Goal: Task Accomplishment & Management: Manage account settings

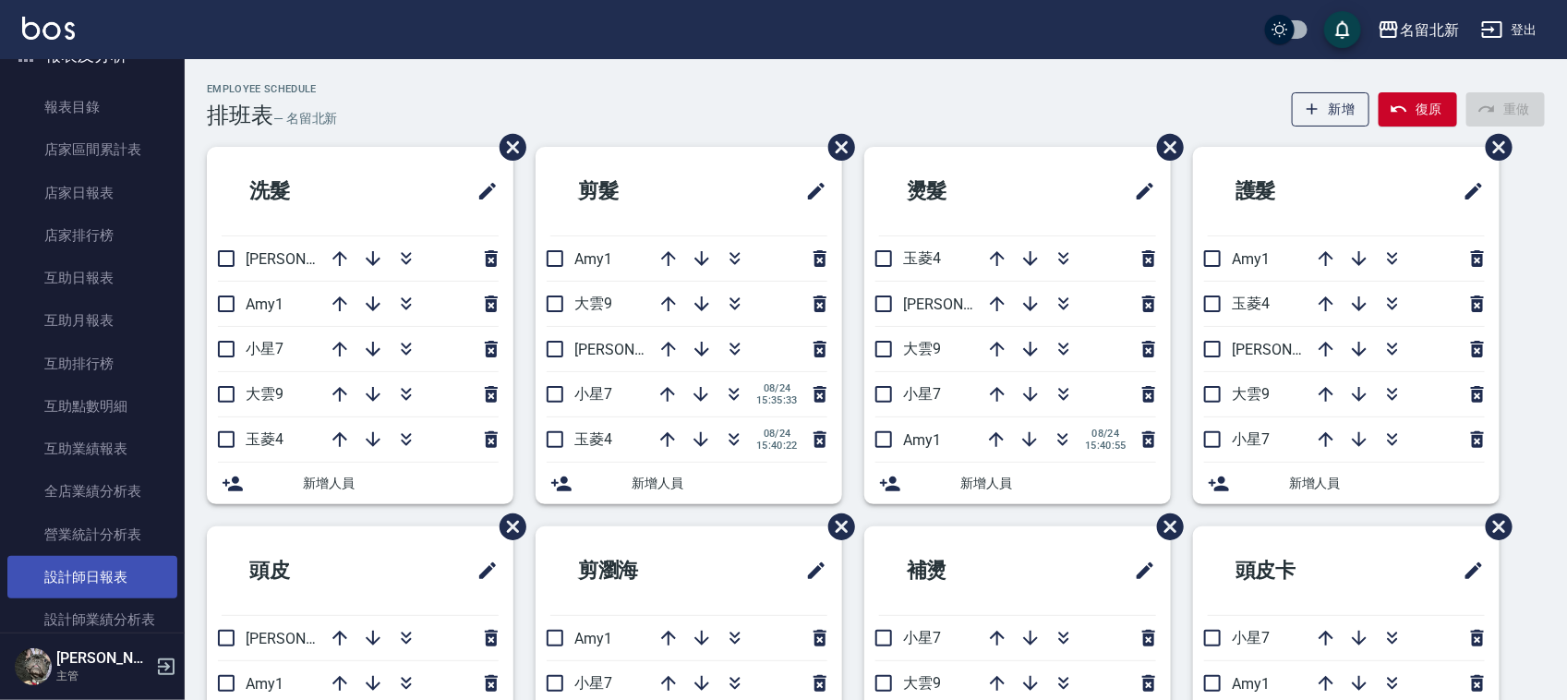
scroll to position [577, 0]
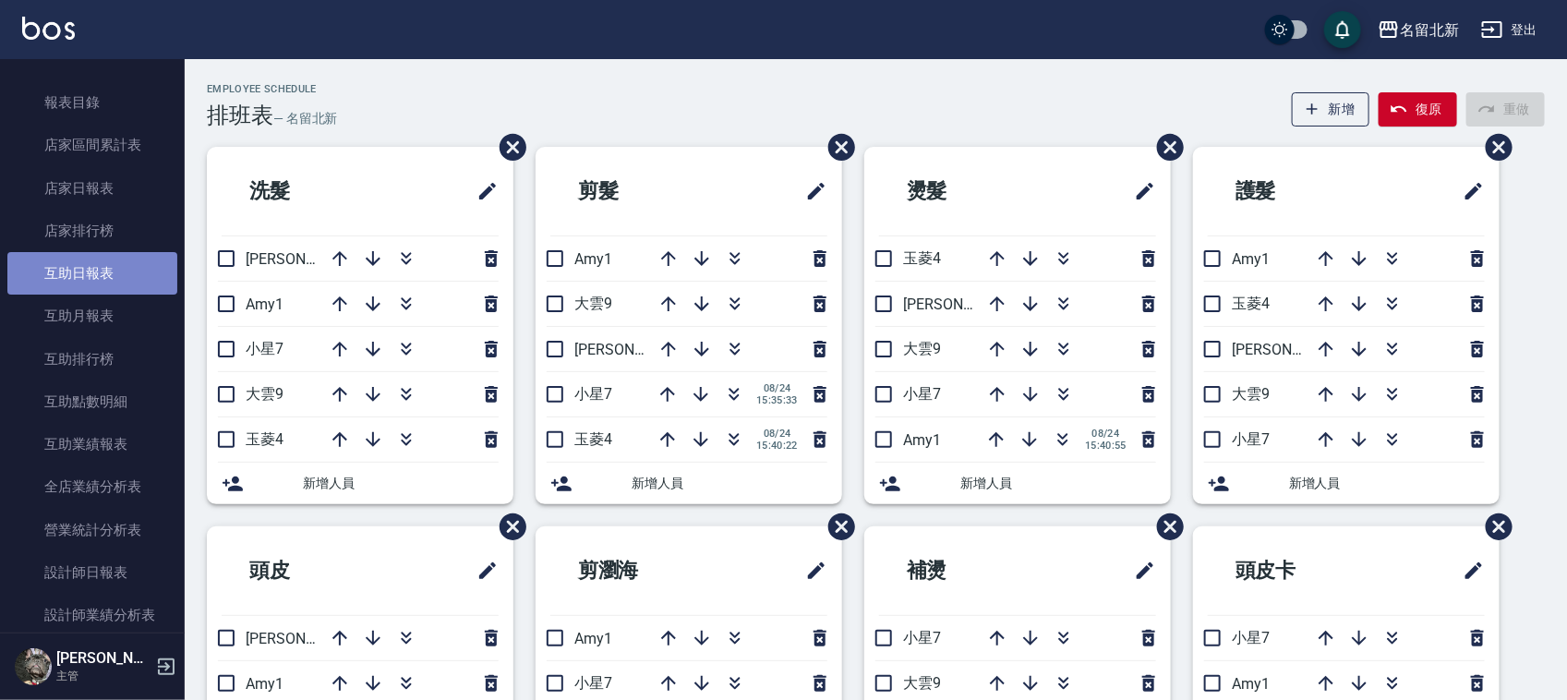
click at [121, 271] on link "互助日報表" at bounding box center [92, 273] width 170 height 42
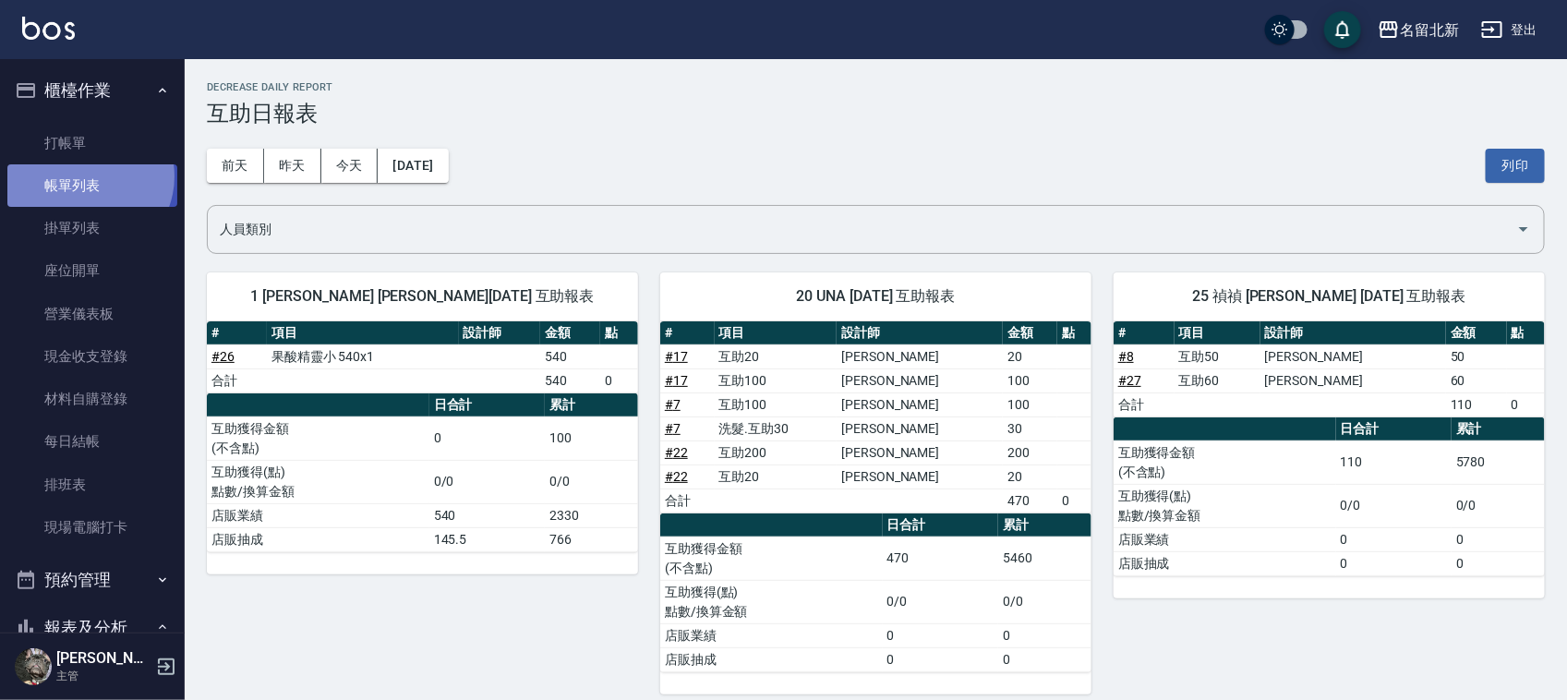
click at [86, 177] on link "帳單列表" at bounding box center [92, 185] width 170 height 42
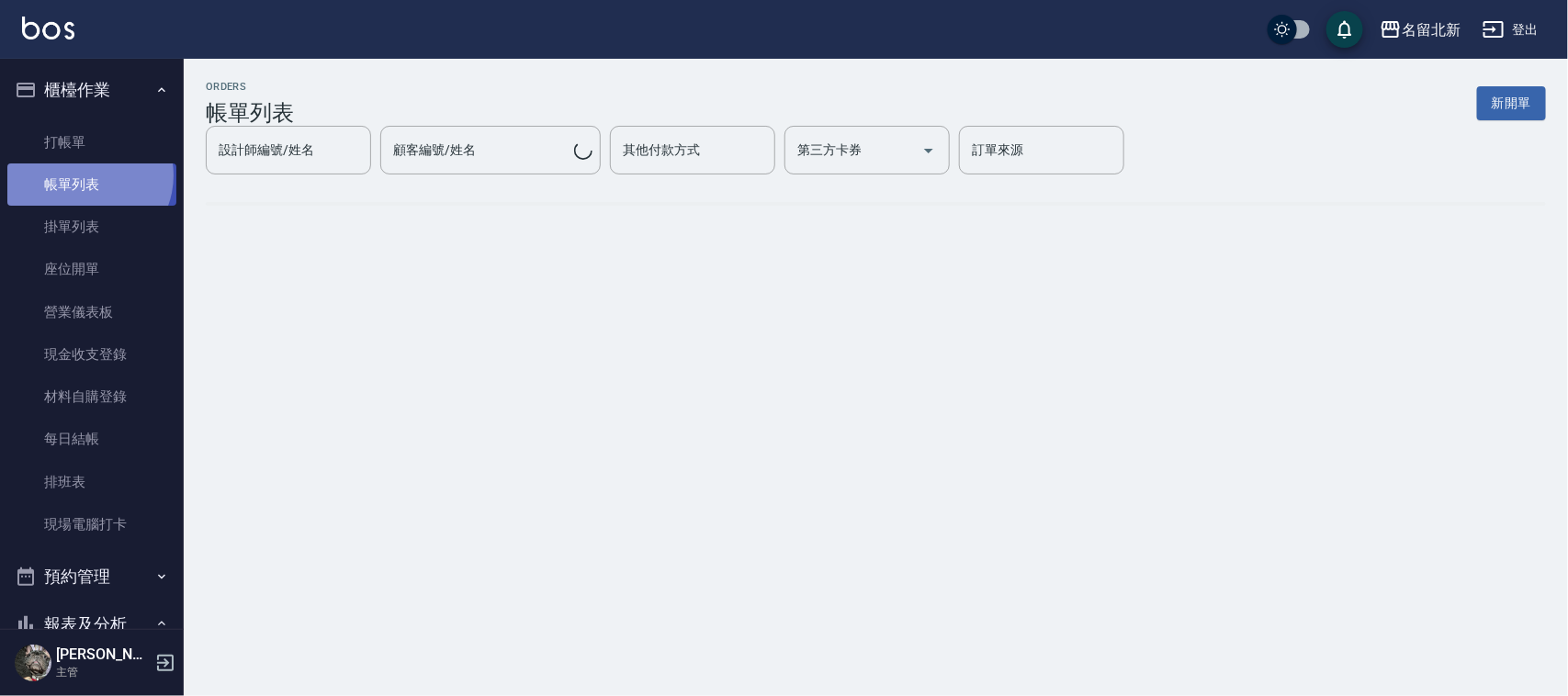
click at [90, 177] on link "帳單列表" at bounding box center [92, 184] width 169 height 42
drag, startPoint x: 90, startPoint y: 177, endPoint x: 551, endPoint y: 158, distance: 461.4
click at [90, 179] on link "帳單列表" at bounding box center [92, 184] width 169 height 42
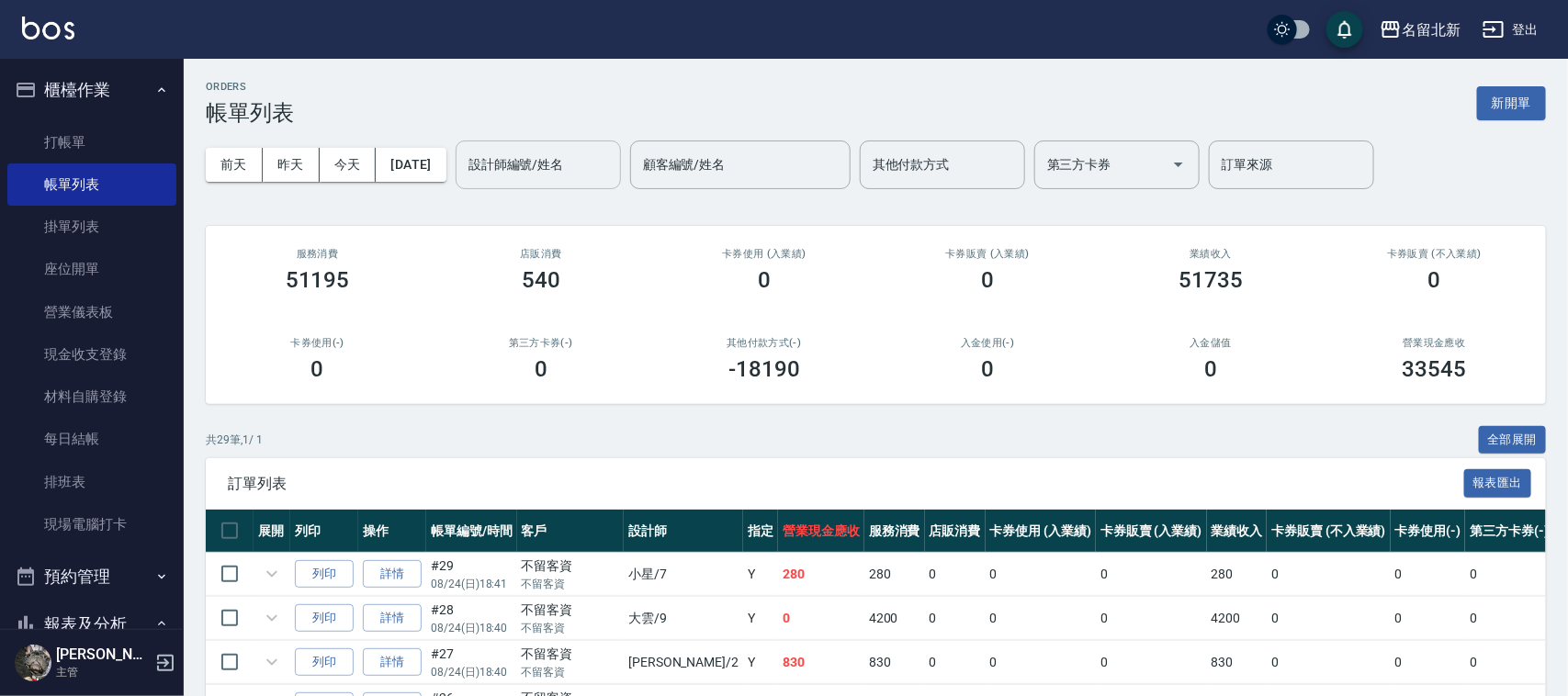
drag, startPoint x: 551, startPoint y: 158, endPoint x: 542, endPoint y: 177, distance: 21.0
click at [552, 159] on input "設計師編號/姓名" at bounding box center [538, 165] width 149 height 32
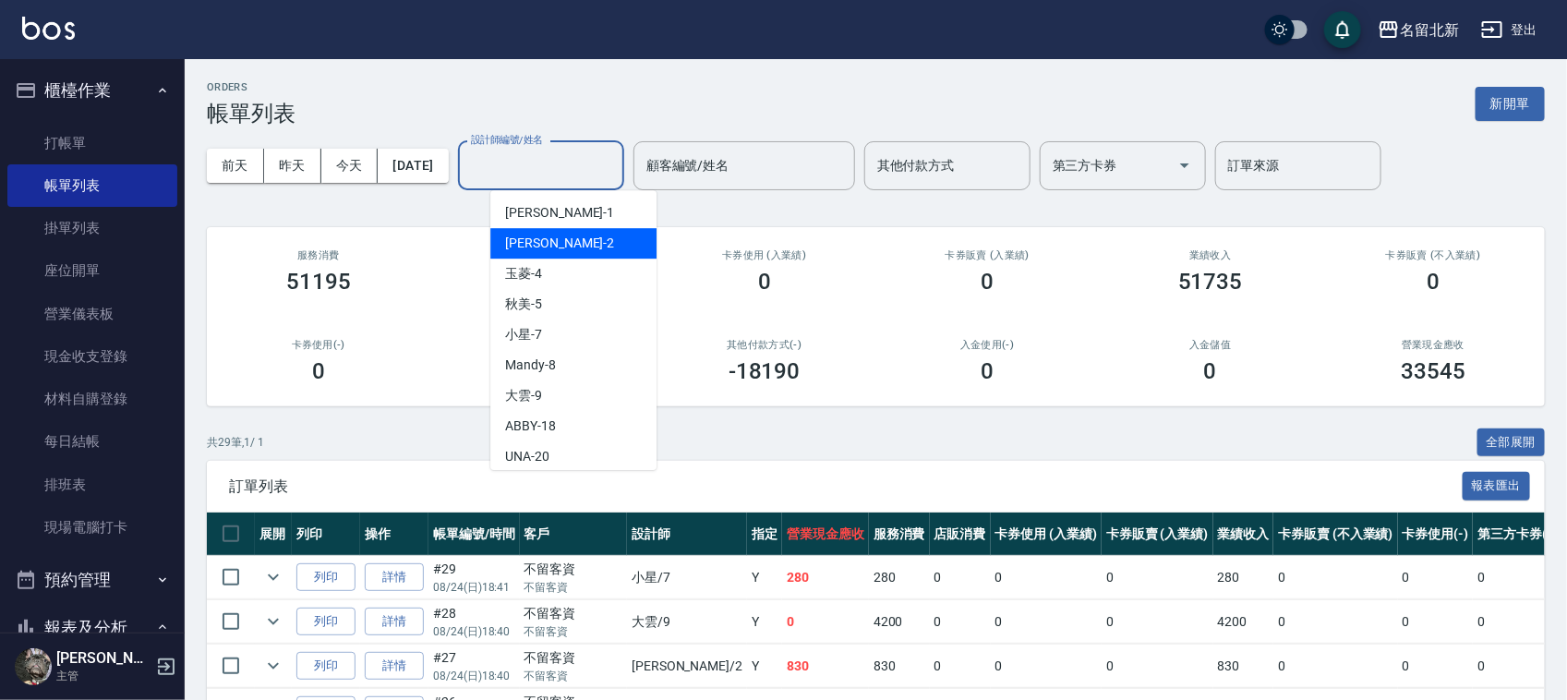
drag, startPoint x: 545, startPoint y: 240, endPoint x: 535, endPoint y: 247, distance: 11.8
click at [545, 241] on div "[PERSON_NAME] -2" at bounding box center [573, 243] width 166 height 30
type input "詩芳-2"
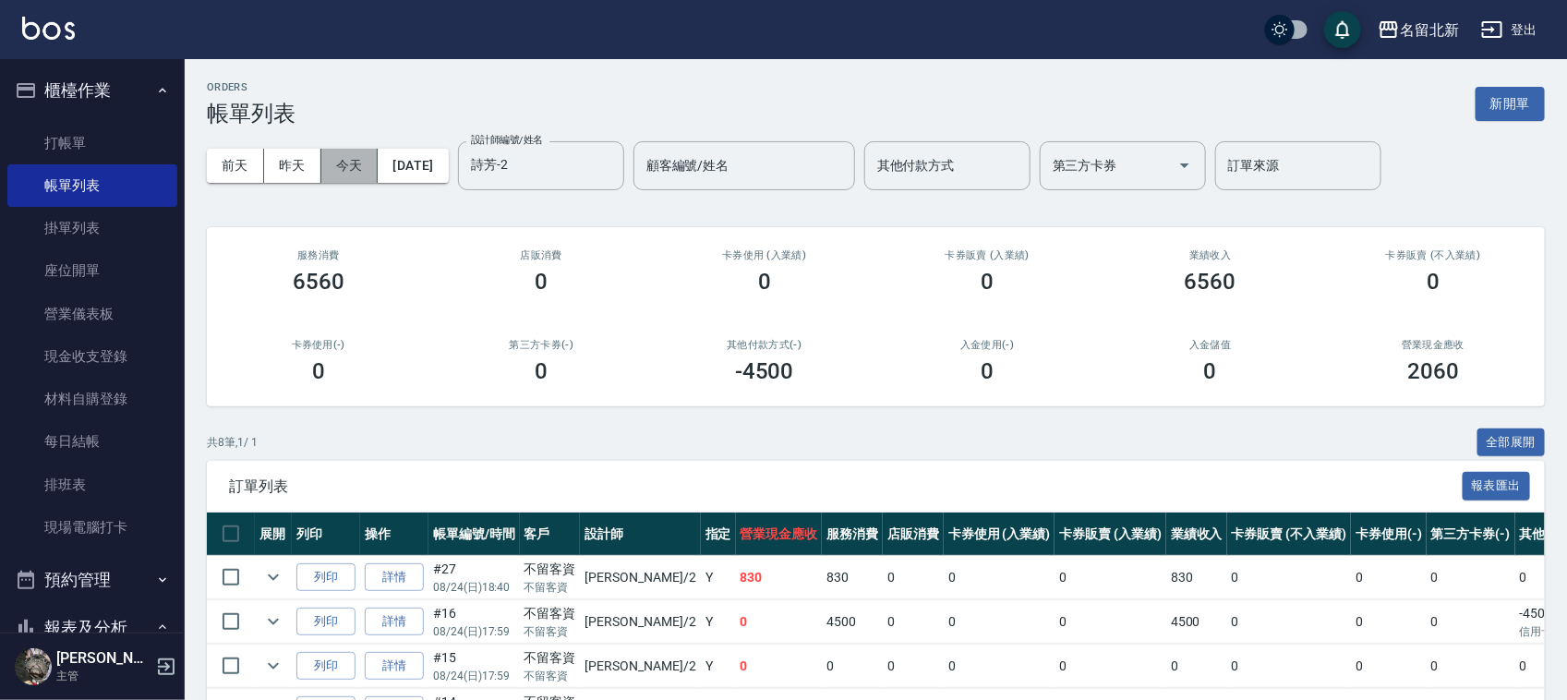
click at [349, 154] on button "今天" at bounding box center [349, 166] width 57 height 34
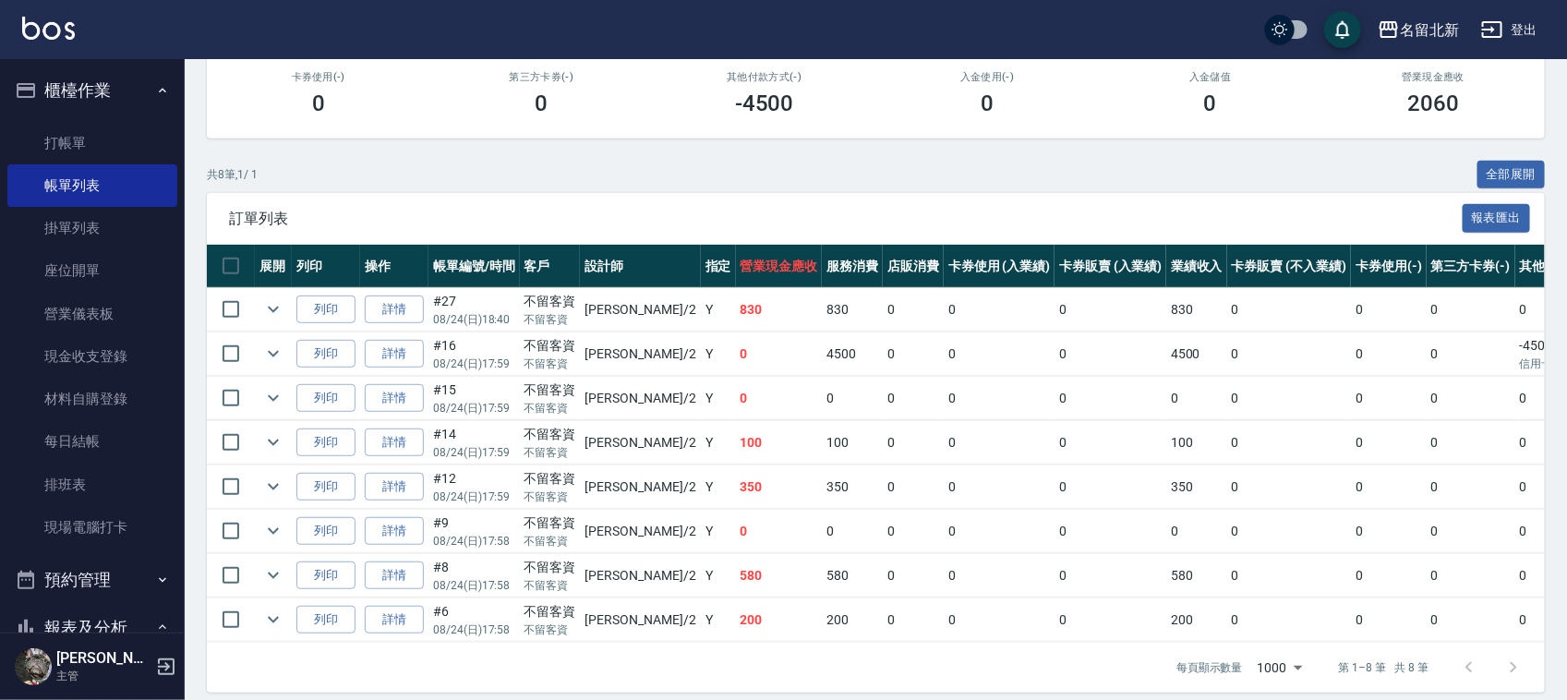
scroll to position [302, 0]
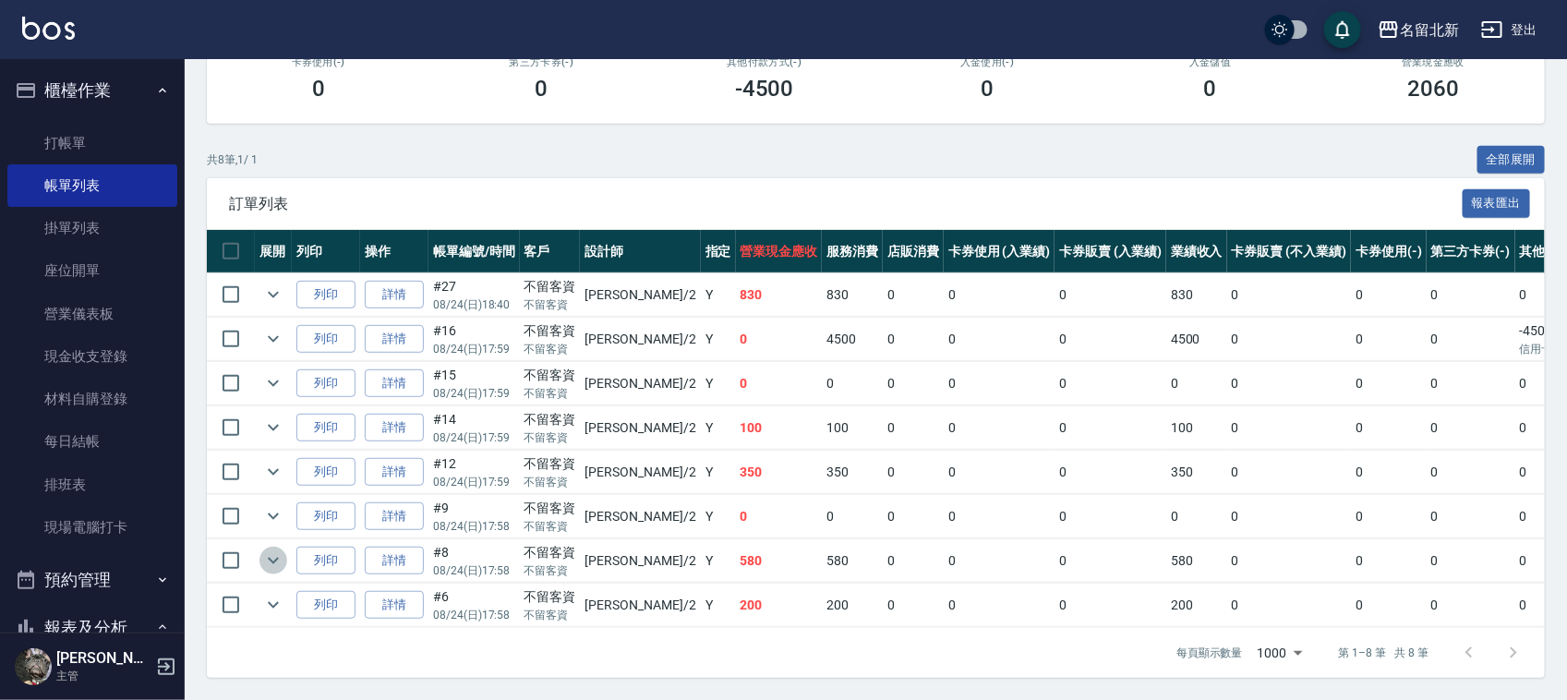
click at [275, 558] on icon "expand row" at bounding box center [273, 561] width 11 height 6
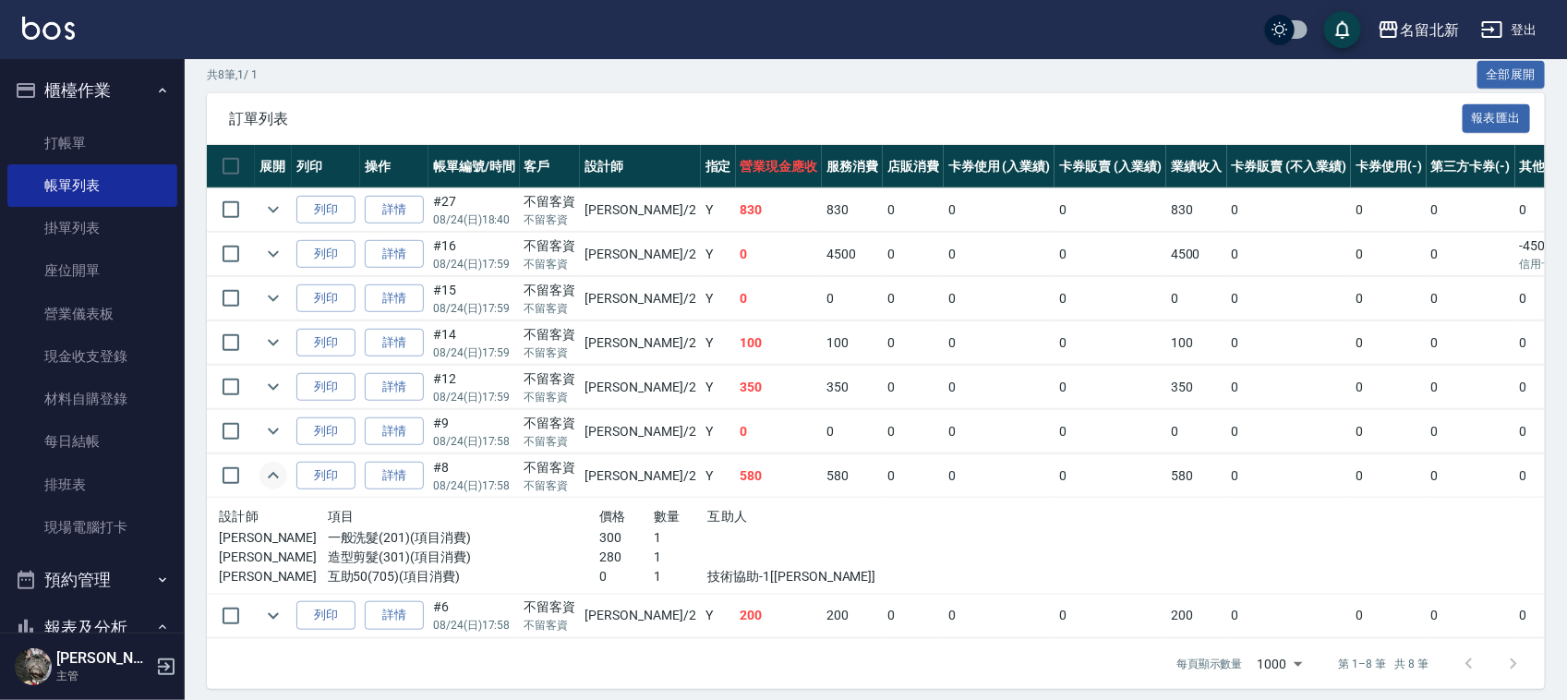
scroll to position [398, 0]
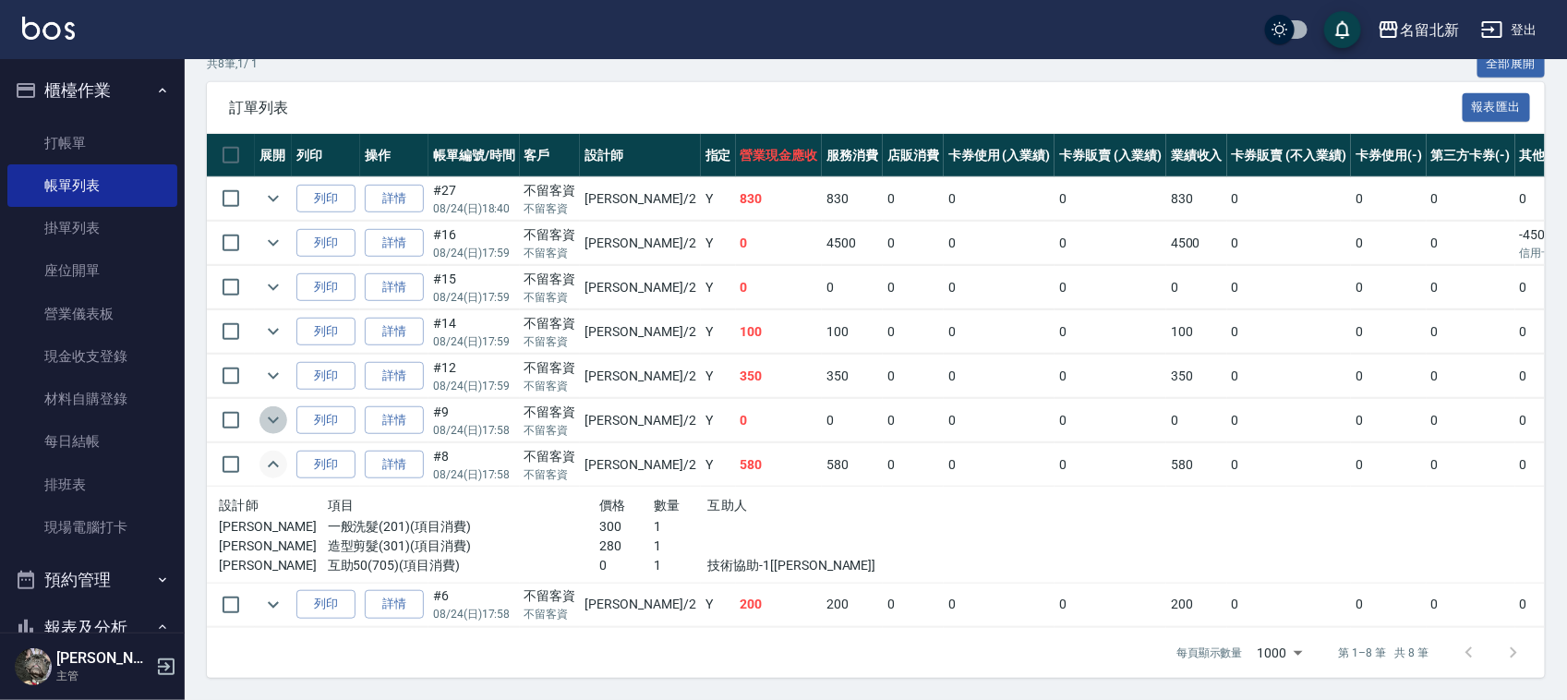
click at [270, 411] on icon "expand row" at bounding box center [273, 420] width 22 height 22
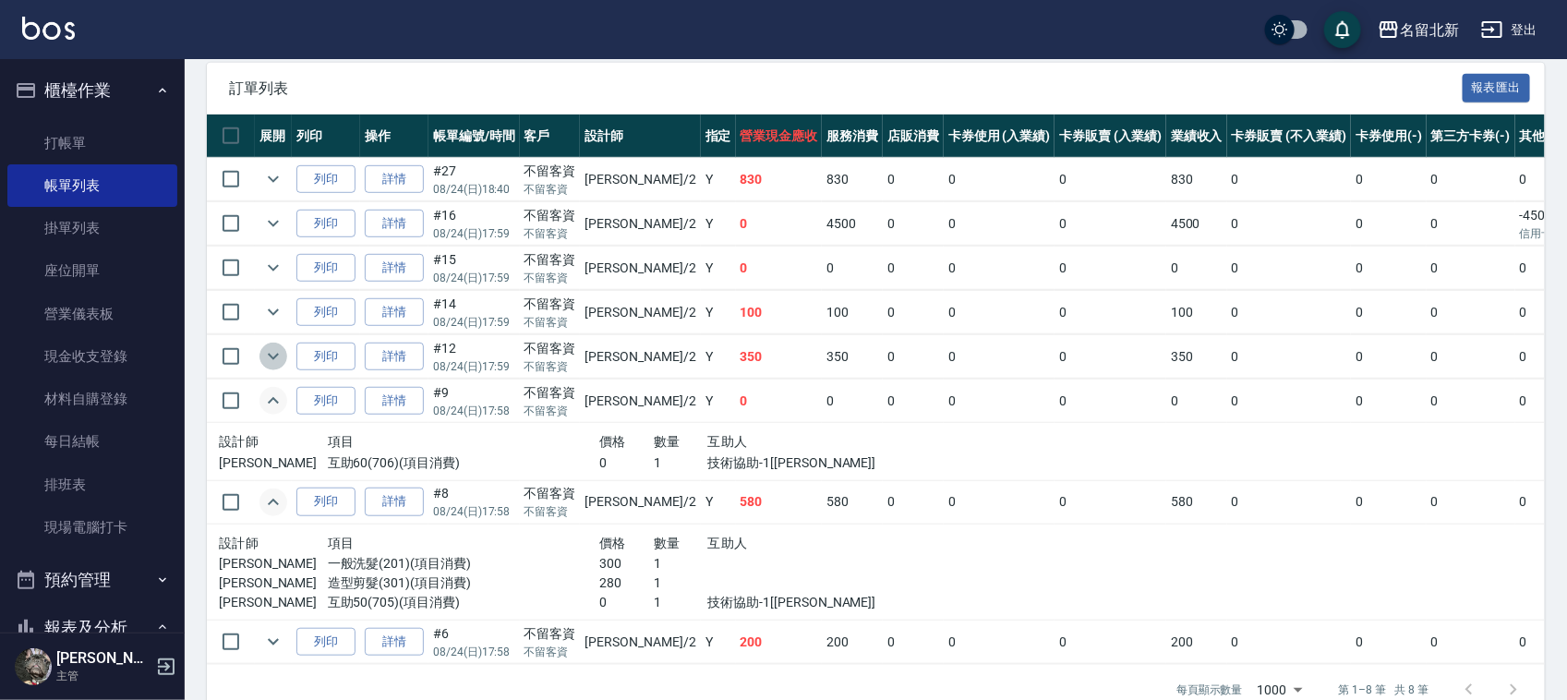
click at [268, 355] on icon "expand row" at bounding box center [273, 356] width 22 height 22
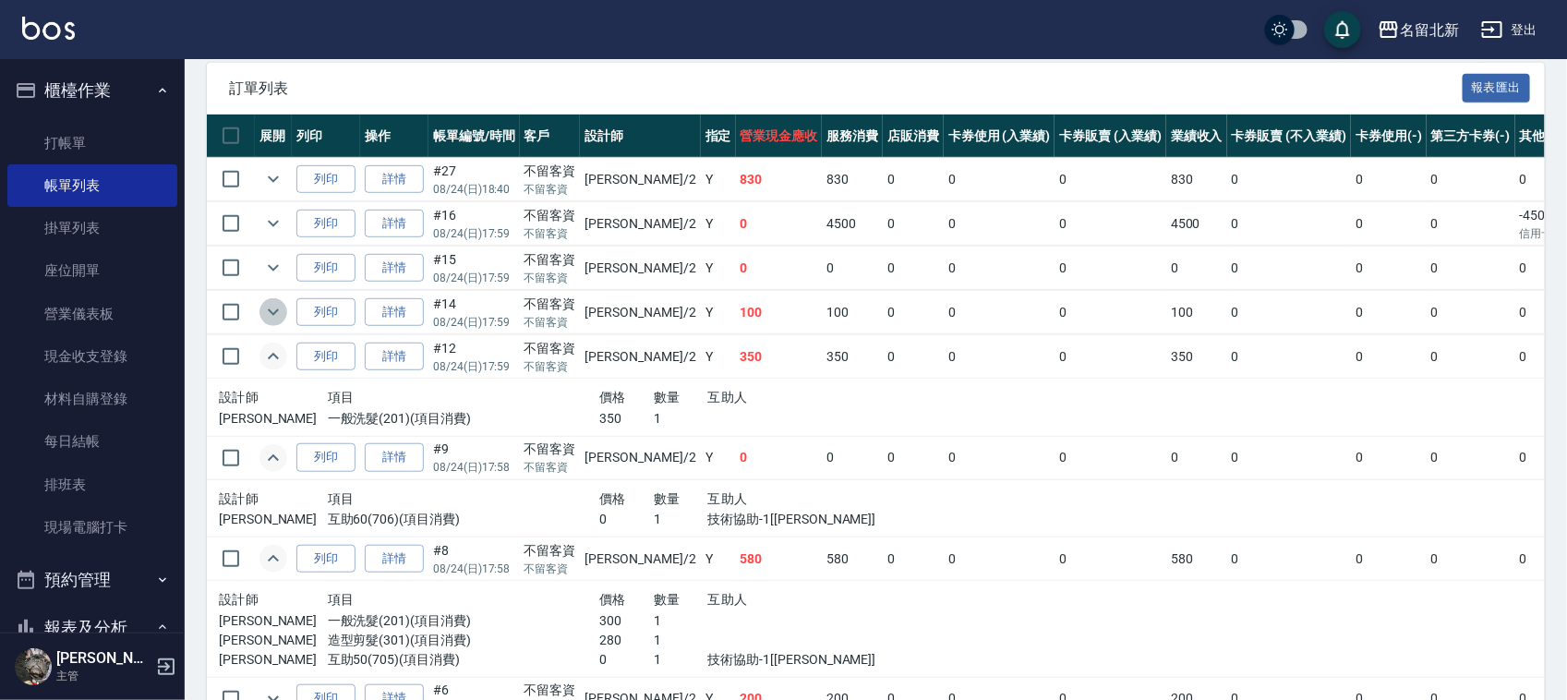
click at [270, 307] on icon "expand row" at bounding box center [273, 312] width 22 height 22
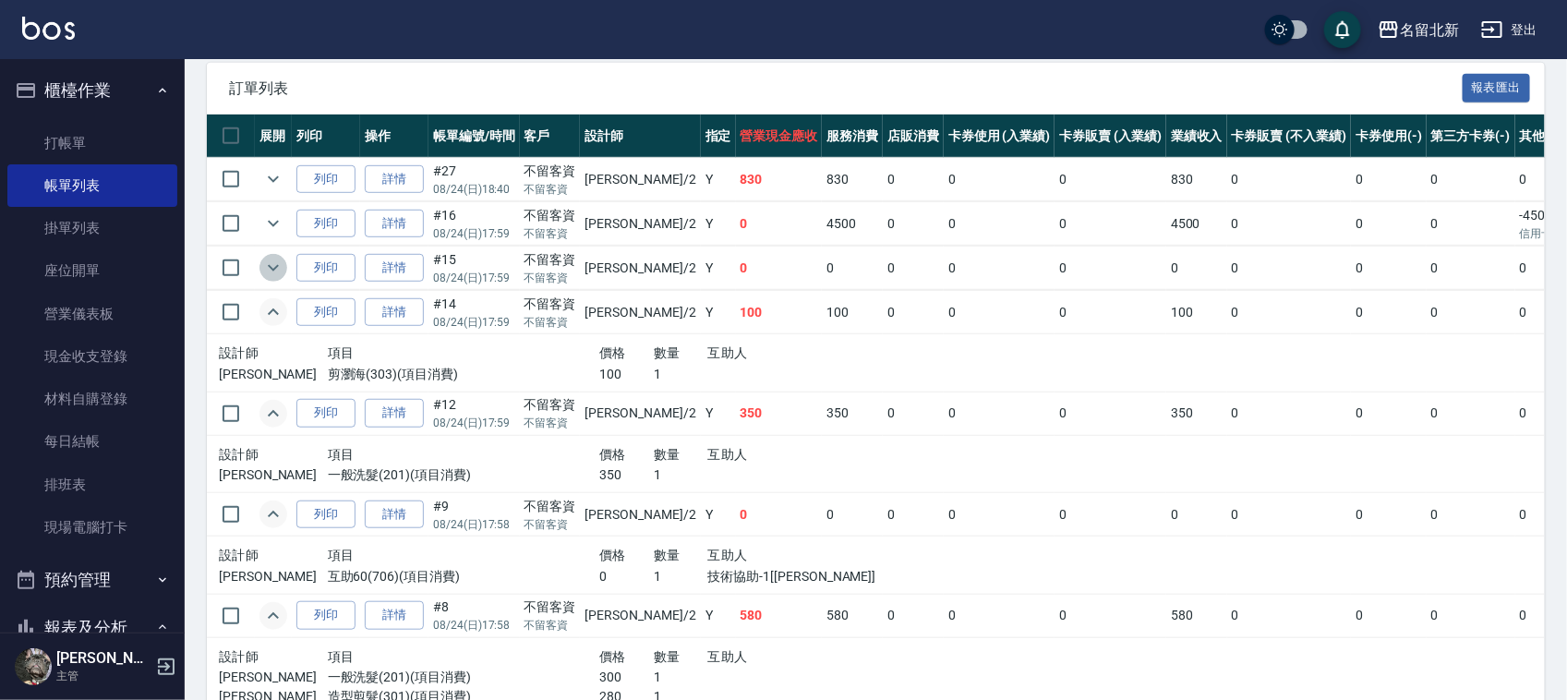
click at [270, 264] on icon "expand row" at bounding box center [273, 268] width 22 height 22
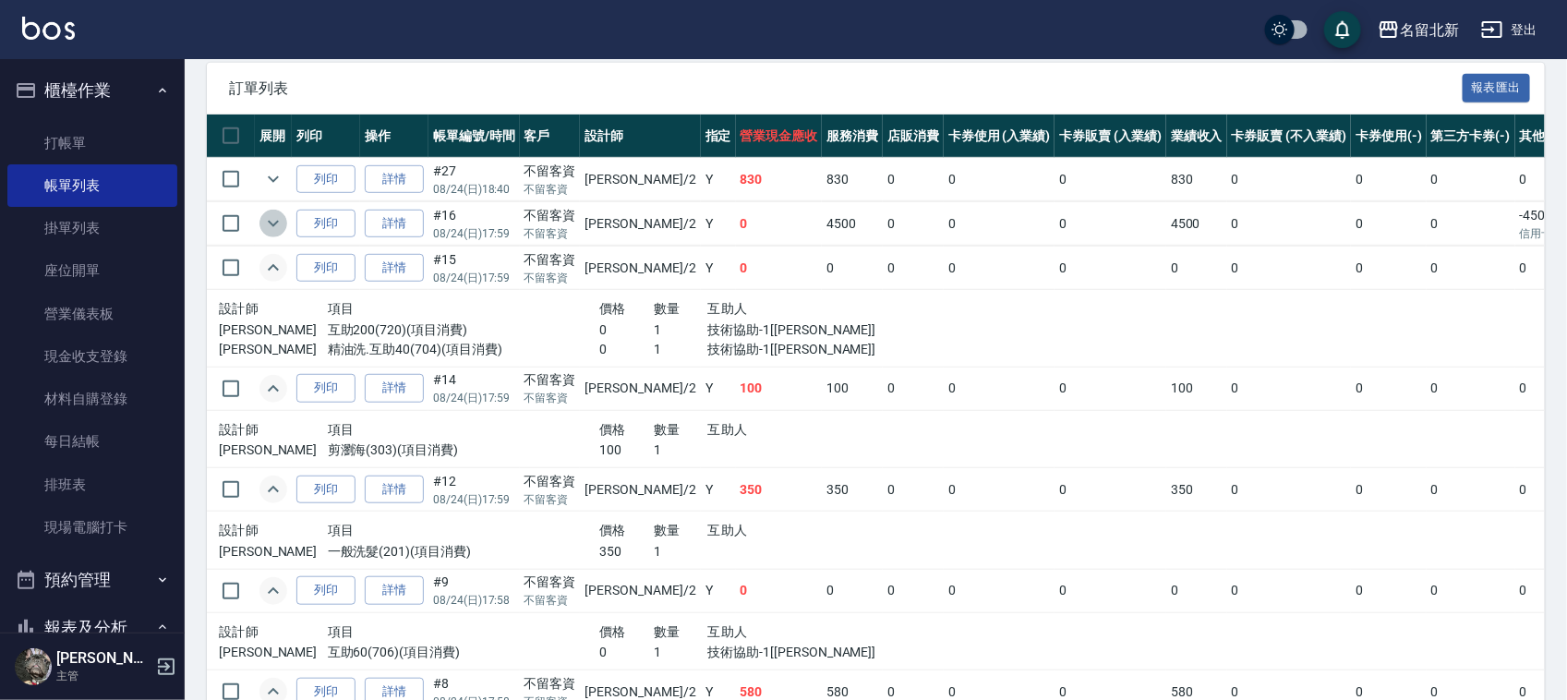
click at [266, 214] on icon "expand row" at bounding box center [273, 223] width 22 height 22
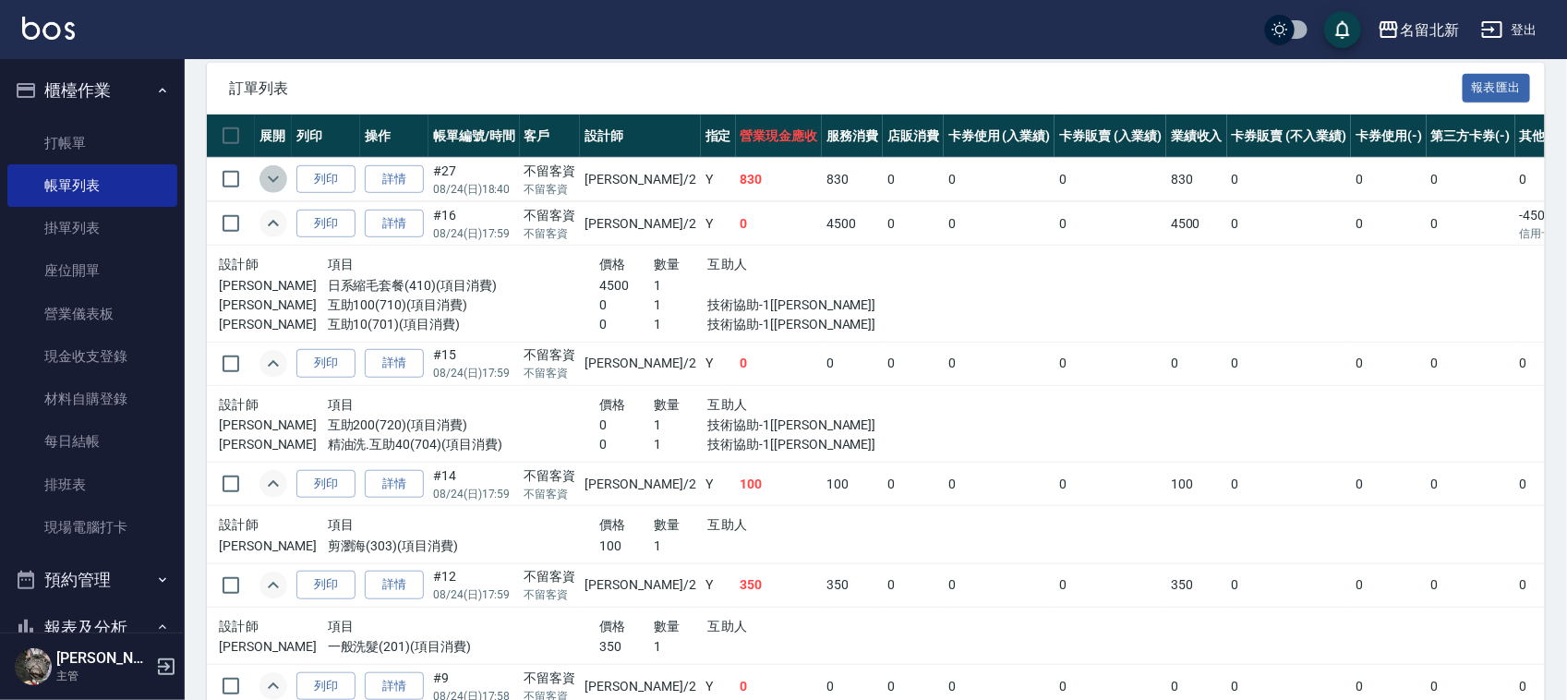
click at [277, 174] on icon "expand row" at bounding box center [273, 179] width 22 height 22
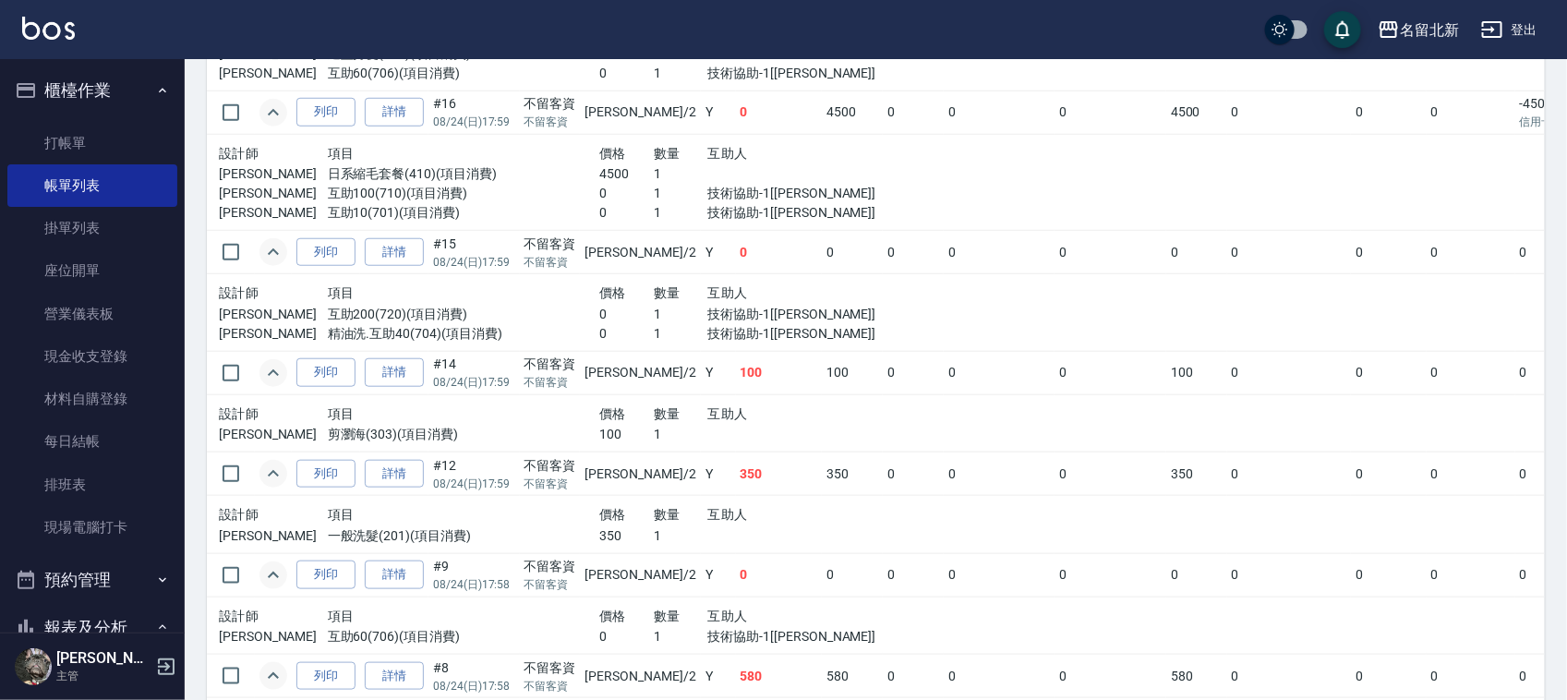
scroll to position [836, 0]
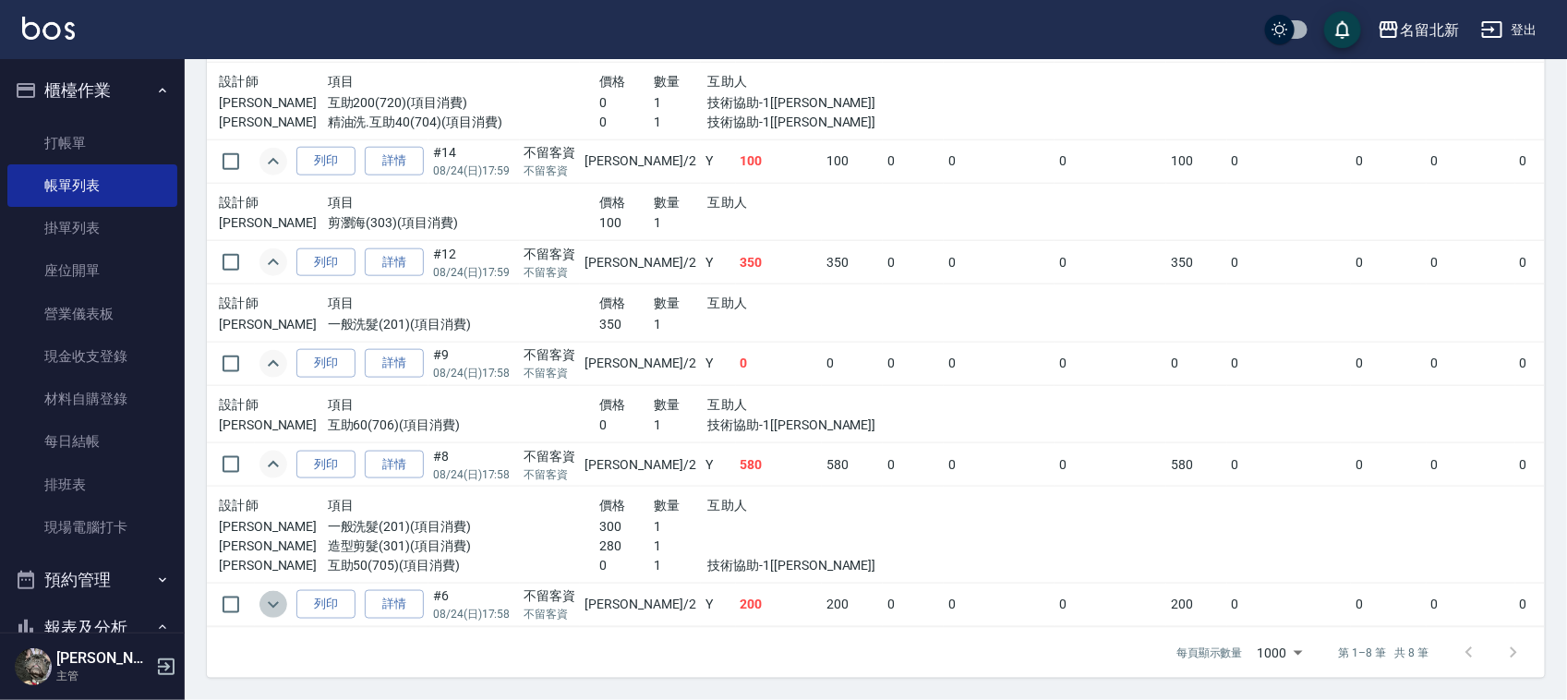
click at [270, 598] on button "expand row" at bounding box center [273, 605] width 28 height 28
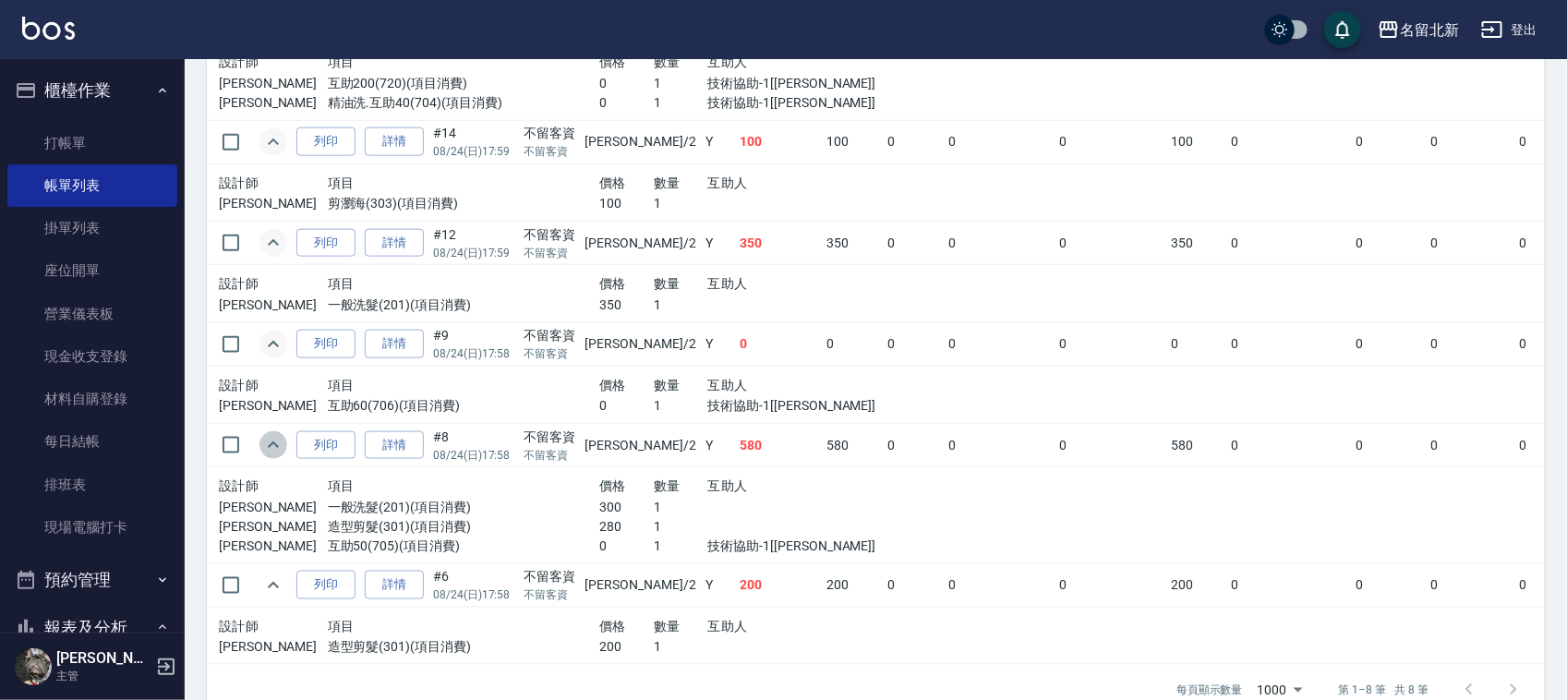
click at [266, 435] on button "expand row" at bounding box center [273, 445] width 28 height 28
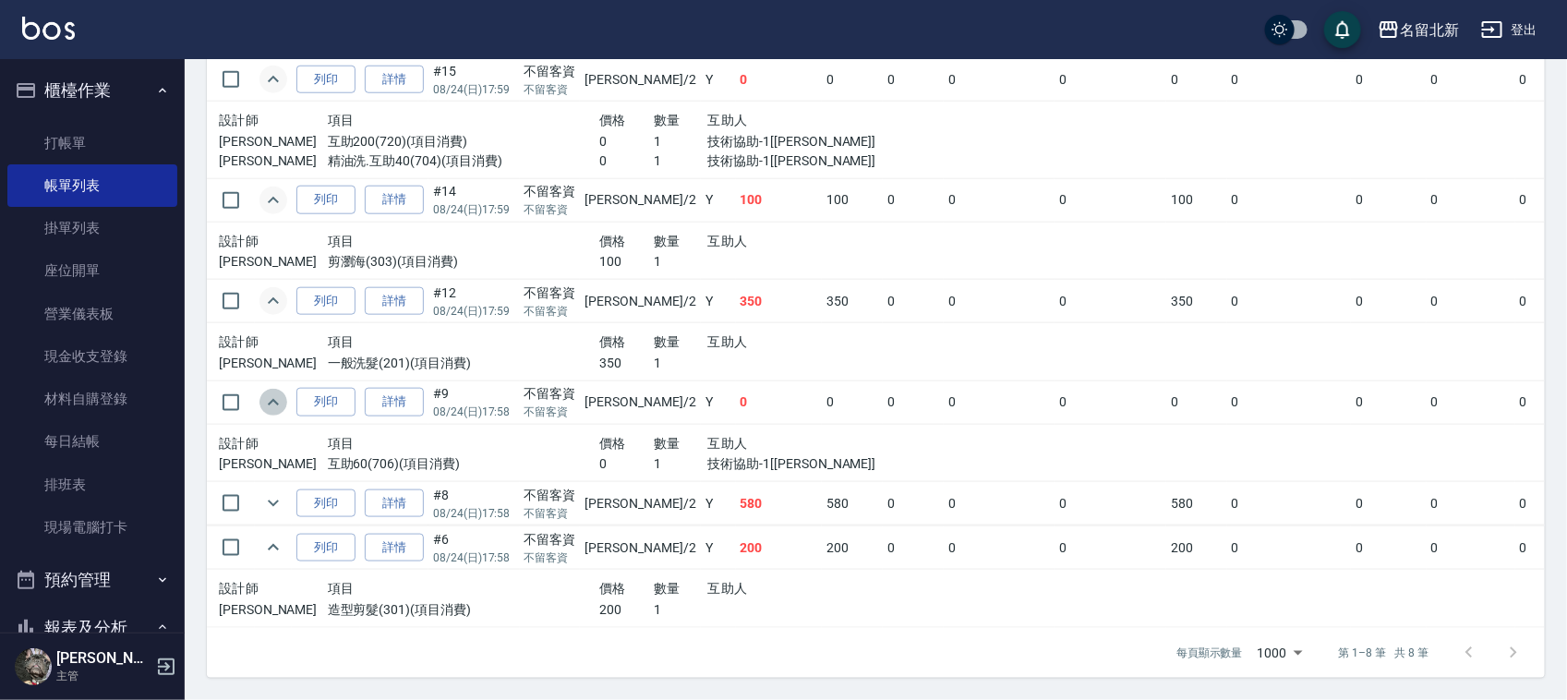
click at [269, 391] on icon "expand row" at bounding box center [273, 402] width 22 height 22
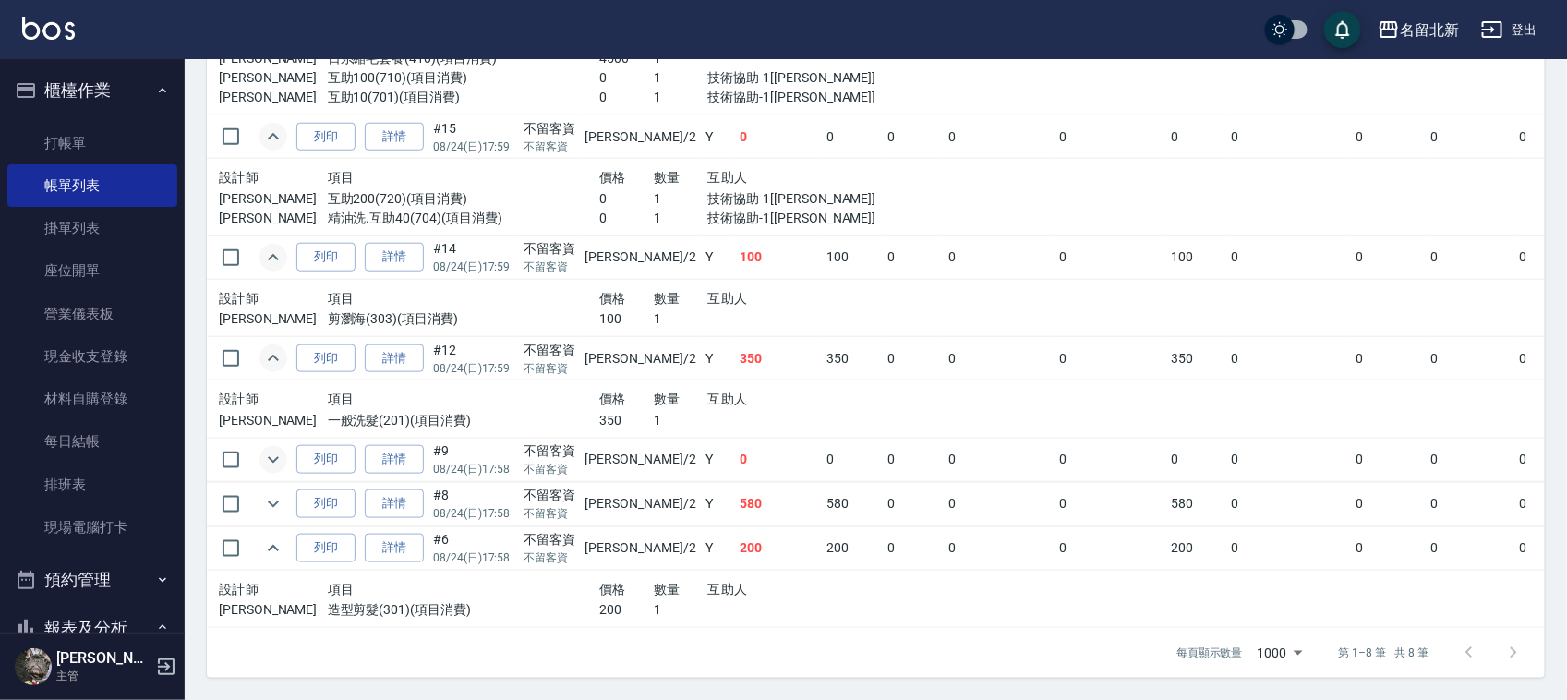
scroll to position [740, 0]
click at [268, 347] on icon "expand row" at bounding box center [273, 358] width 22 height 22
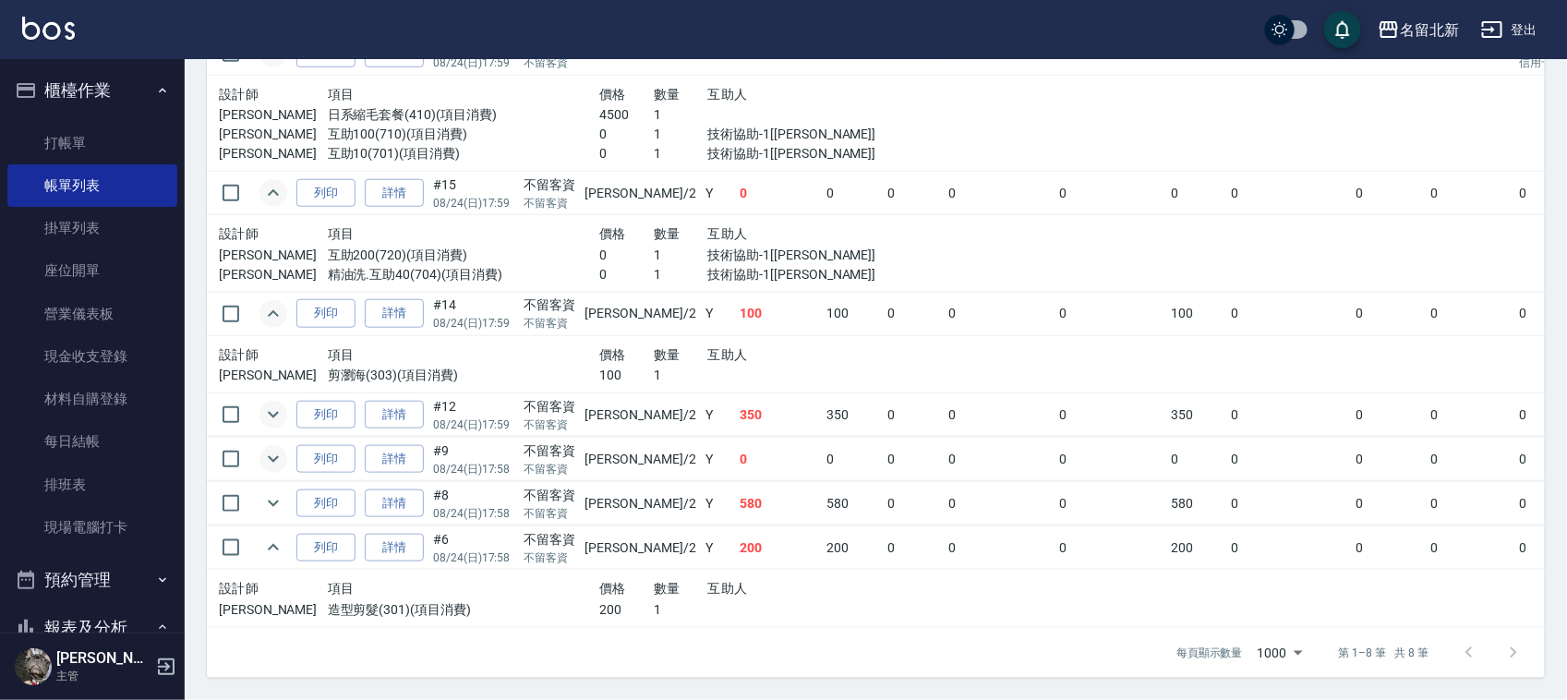
scroll to position [683, 0]
click at [273, 310] on icon "expand row" at bounding box center [273, 313] width 11 height 6
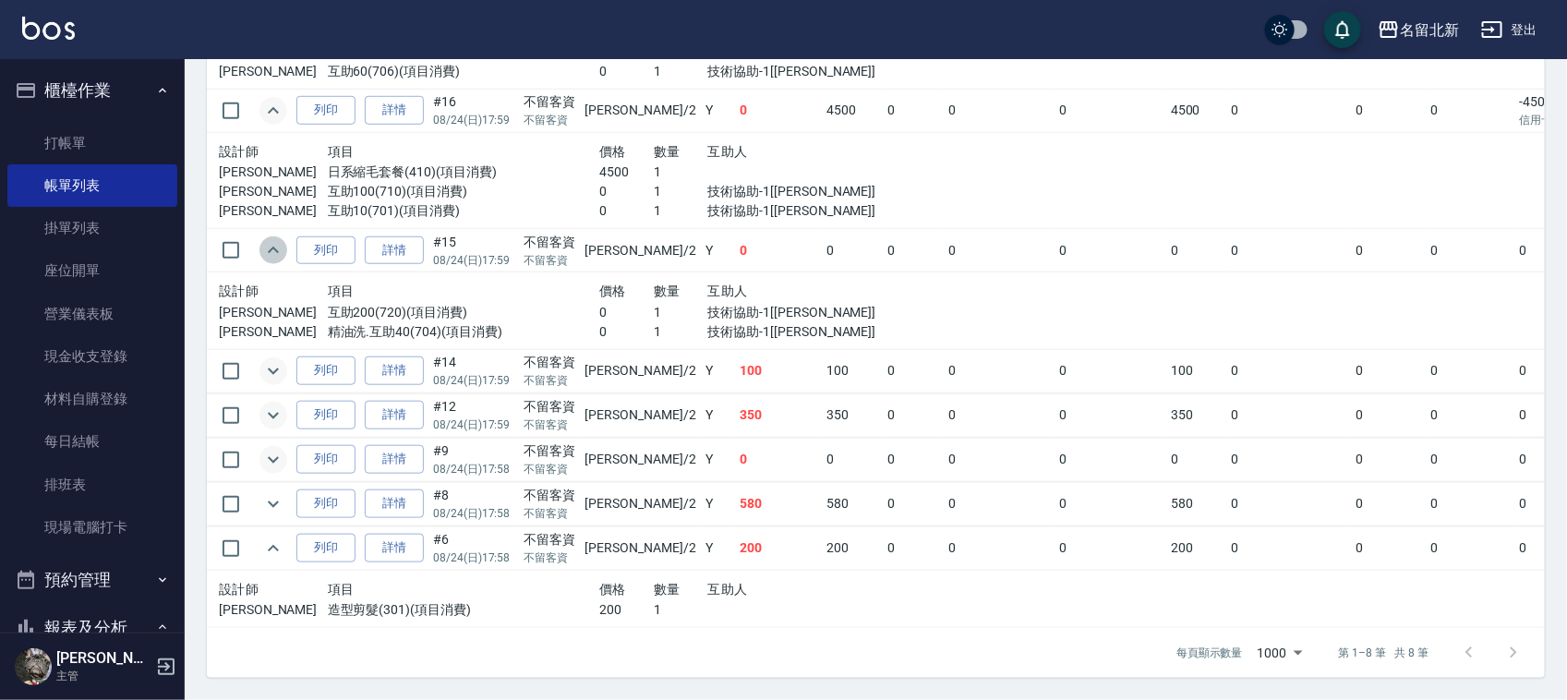
click at [275, 239] on icon "expand row" at bounding box center [273, 250] width 22 height 22
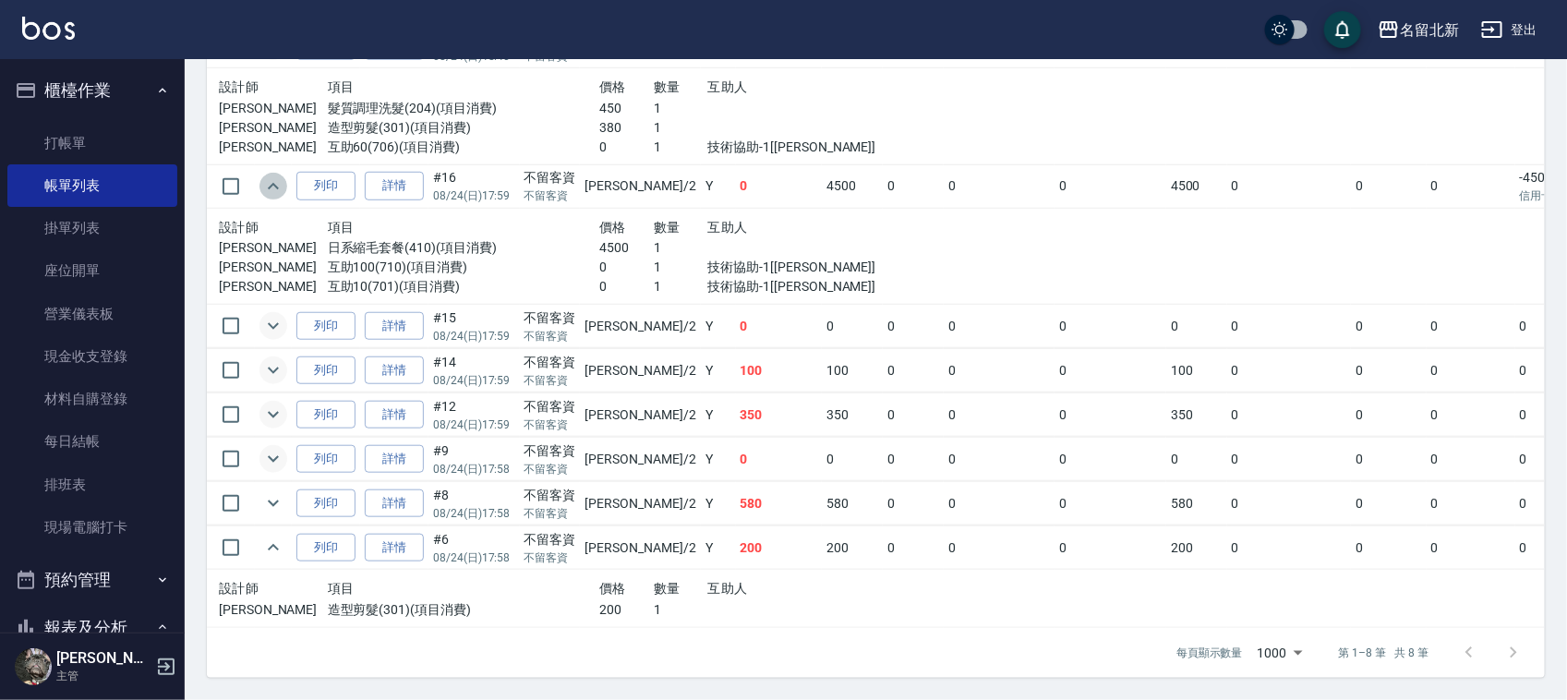
click at [271, 175] on icon "expand row" at bounding box center [273, 186] width 22 height 22
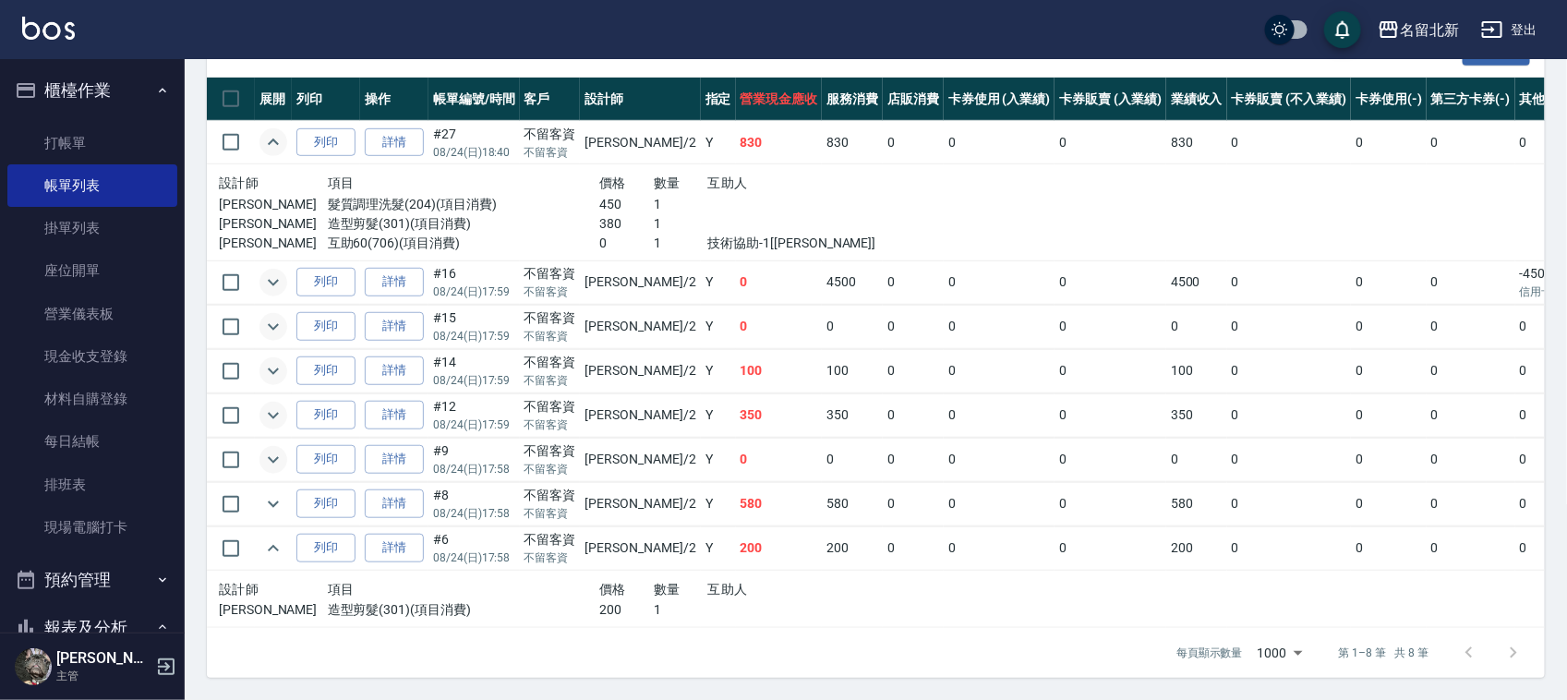
scroll to position [454, 0]
click at [279, 131] on icon "expand row" at bounding box center [273, 142] width 22 height 22
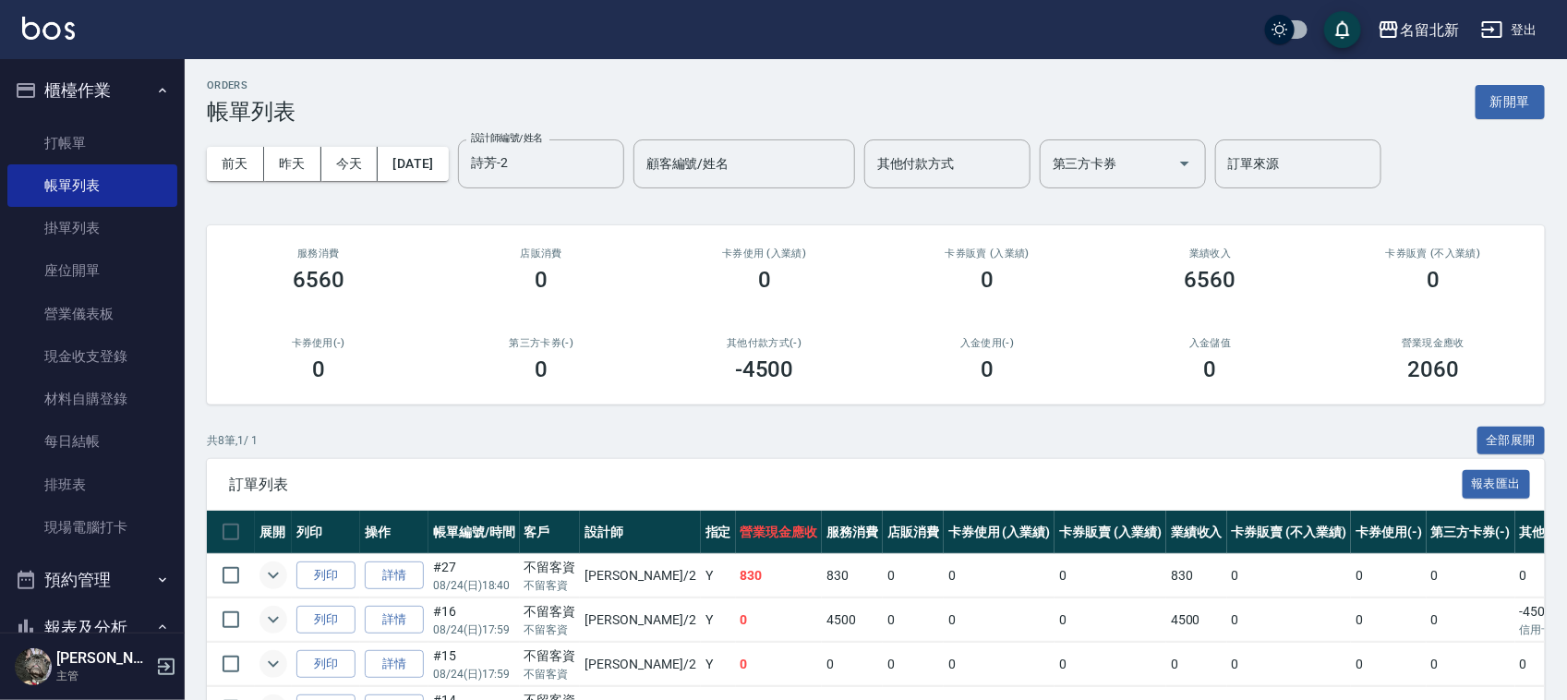
scroll to position [0, 0]
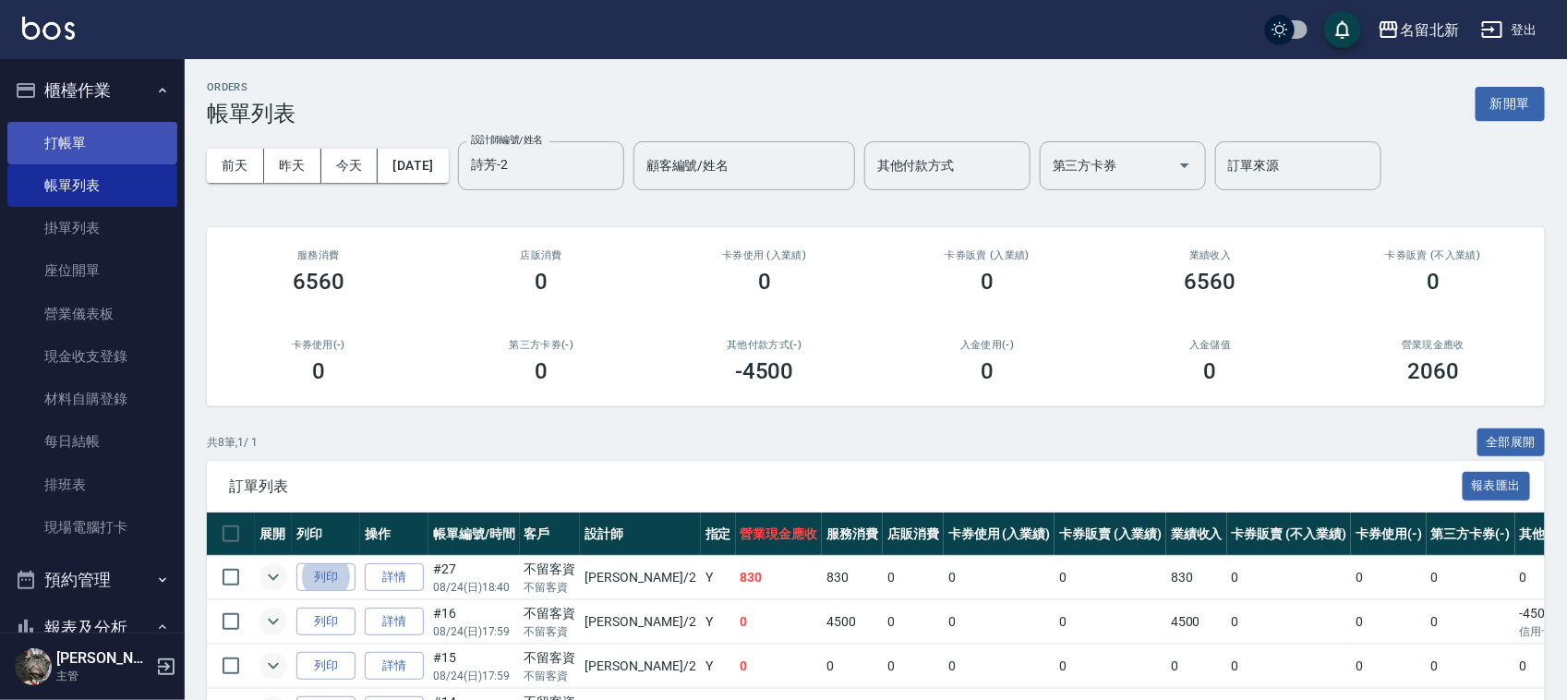
click at [130, 135] on link "打帳單" at bounding box center [92, 143] width 170 height 42
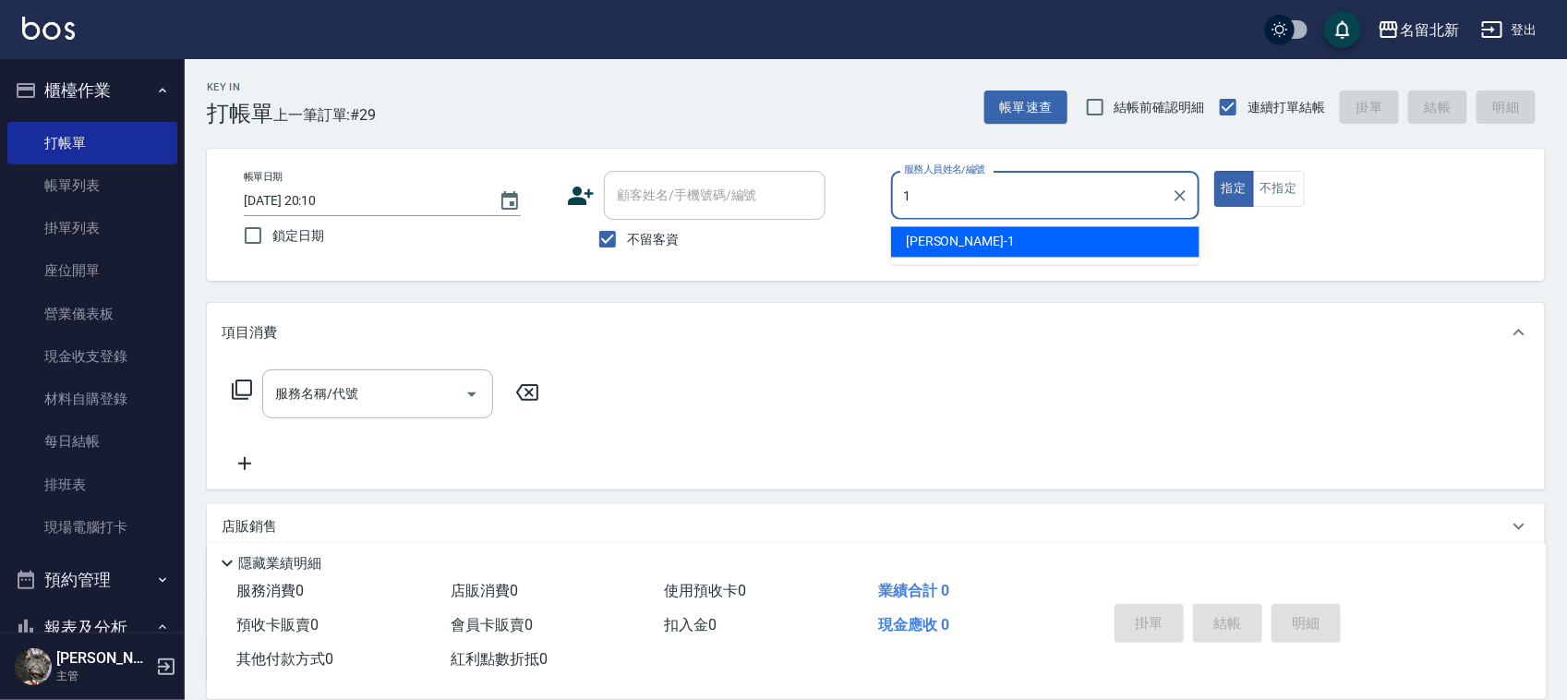
type input "[PERSON_NAME]-1"
type button "true"
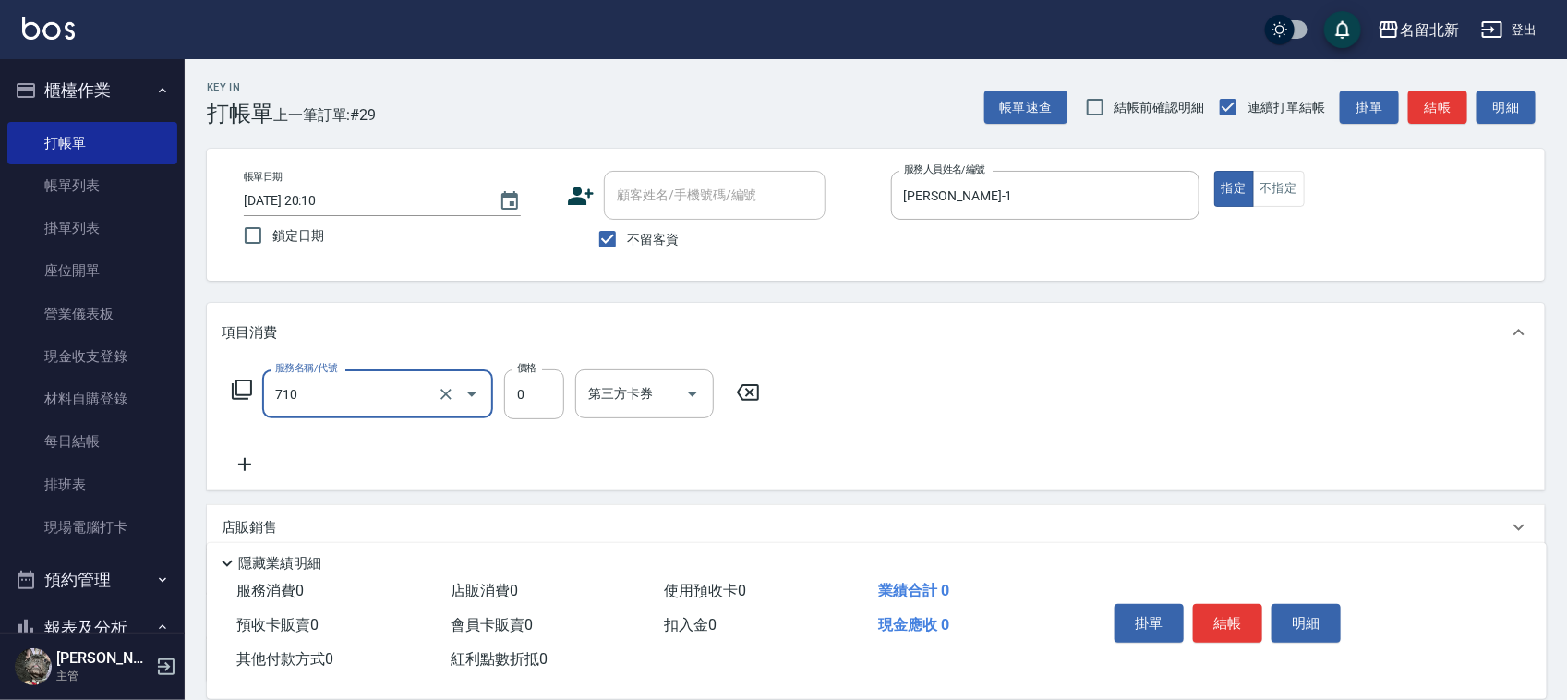
type input "互助100(710)"
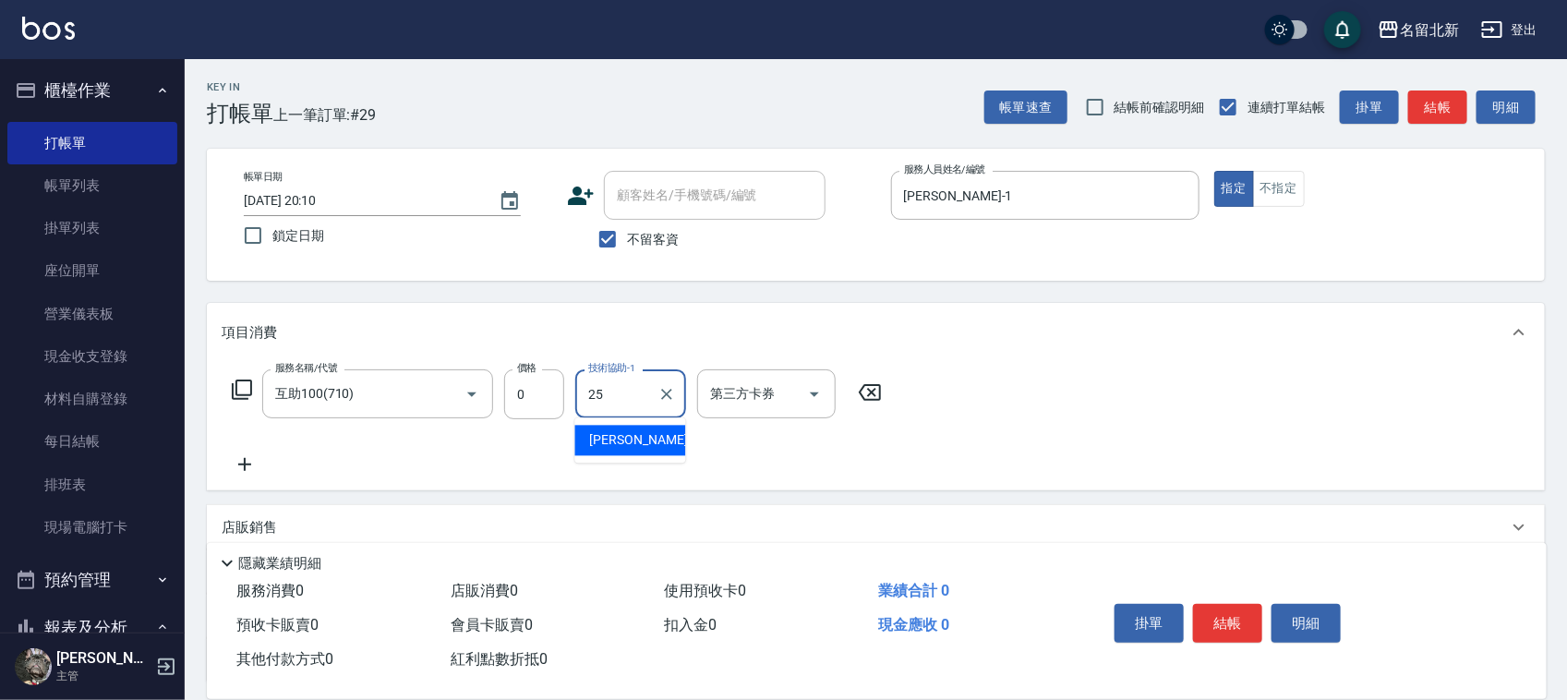
type input "禎禎-25"
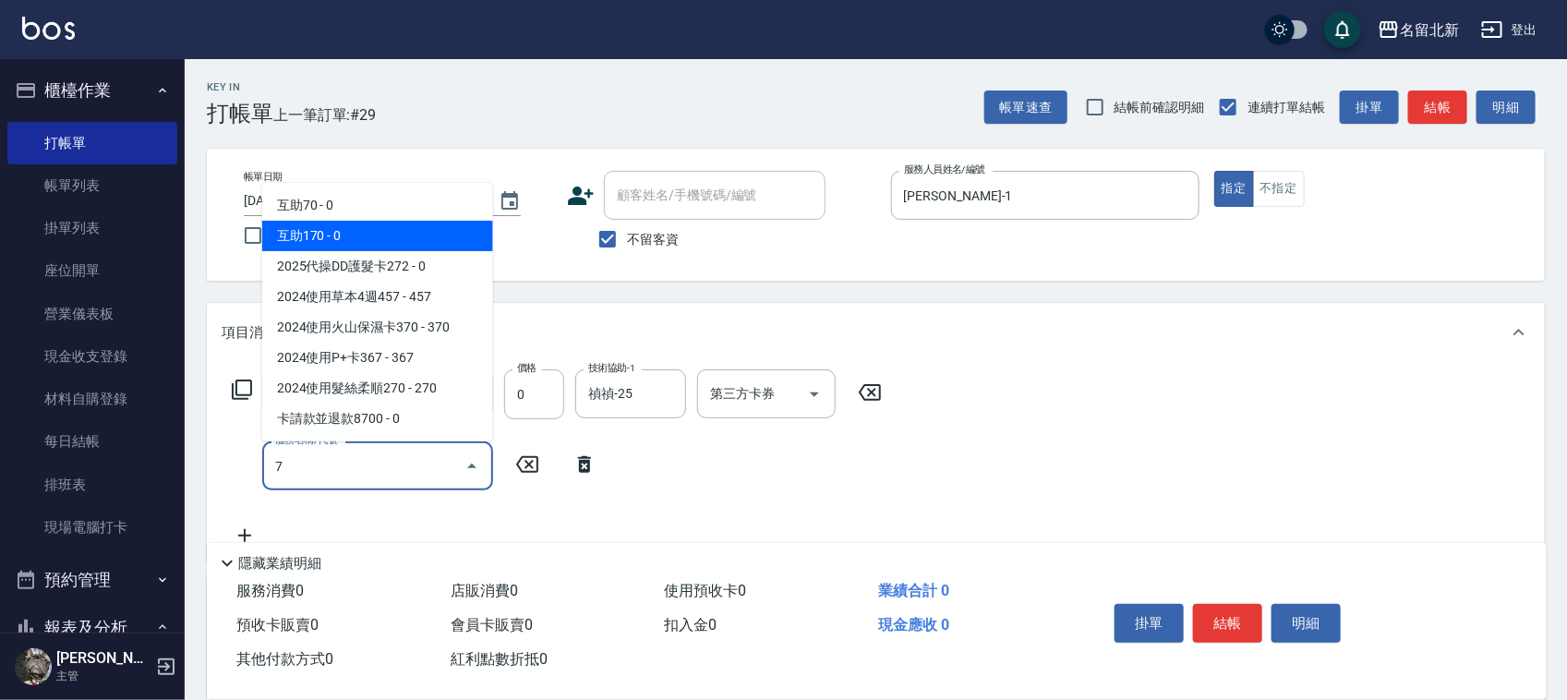
type input "互助170(717)"
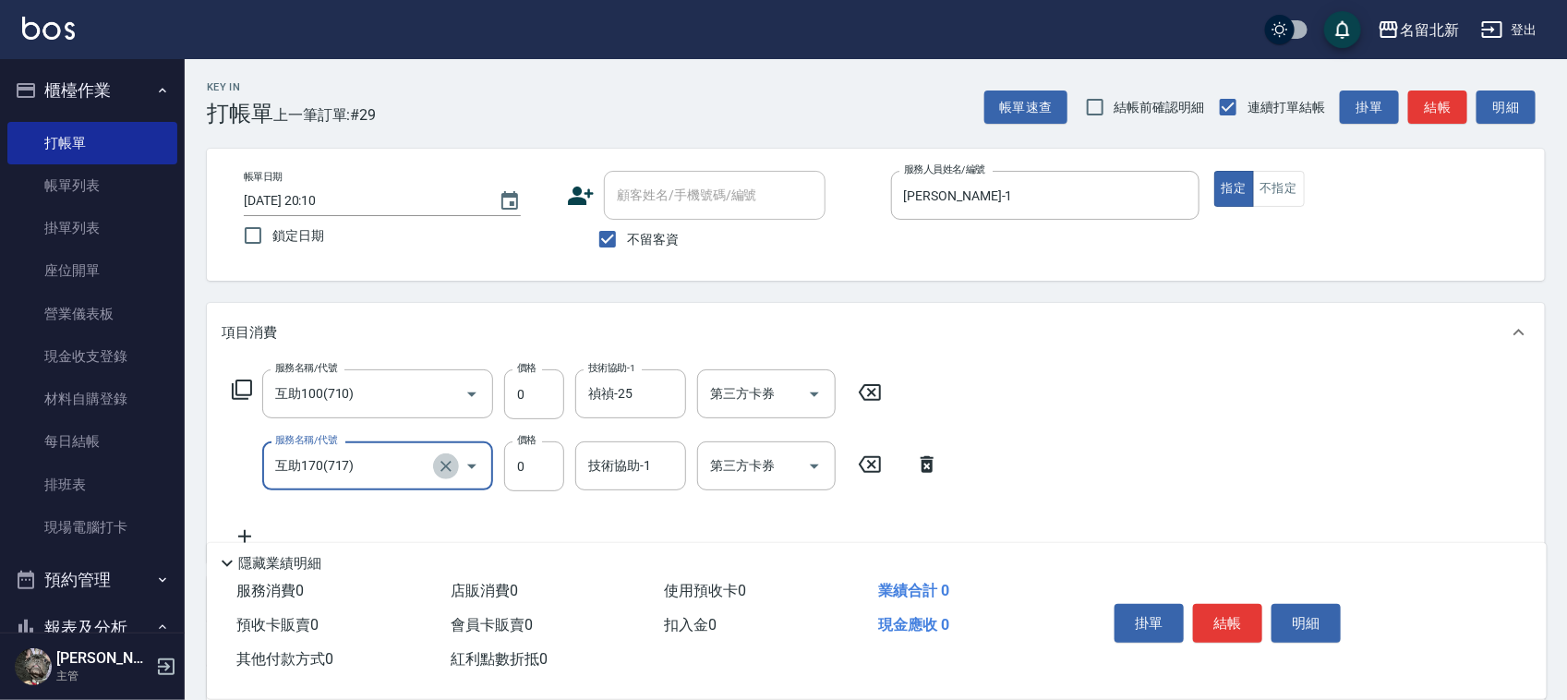
click at [439, 463] on icon "Clear" at bounding box center [446, 466] width 18 height 18
type input "互助20(702)"
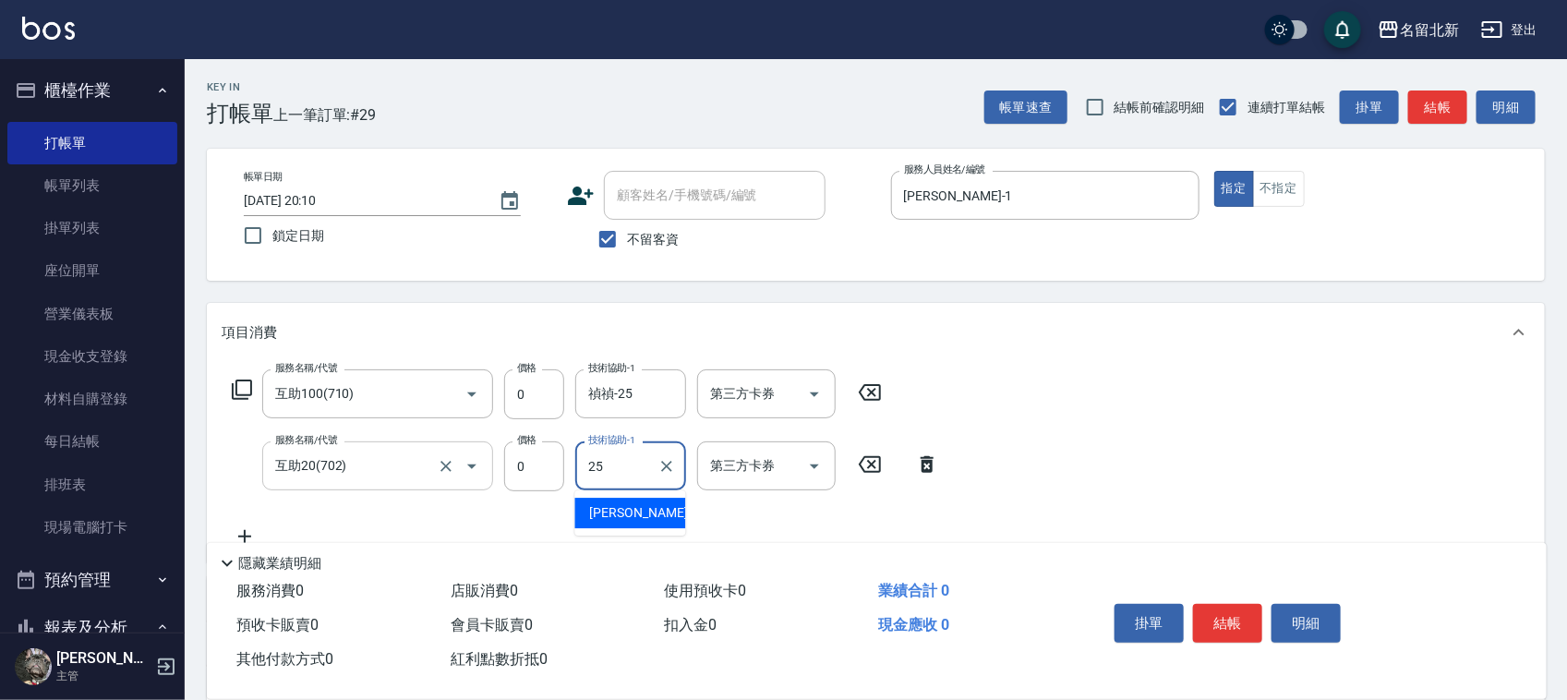
type input "禎禎-25"
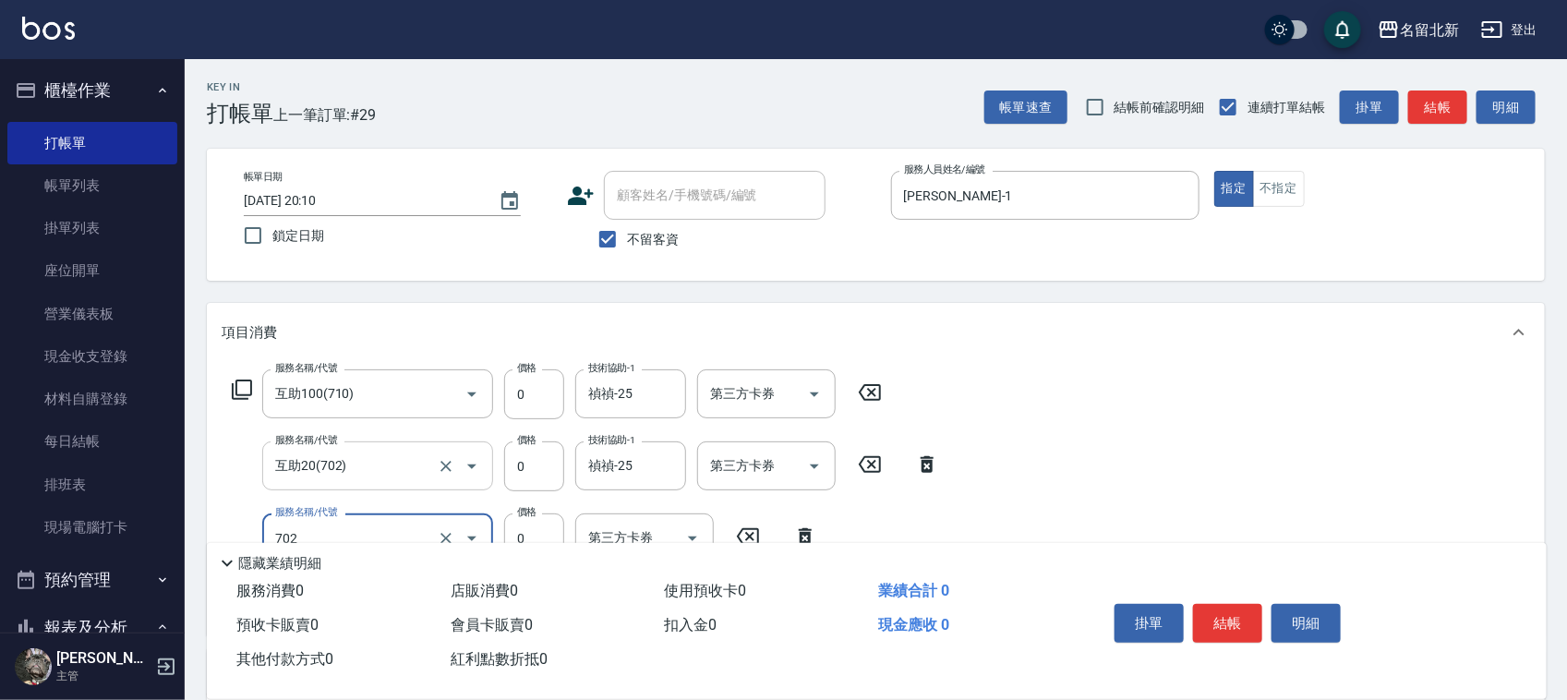
type input "互助20(702)"
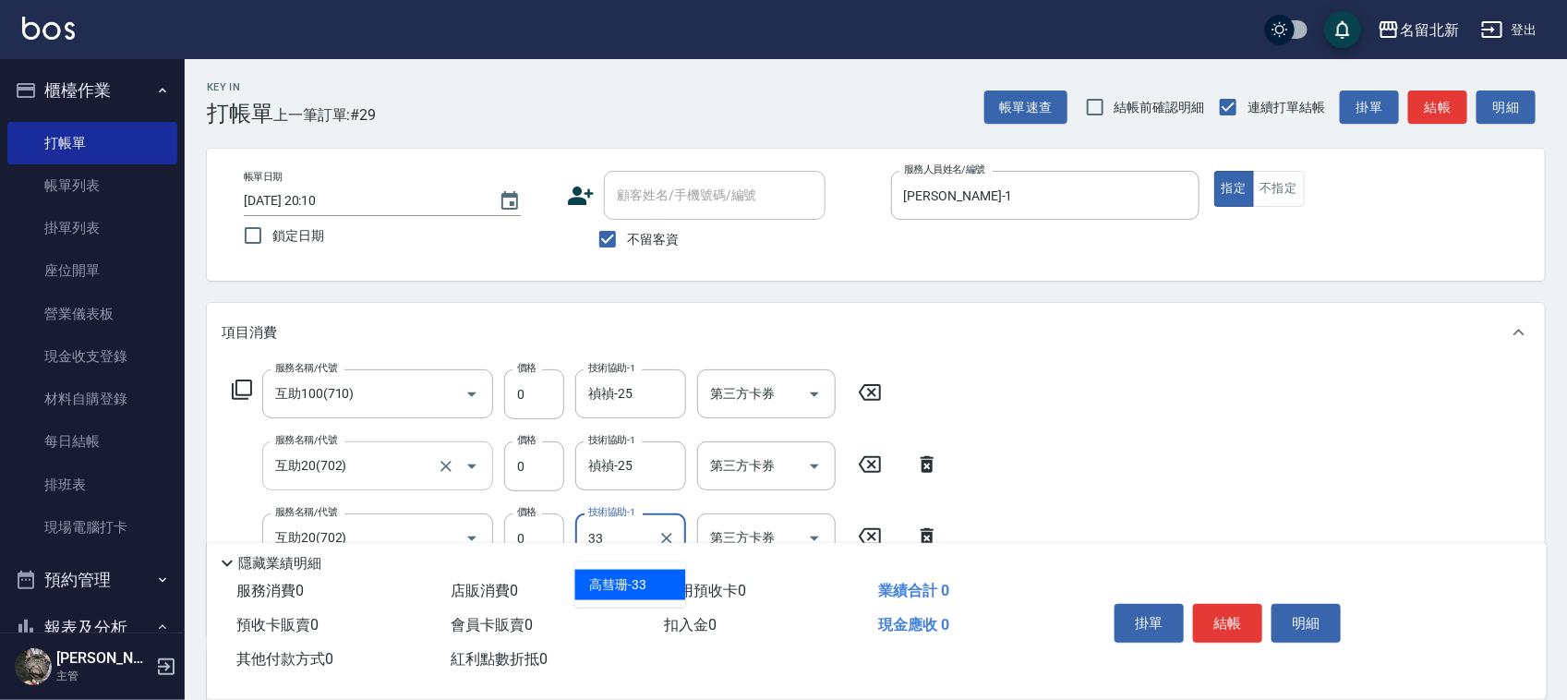
type input "[PERSON_NAME]-33"
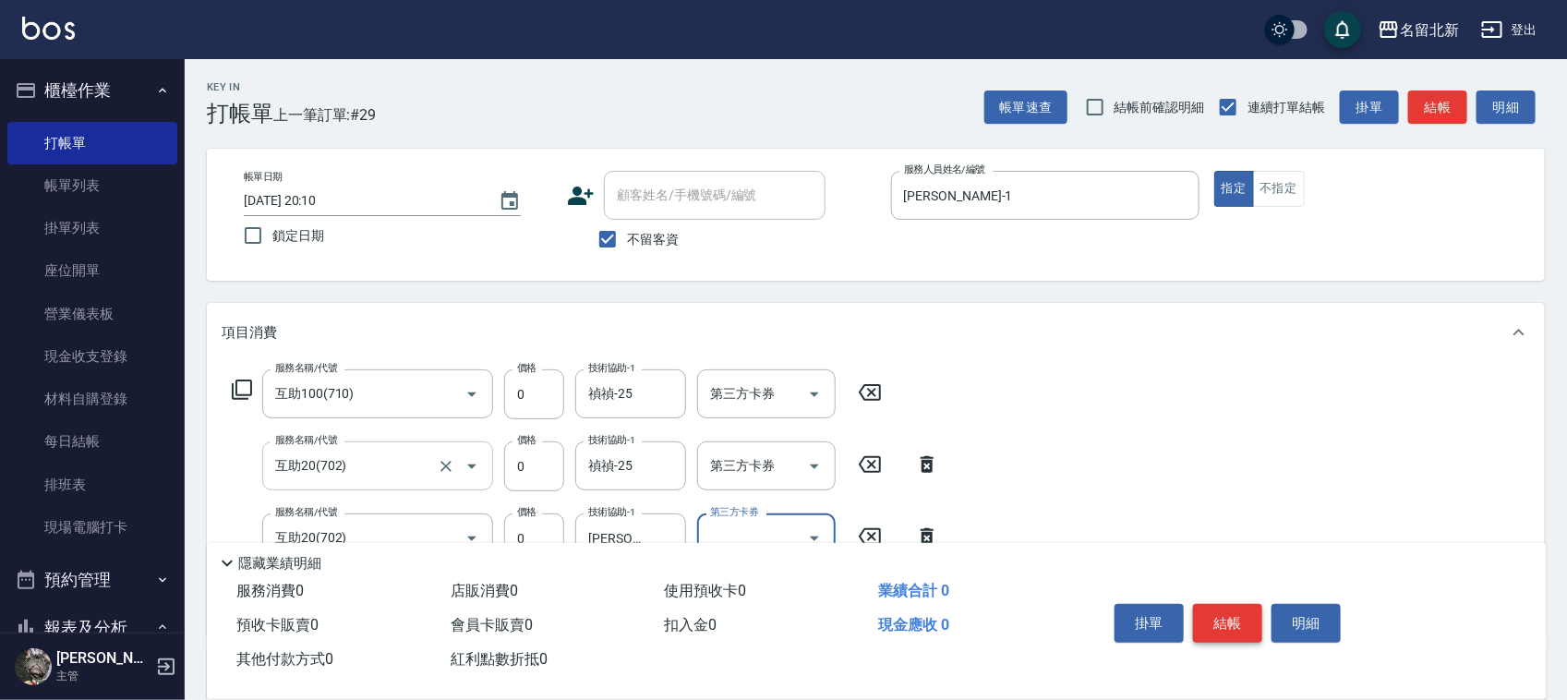
click at [1219, 607] on button "結帳" at bounding box center [1227, 623] width 69 height 39
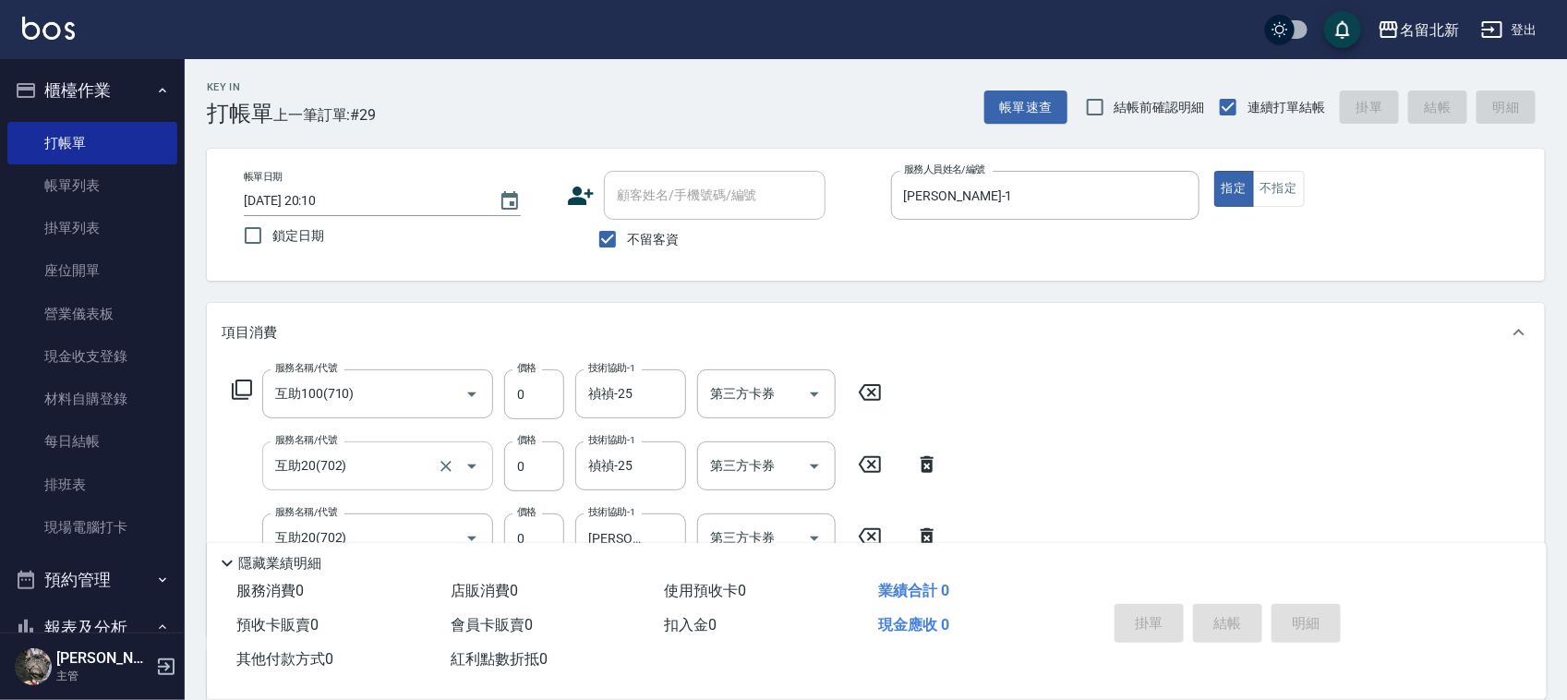
type input "[DATE] 20:11"
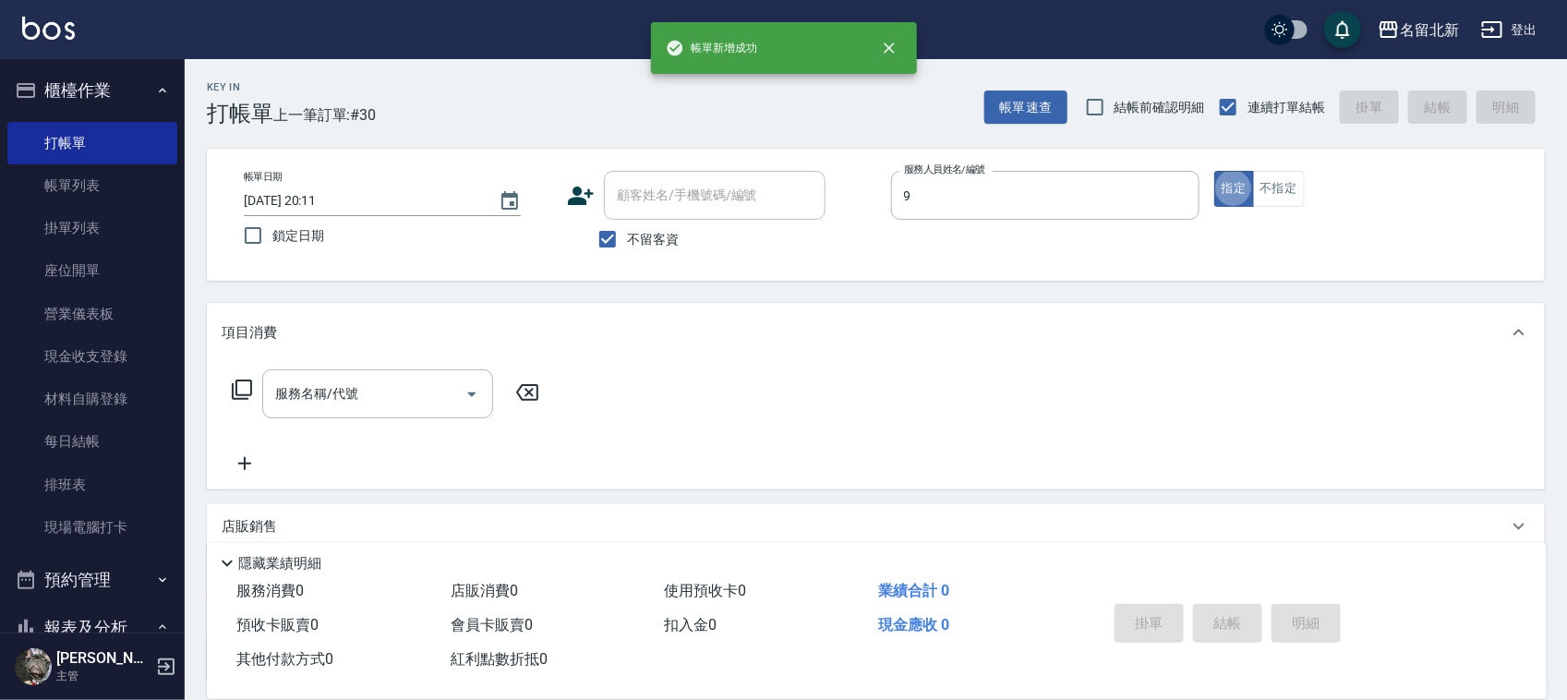
type input "大雲-9"
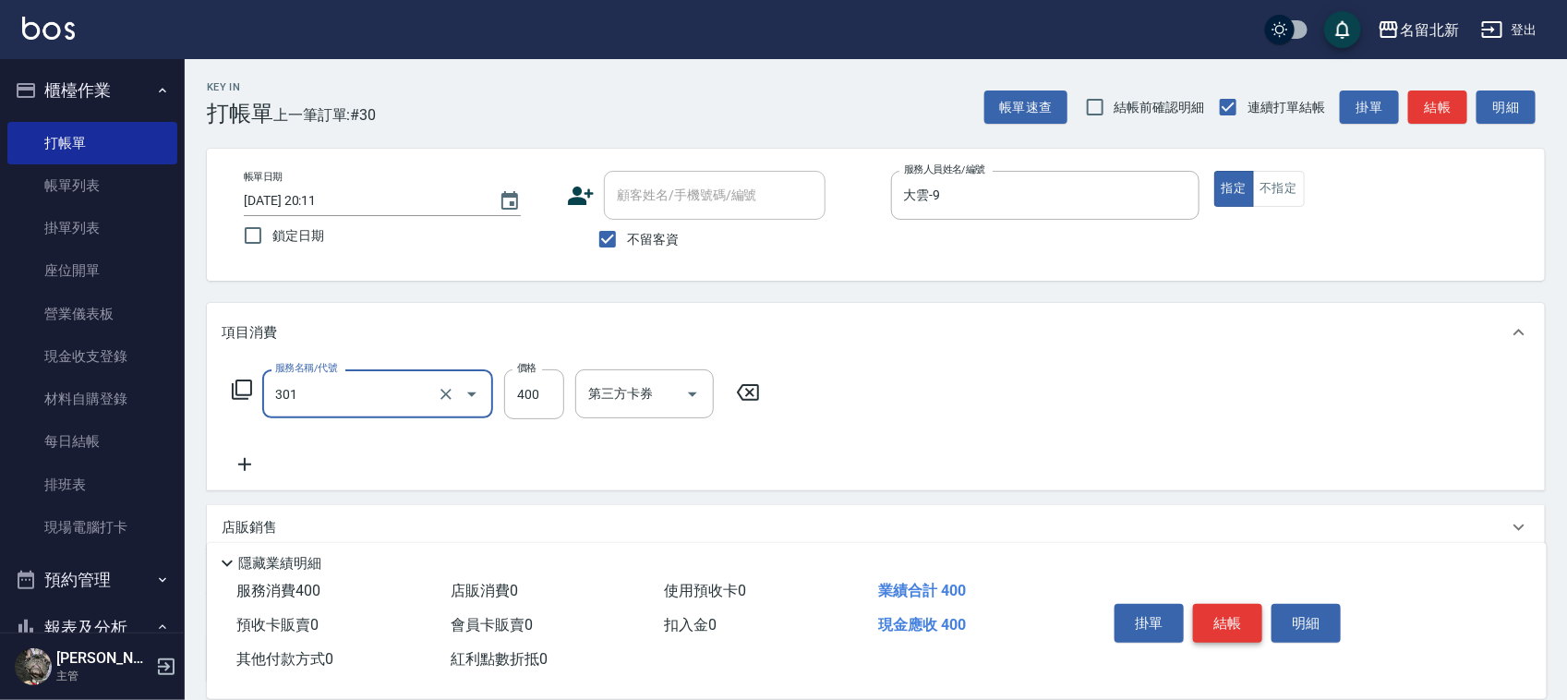
type input "造型剪髮(301)"
type input "280"
click at [1221, 607] on button "結帳" at bounding box center [1227, 623] width 69 height 39
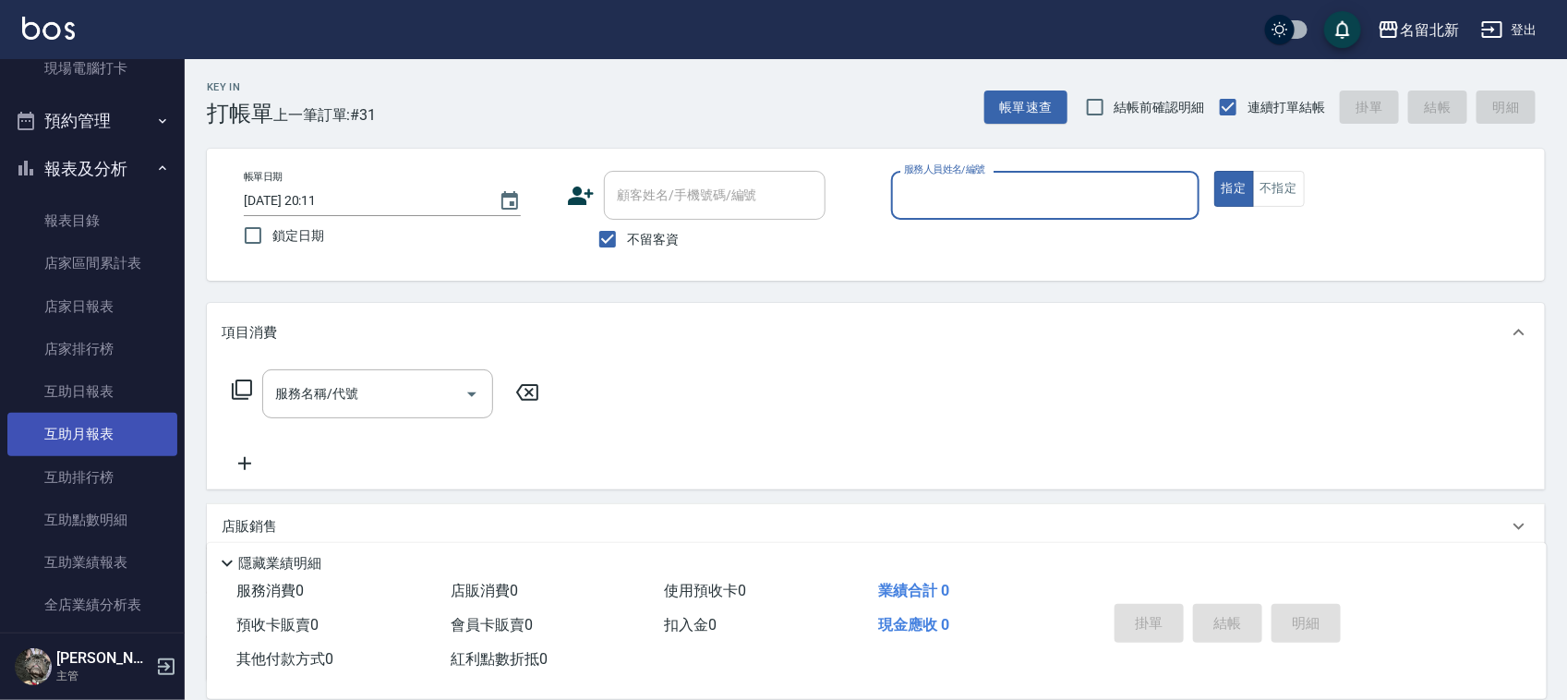
scroll to position [462, 0]
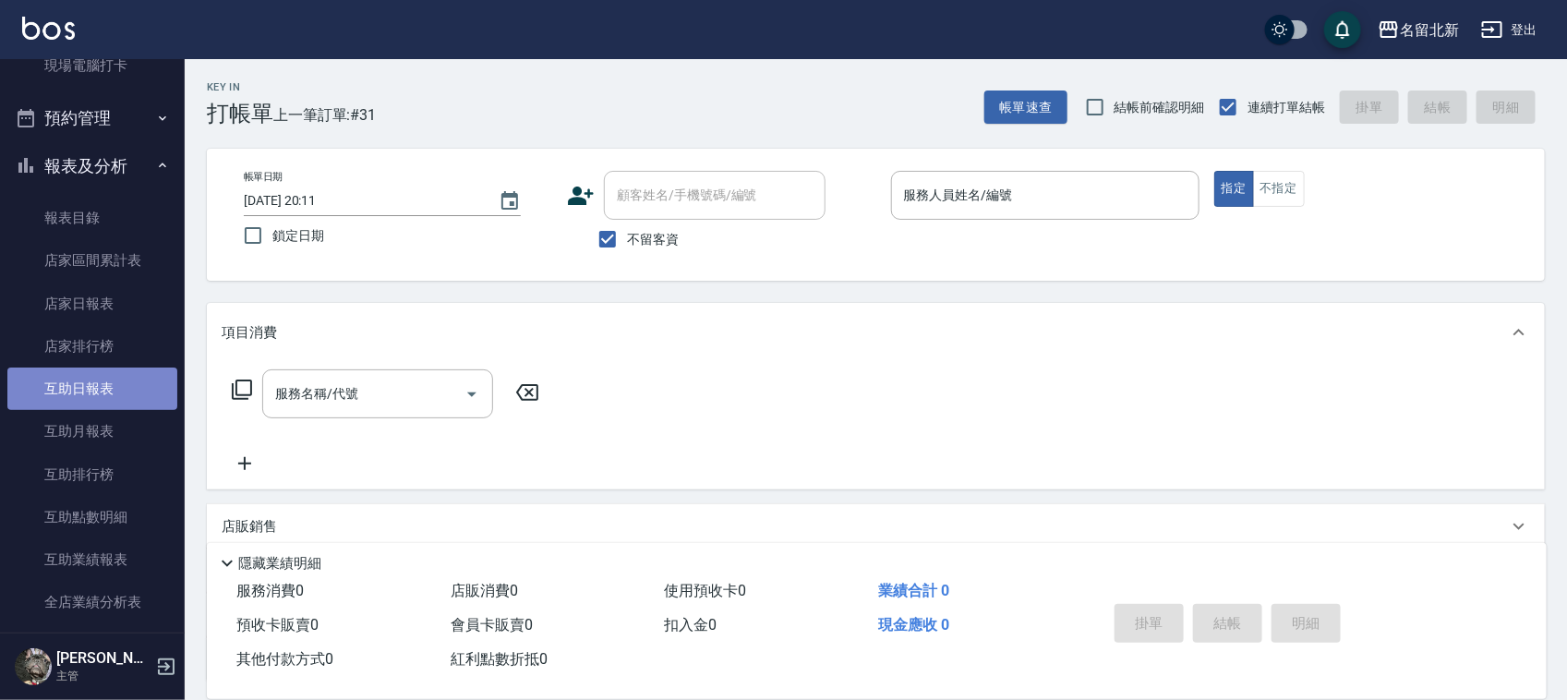
click at [107, 392] on link "互助日報表" at bounding box center [92, 388] width 170 height 42
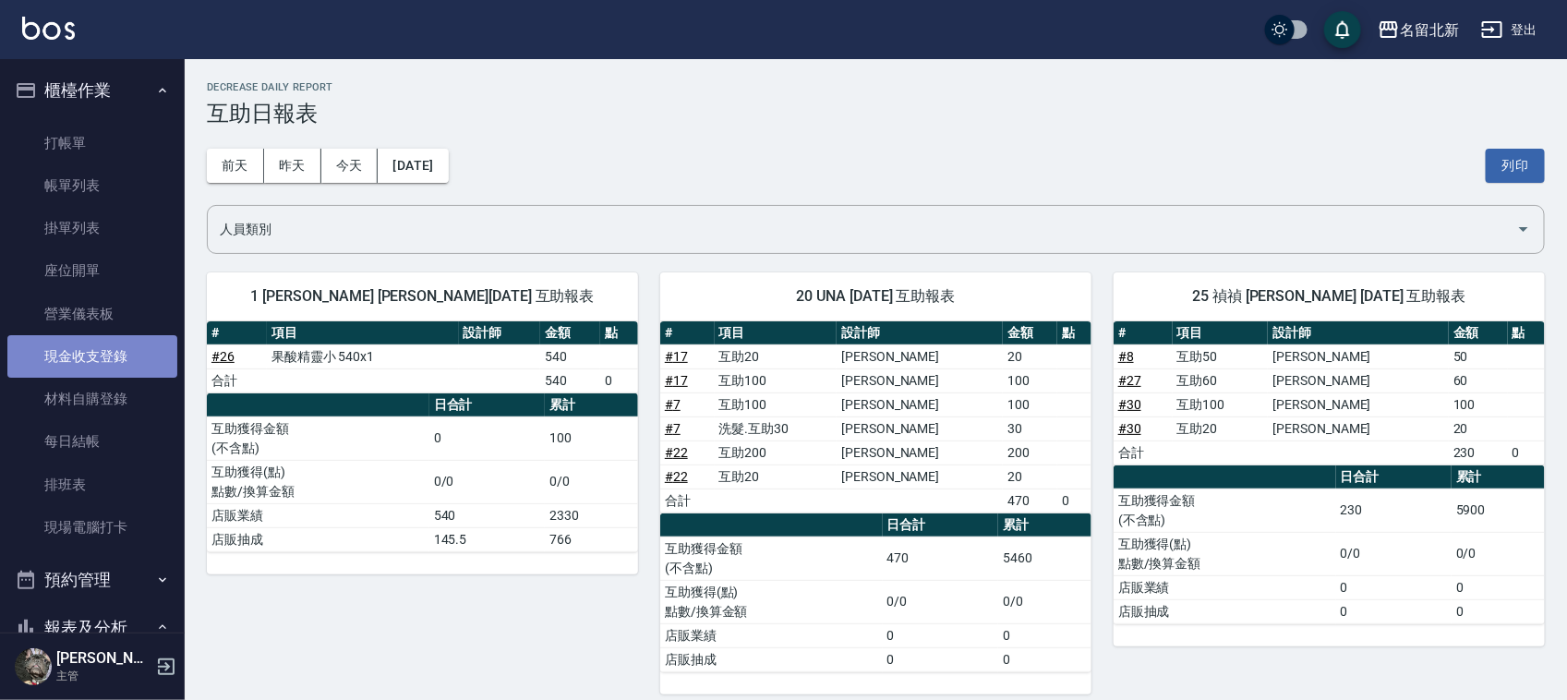
click at [117, 361] on link "現金收支登錄" at bounding box center [92, 356] width 170 height 42
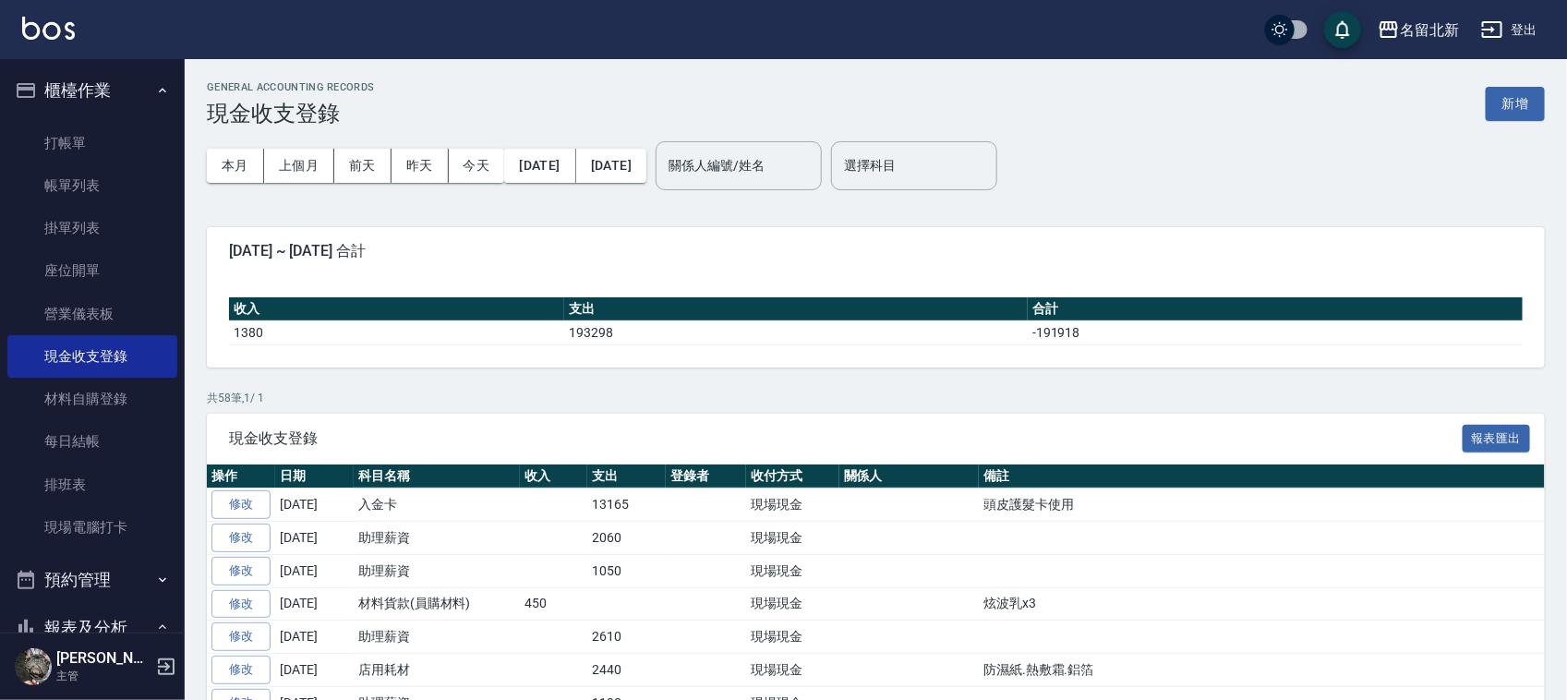
click at [1538, 100] on button "新增" at bounding box center [1514, 104] width 59 height 34
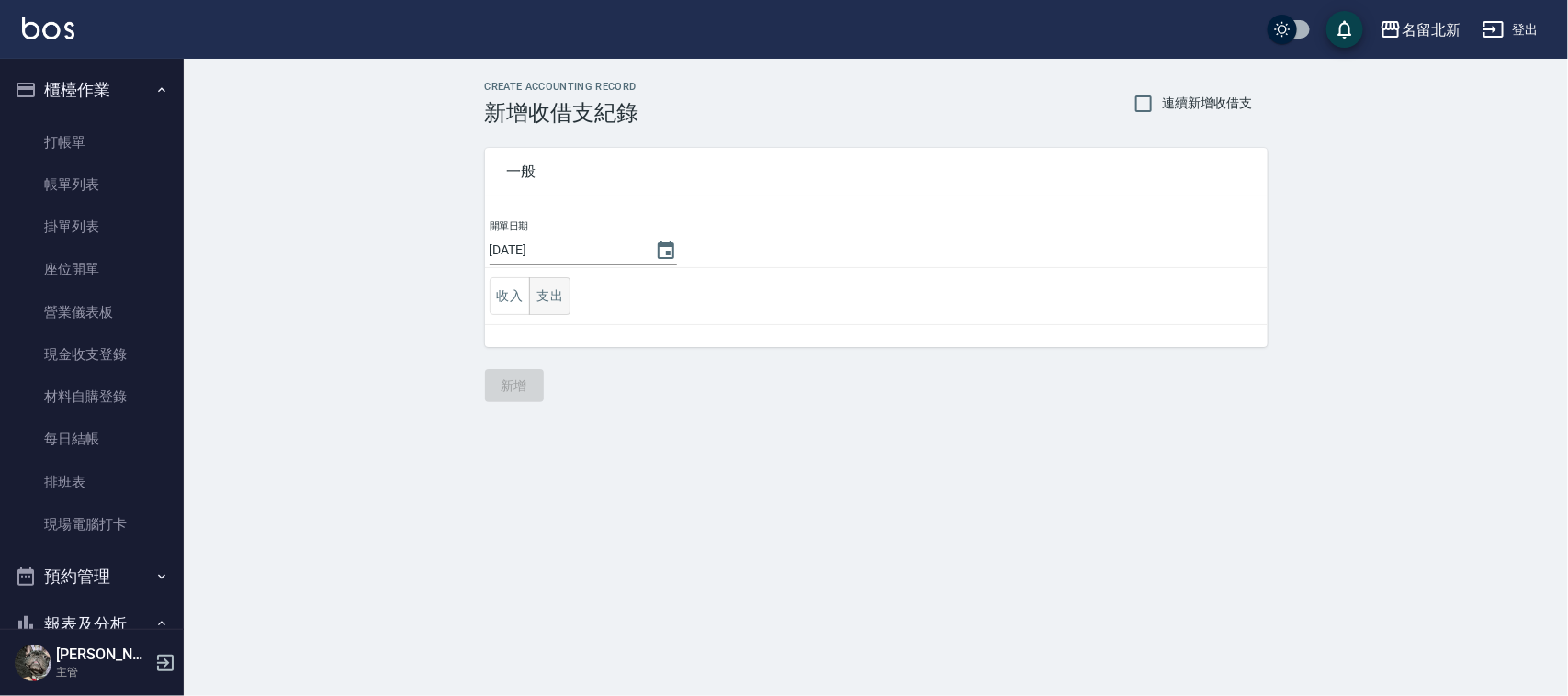
click at [540, 300] on button "支出" at bounding box center [550, 296] width 42 height 38
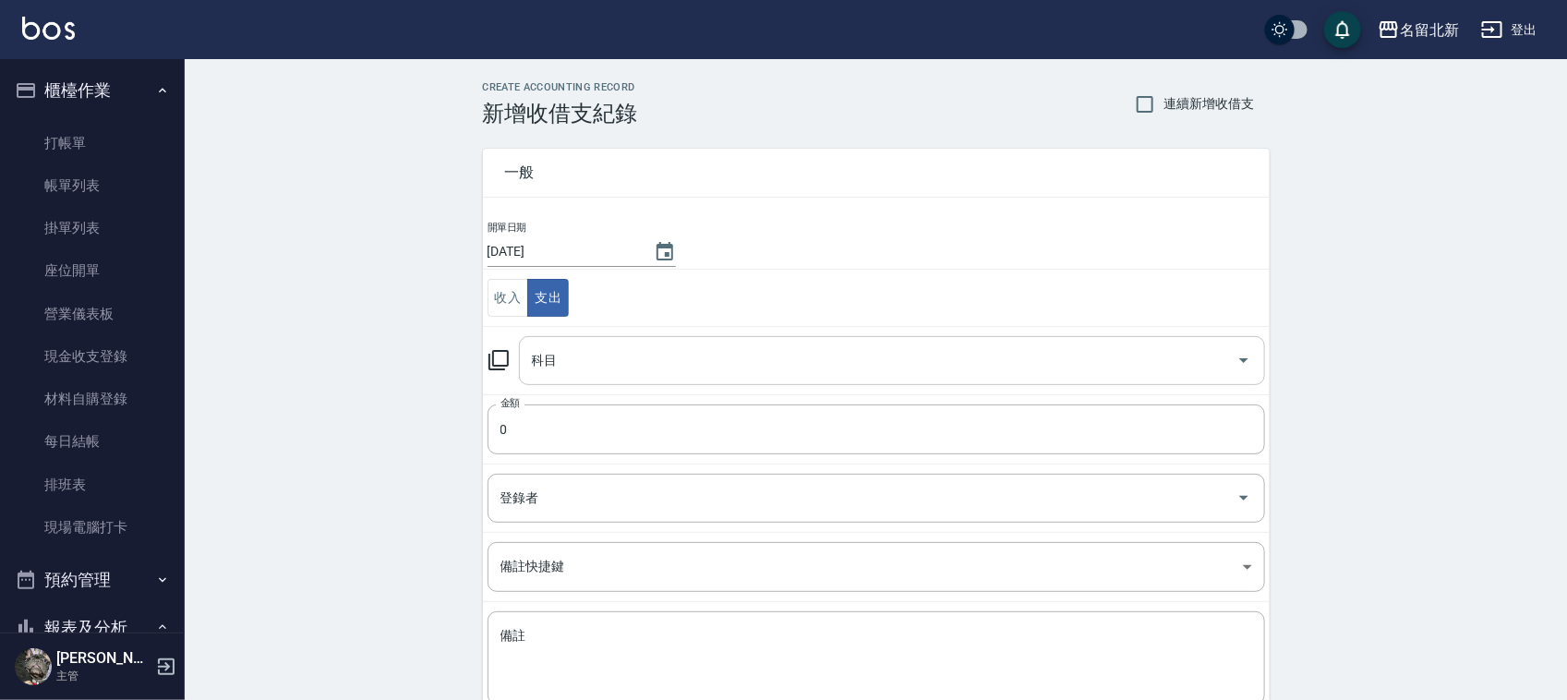
drag, startPoint x: 716, startPoint y: 367, endPoint x: 704, endPoint y: 379, distance: 17.0
click at [714, 367] on input "科目" at bounding box center [878, 360] width 702 height 32
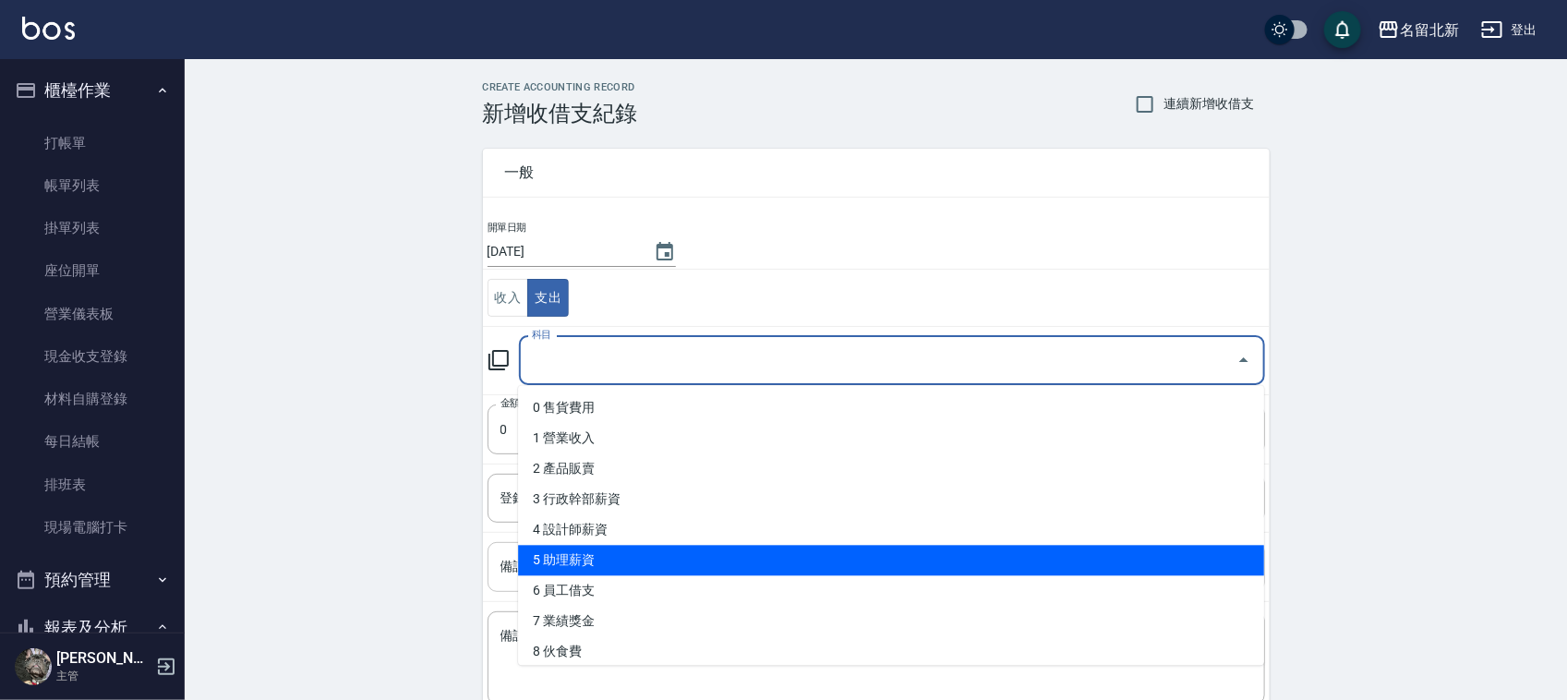
click at [607, 557] on li "5 助理薪資" at bounding box center [891, 561] width 746 height 30
type input "5 助理薪資"
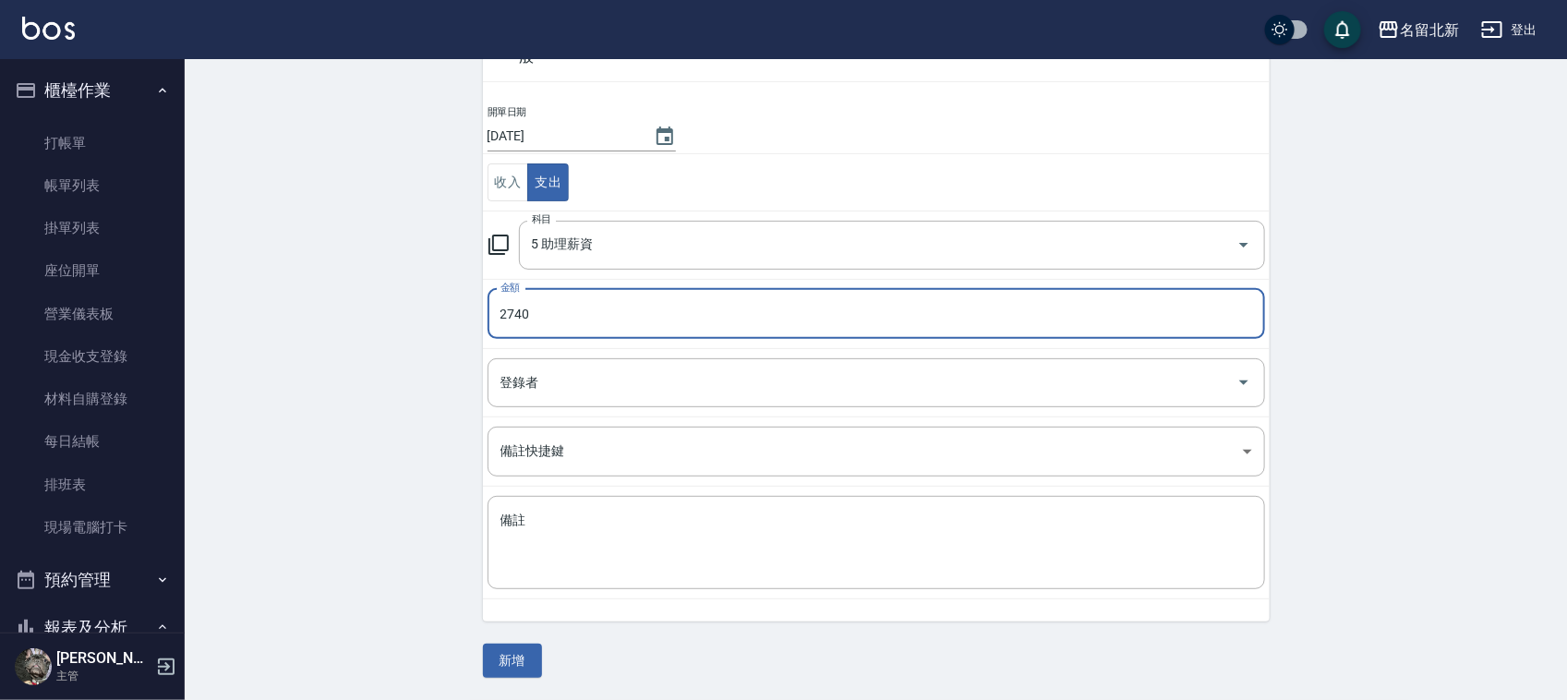
scroll to position [116, 0]
type input "2740"
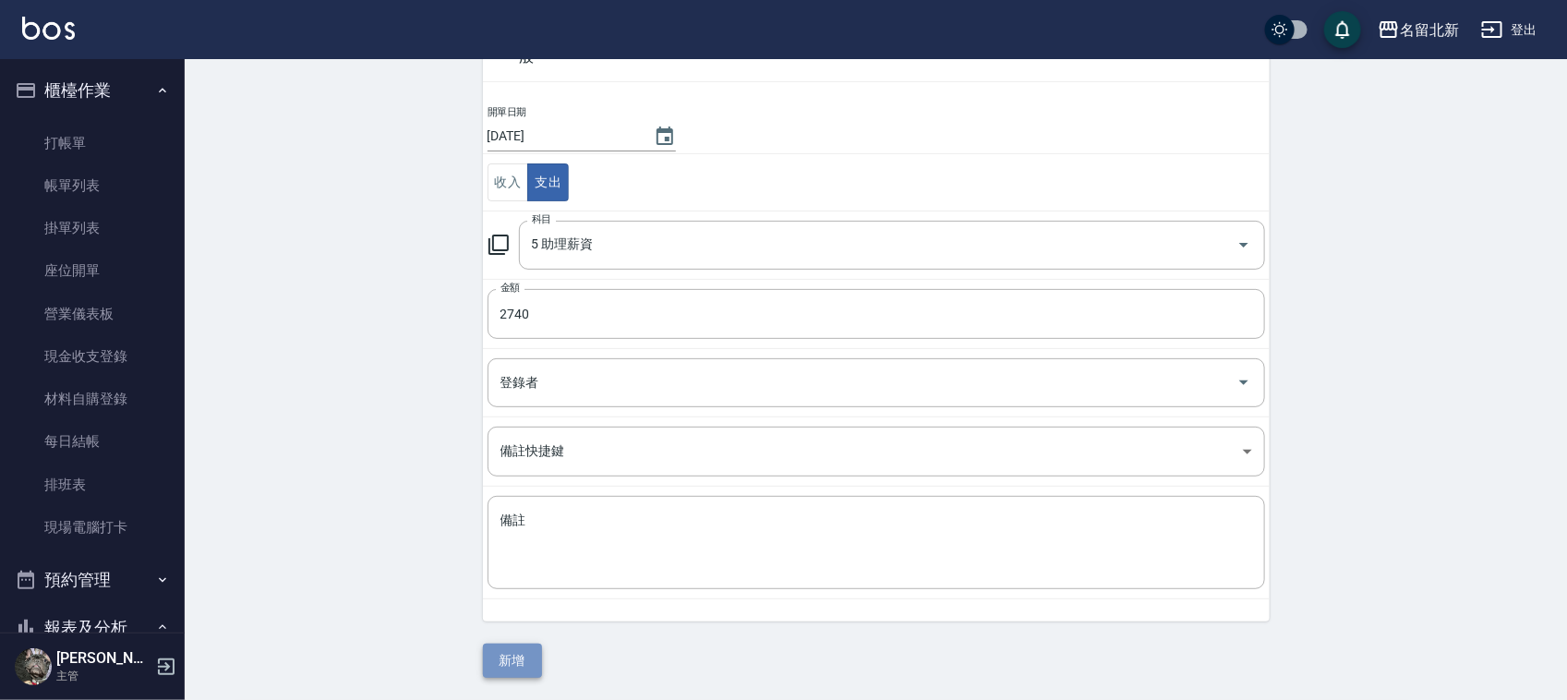
click at [513, 652] on button "新增" at bounding box center [512, 660] width 59 height 34
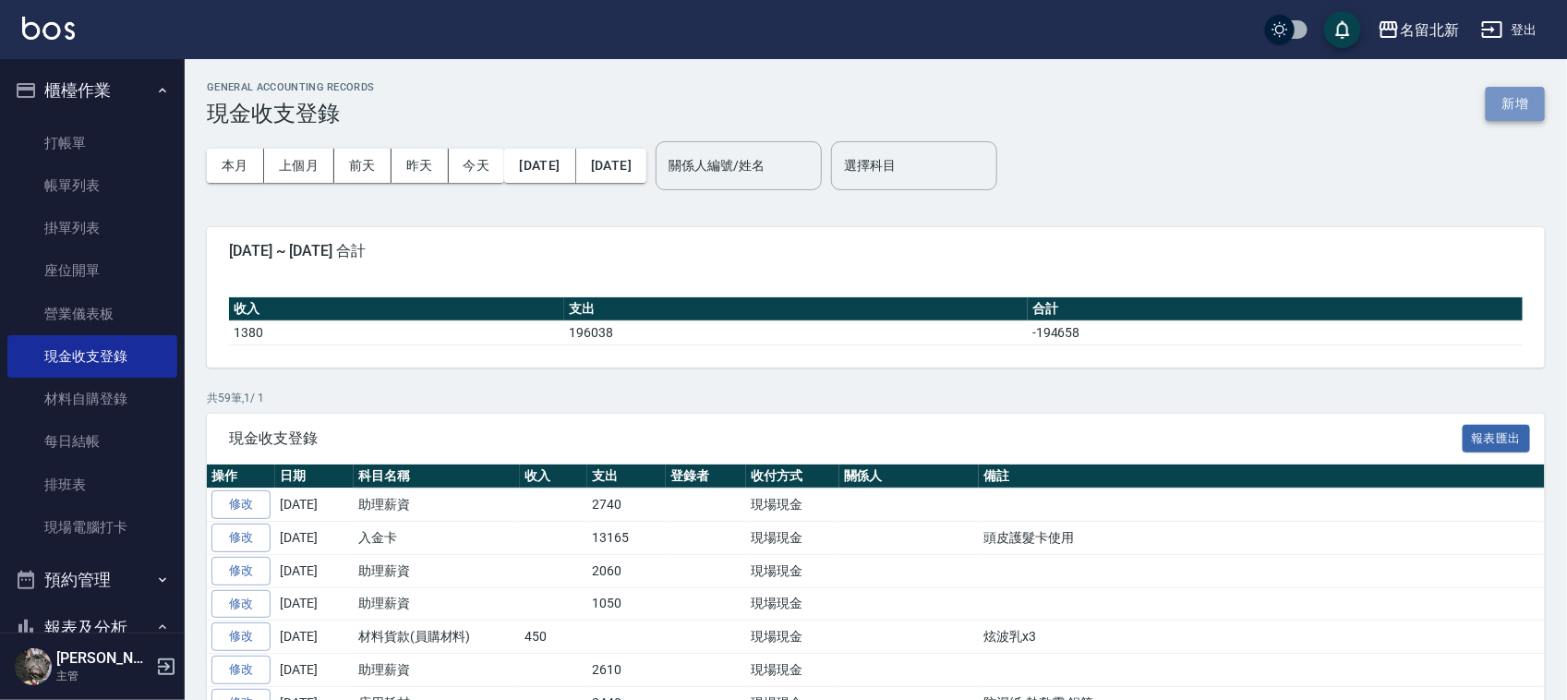
click at [1503, 102] on button "新增" at bounding box center [1514, 104] width 59 height 34
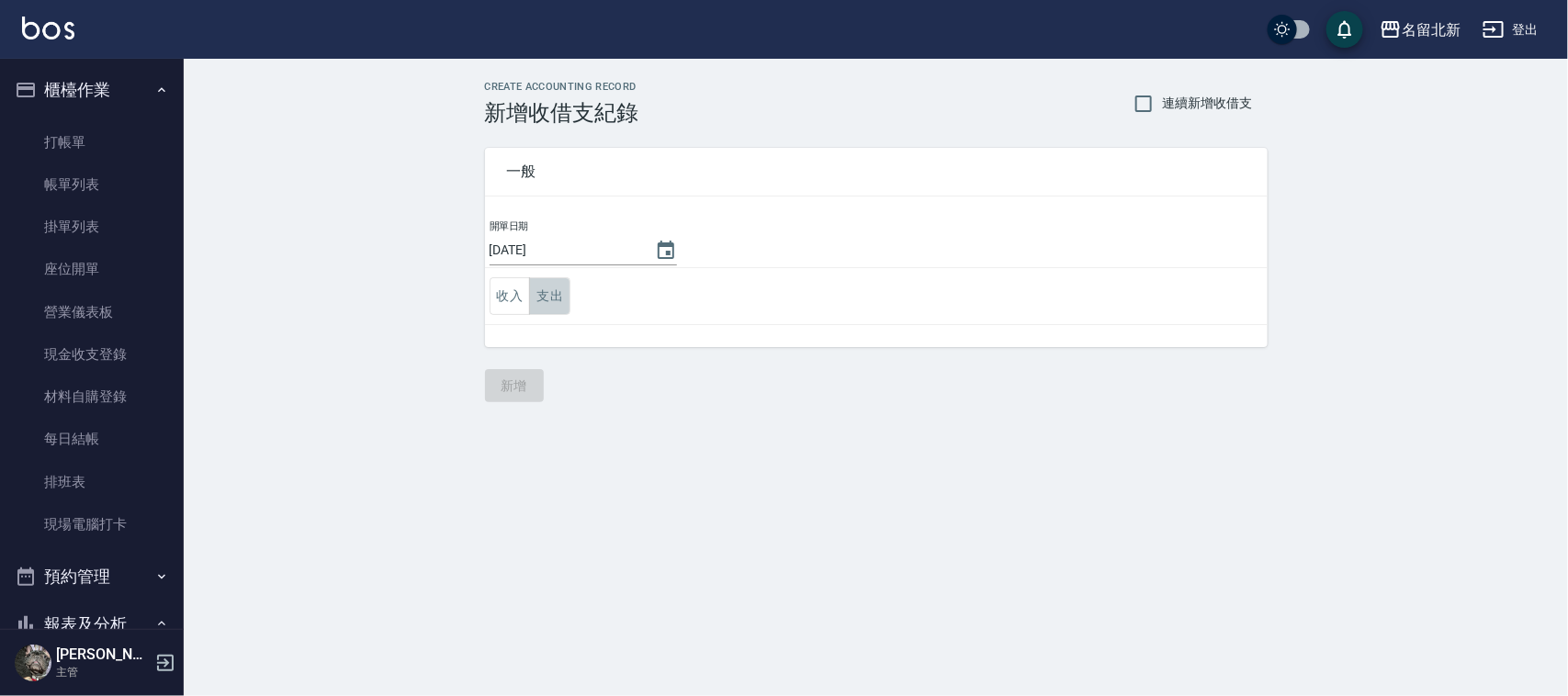
drag, startPoint x: 540, startPoint y: 293, endPoint x: 547, endPoint y: 321, distance: 28.9
click at [540, 294] on button "支出" at bounding box center [550, 296] width 42 height 38
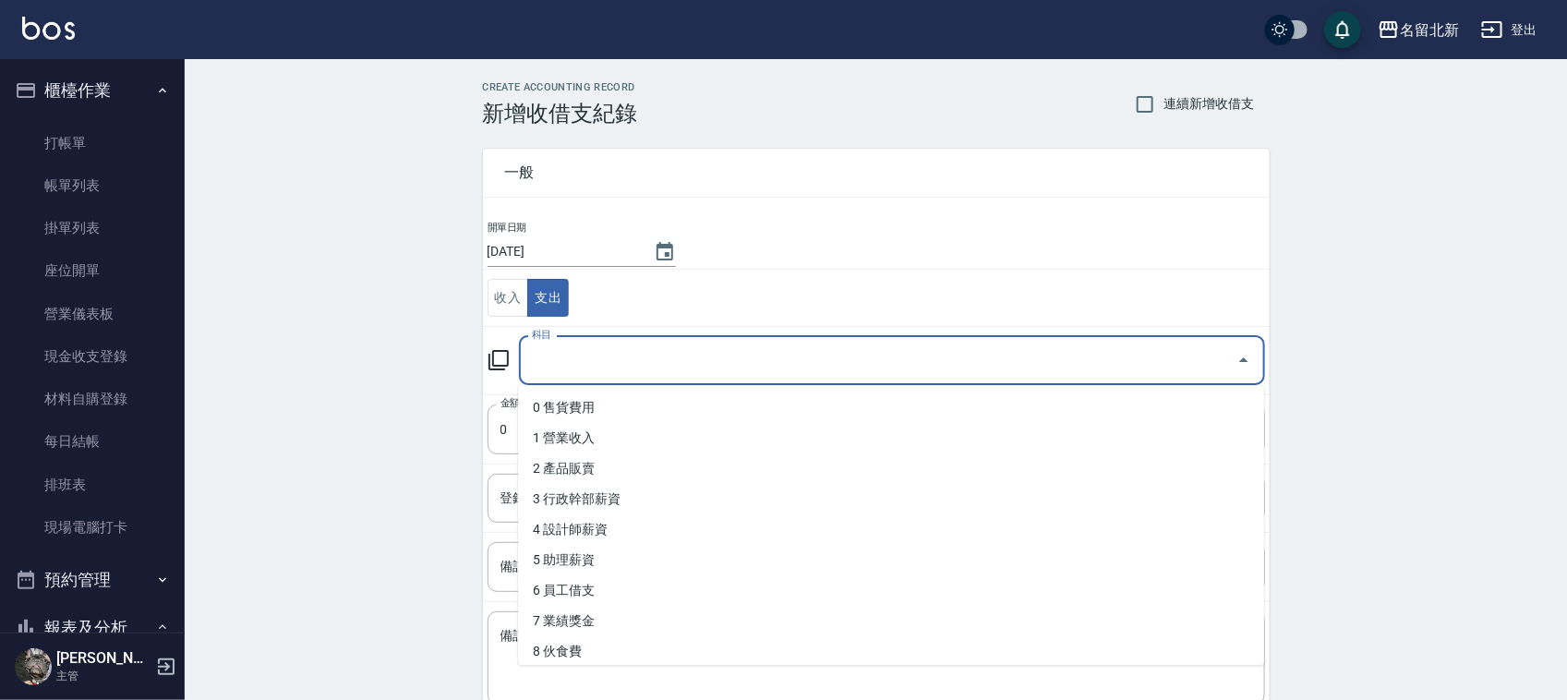
click at [554, 354] on input "科目" at bounding box center [878, 360] width 702 height 32
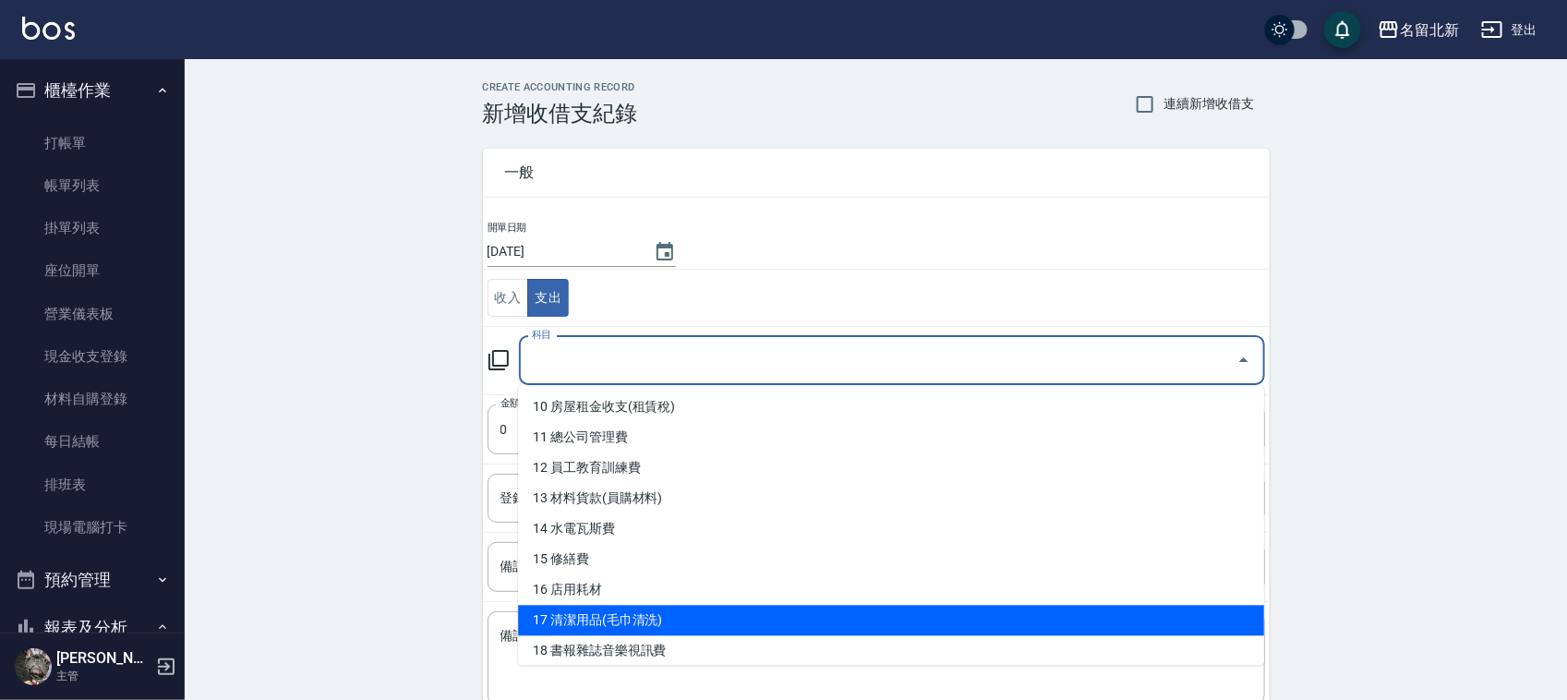
scroll to position [346, 0]
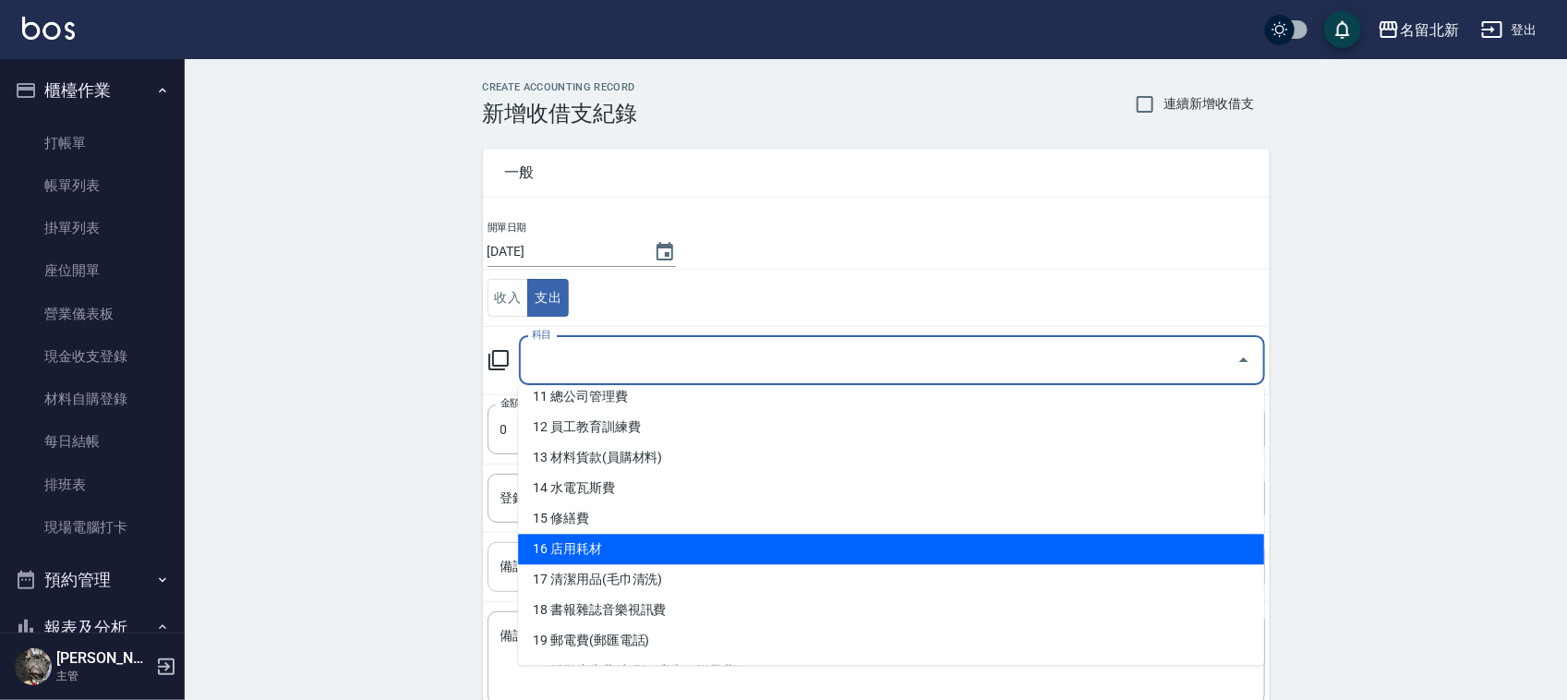
click at [681, 550] on li "16 店用耗材" at bounding box center [891, 550] width 746 height 30
type input "16 店用耗材"
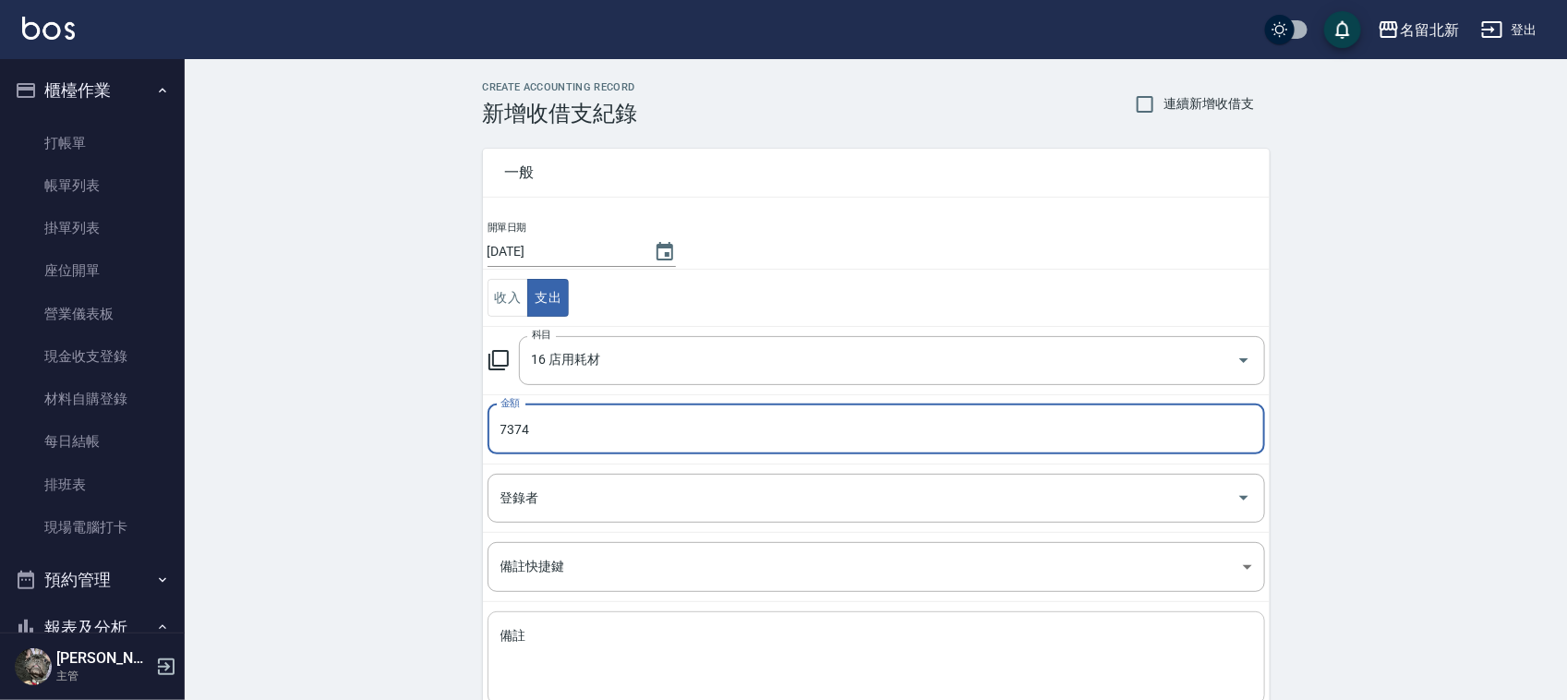
type input "7374"
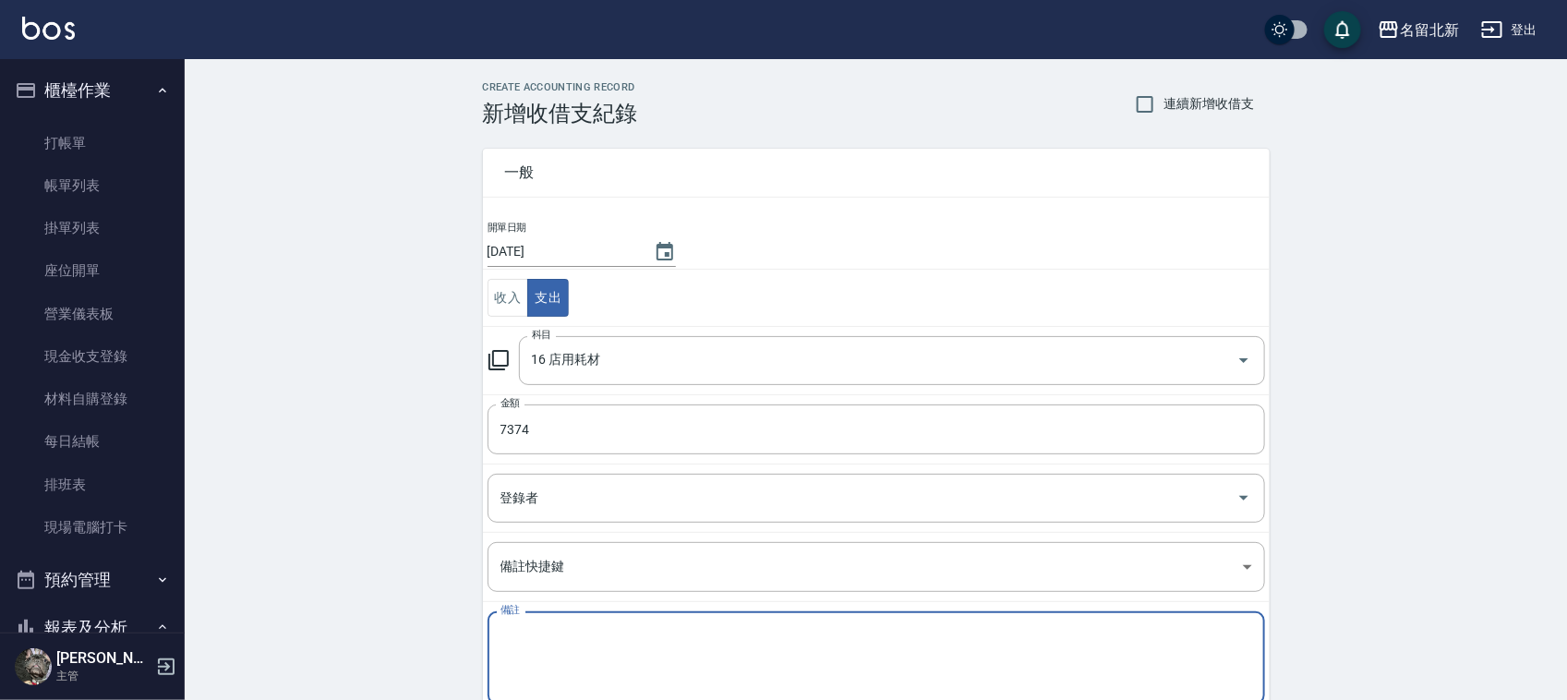
click at [624, 642] on textarea "備註" at bounding box center [876, 658] width 752 height 63
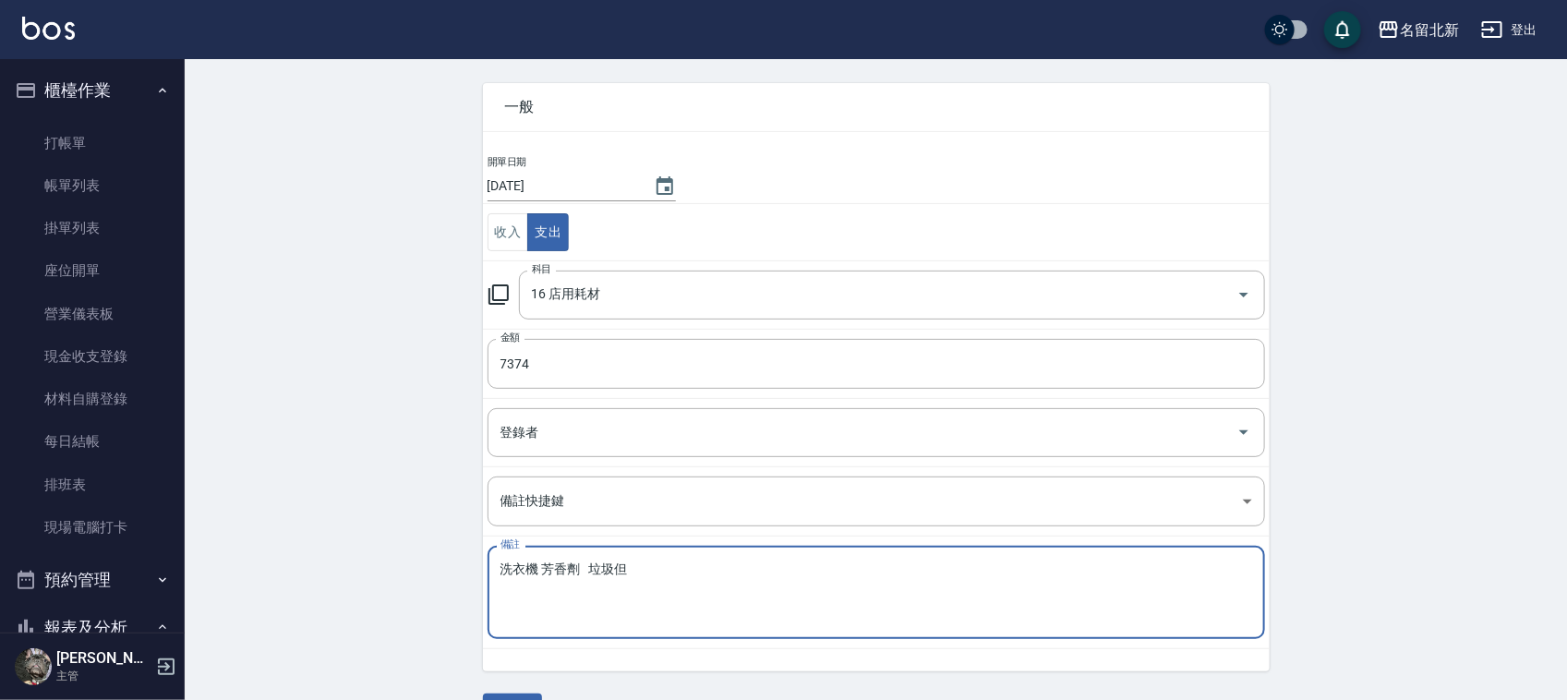
scroll to position [116, 0]
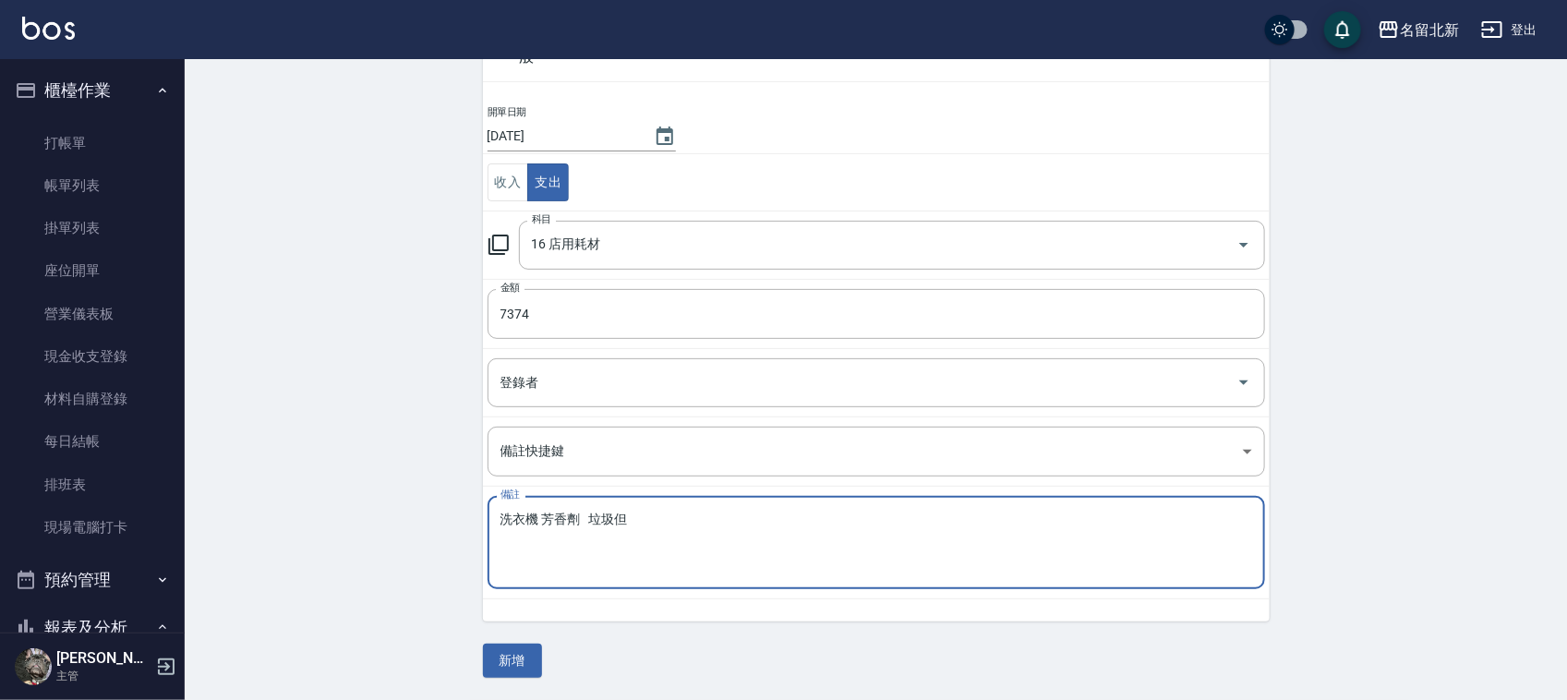
type textarea "洗衣機 芳香劑 垃圾但"
click at [485, 630] on div "一般 開單日期 [DATE] 收入 支出 科目 16 店用耗材 科目 金額 7374 金額 登錄者 登錄者 備註快捷鍵 ​ 備註快捷鍵 備註 洗衣機 芳香劑 …" at bounding box center [876, 344] width 787 height 667
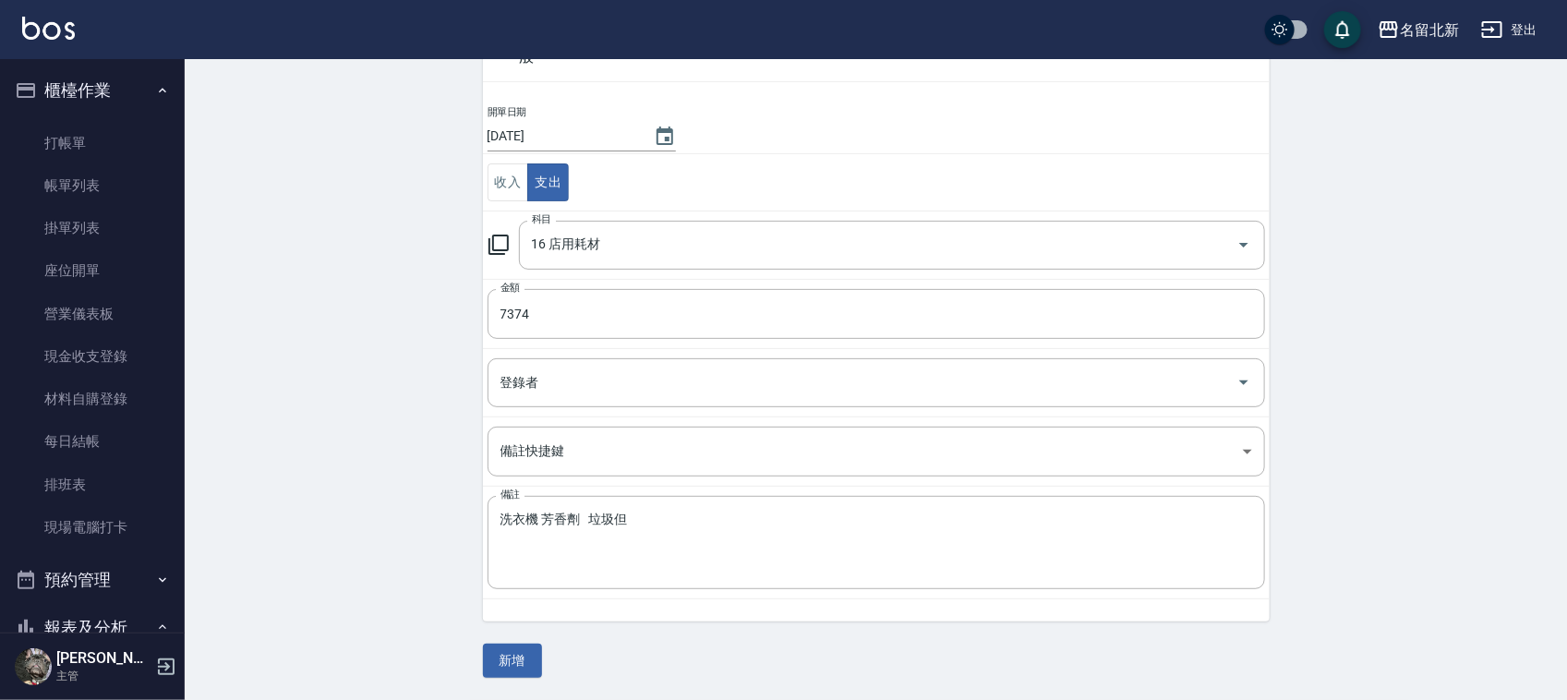
click at [490, 643] on div "一般 開單日期 [DATE] 收入 支出 科目 16 店用耗材 科目 金額 7374 金額 登錄者 登錄者 備註快捷鍵 ​ 備註快捷鍵 備註 洗衣機 芳香劑 …" at bounding box center [876, 344] width 787 height 667
click at [510, 635] on div "一般 開單日期 [DATE] 收入 支出 科目 16 店用耗材 科目 金額 7374 金額 登錄者 登錄者 備註快捷鍵 ​ 備註快捷鍵 備註 洗衣機 芳香劑 …" at bounding box center [876, 344] width 787 height 667
click at [519, 651] on button "新增" at bounding box center [512, 660] width 59 height 34
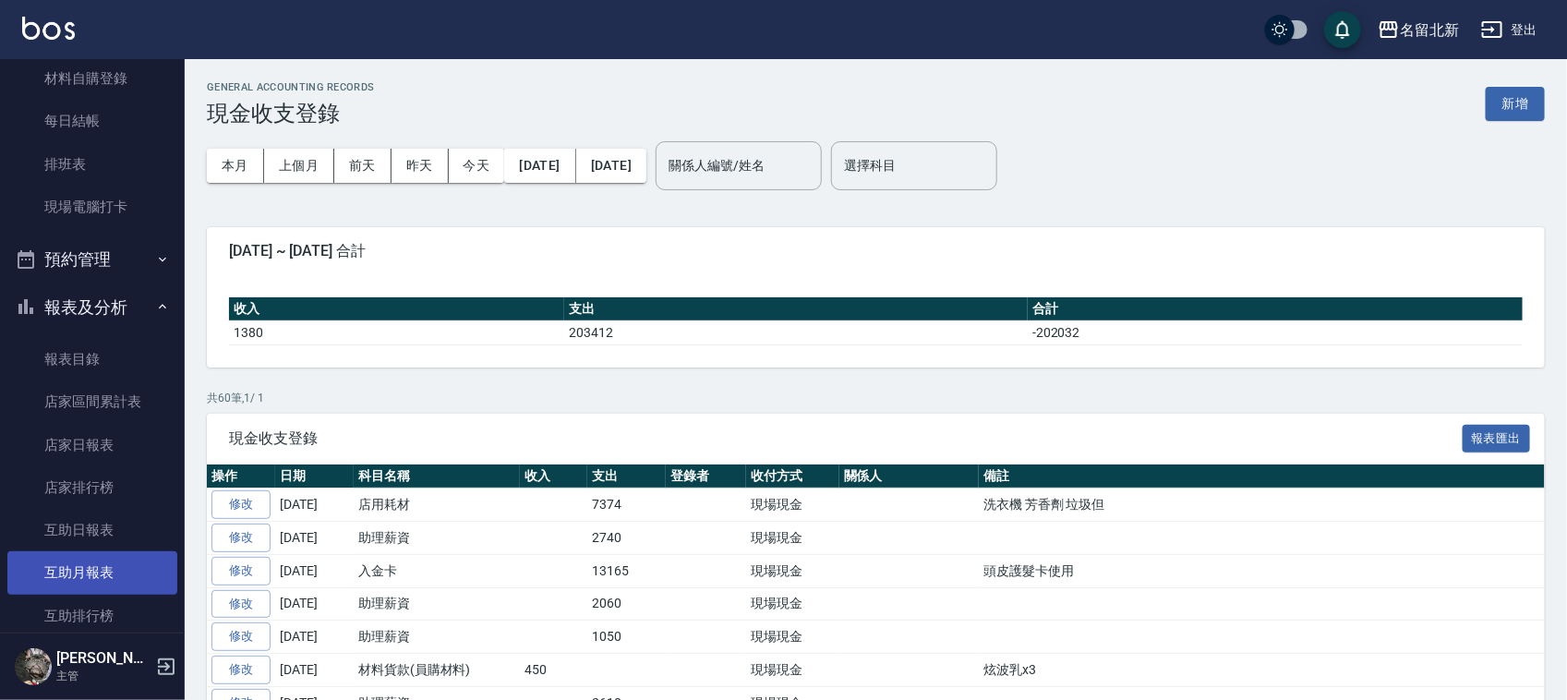
scroll to position [462, 0]
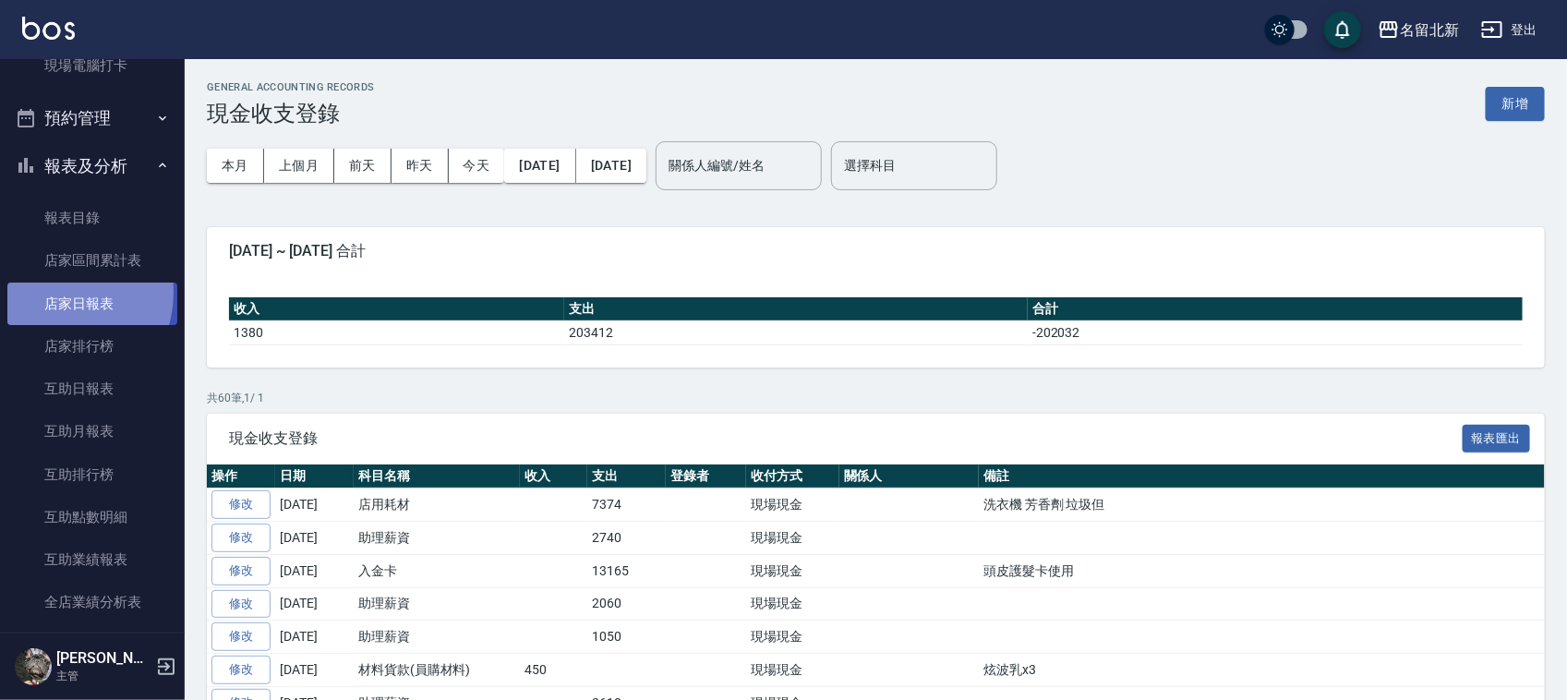
click at [55, 292] on link "店家日報表" at bounding box center [92, 304] width 170 height 42
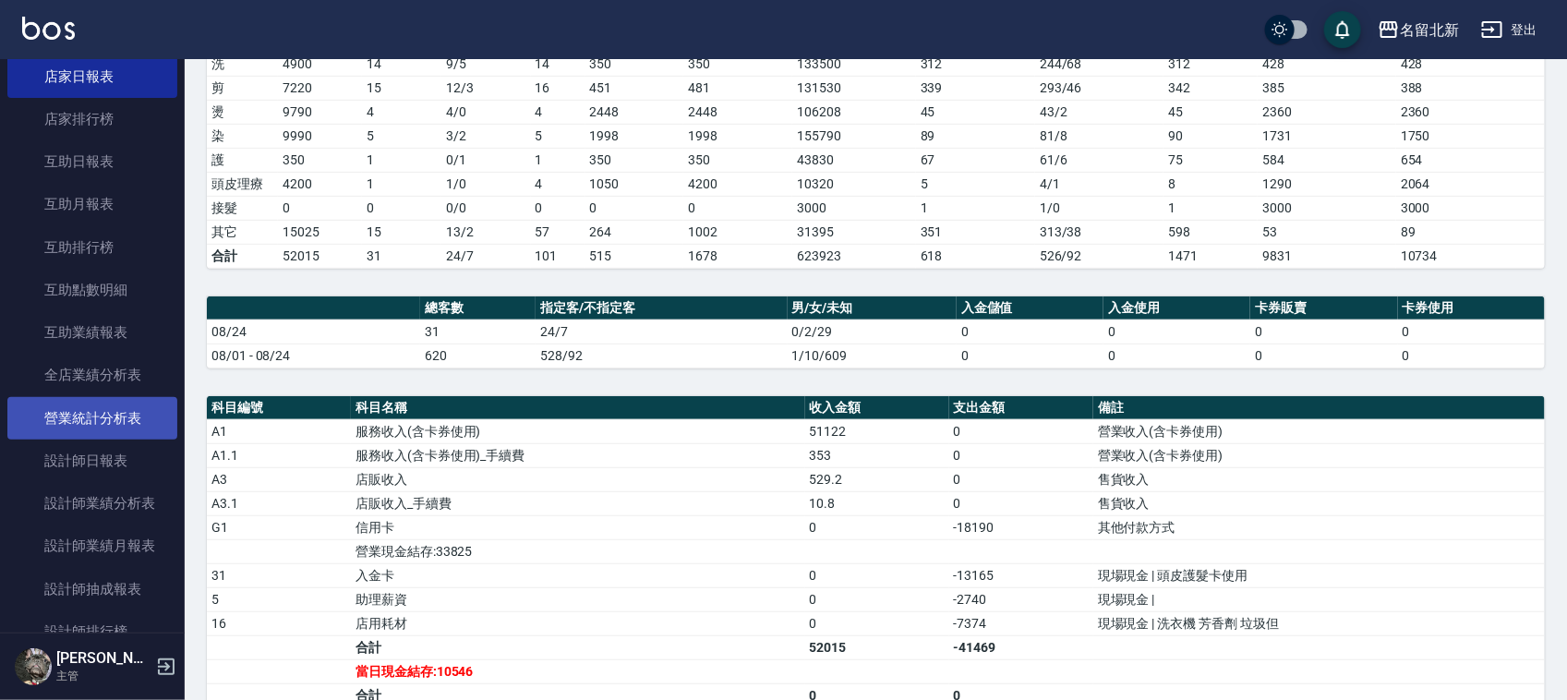
scroll to position [577, 0]
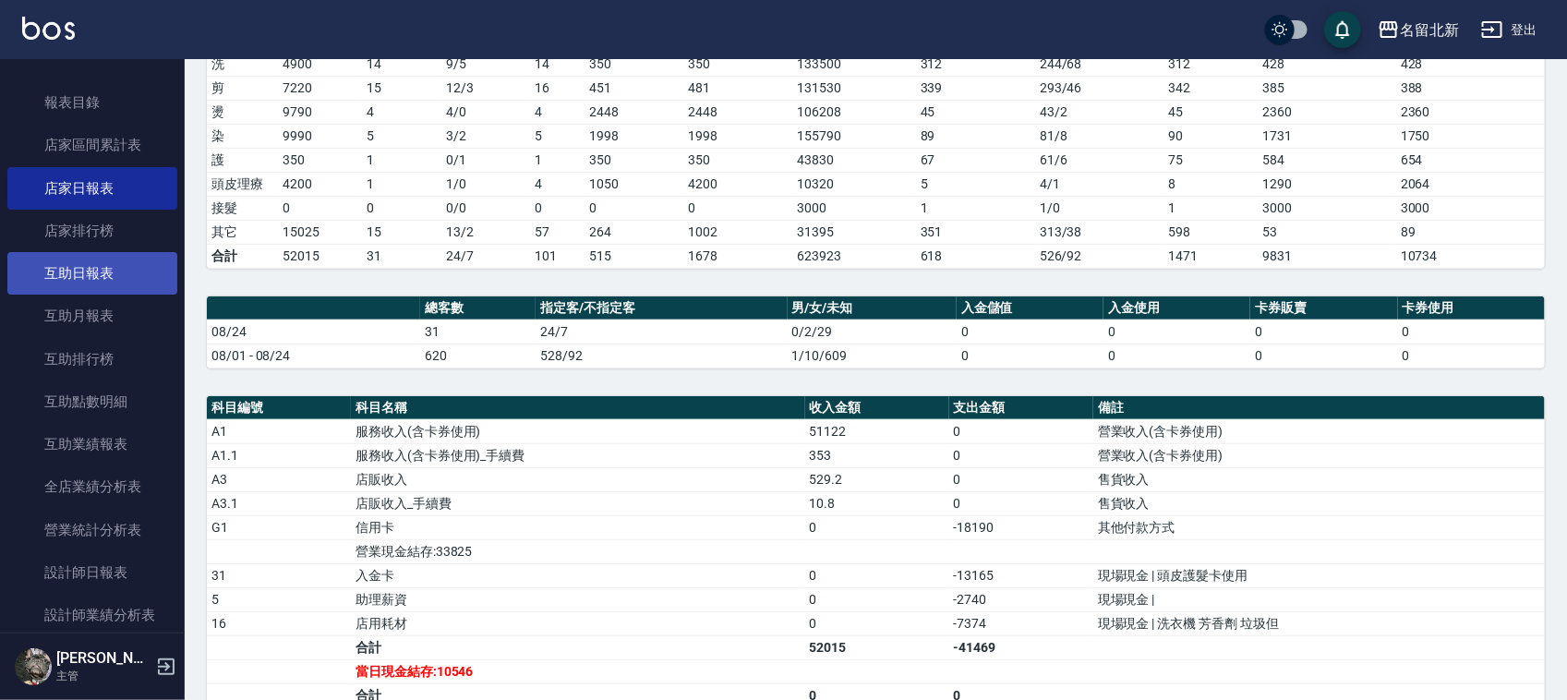
click at [118, 283] on link "互助日報表" at bounding box center [92, 273] width 170 height 42
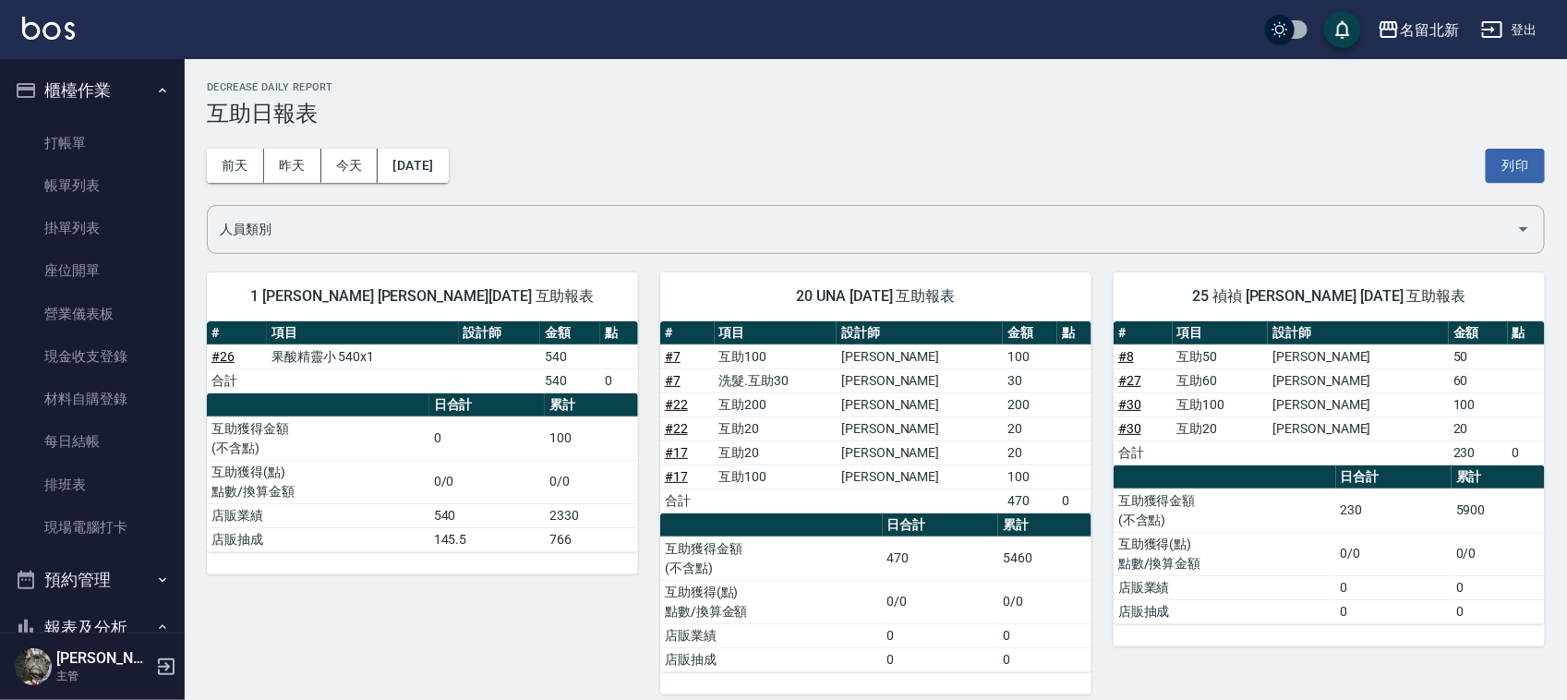
drag, startPoint x: 83, startPoint y: 196, endPoint x: 245, endPoint y: 503, distance: 347.3
click at [83, 195] on link "帳單列表" at bounding box center [92, 185] width 170 height 42
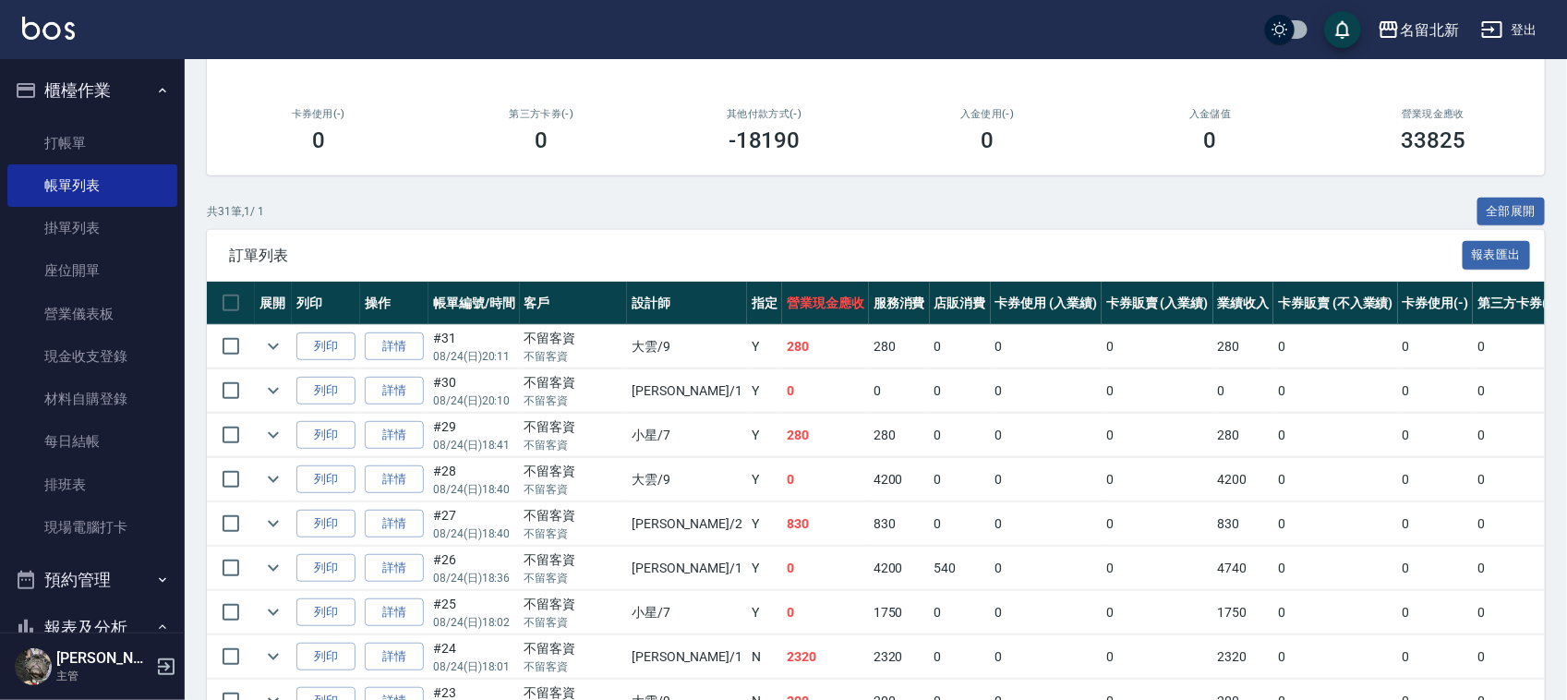
scroll to position [346, 0]
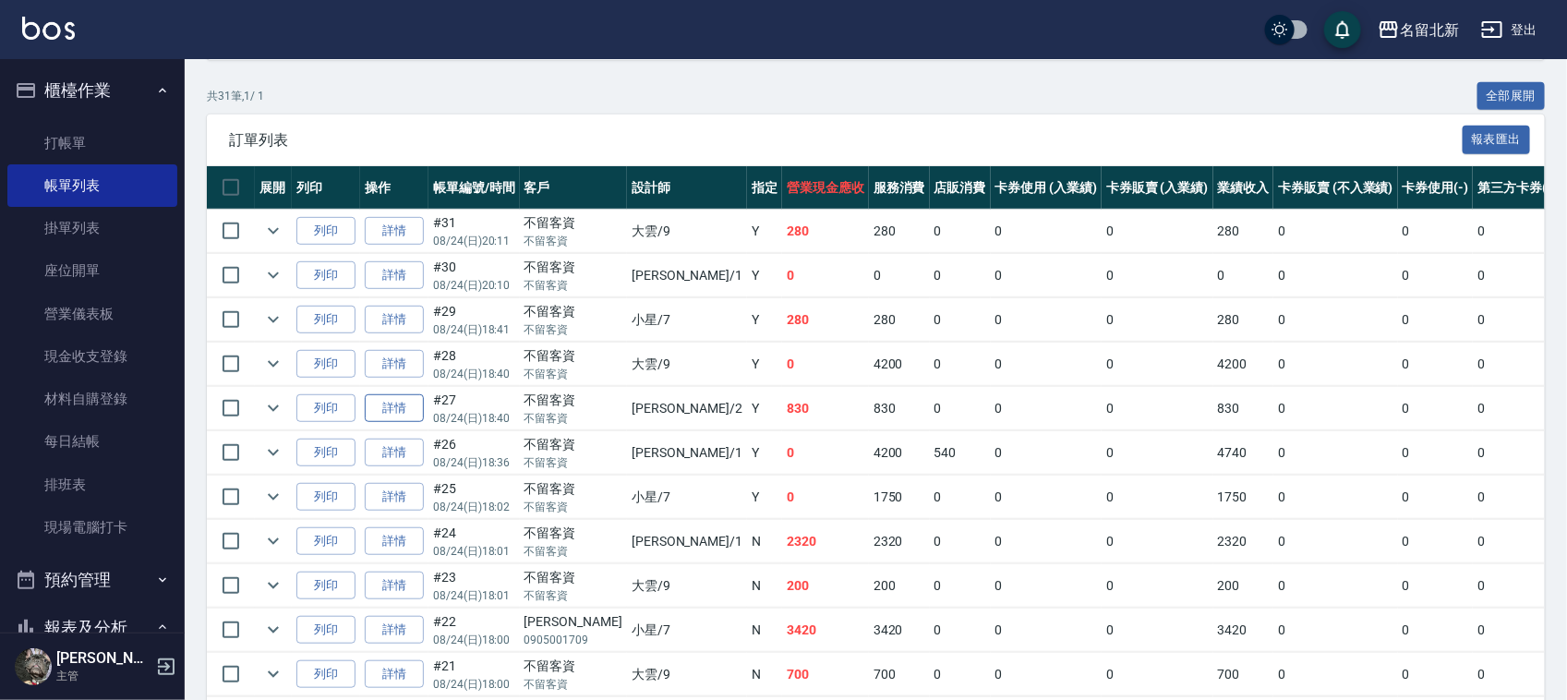
click at [403, 406] on link "詳情" at bounding box center [394, 408] width 59 height 29
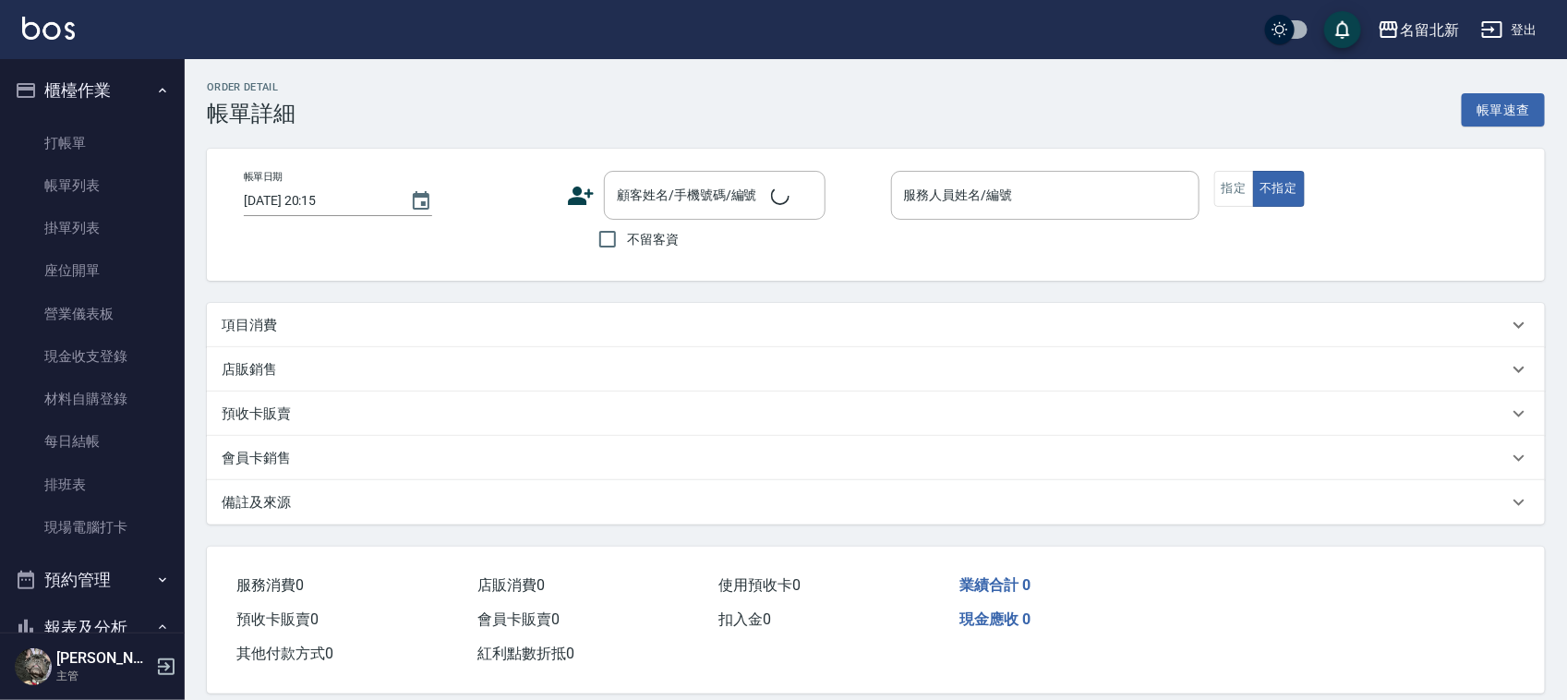
type input "[DATE] 18:40"
checkbox input "true"
type input "詩芳-2"
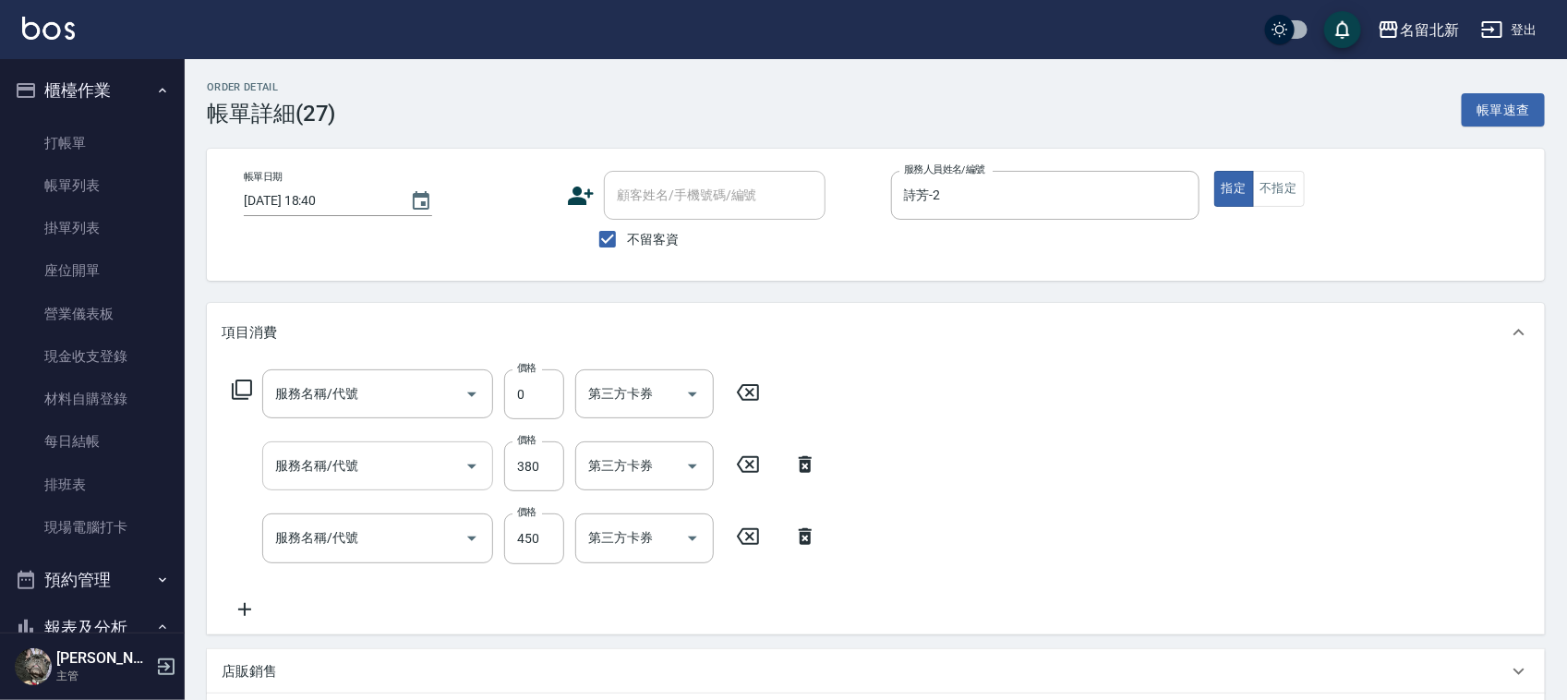
type input "互助60(706)"
type input "造型剪髮(301)"
type input "髮質調理洗髮(204)"
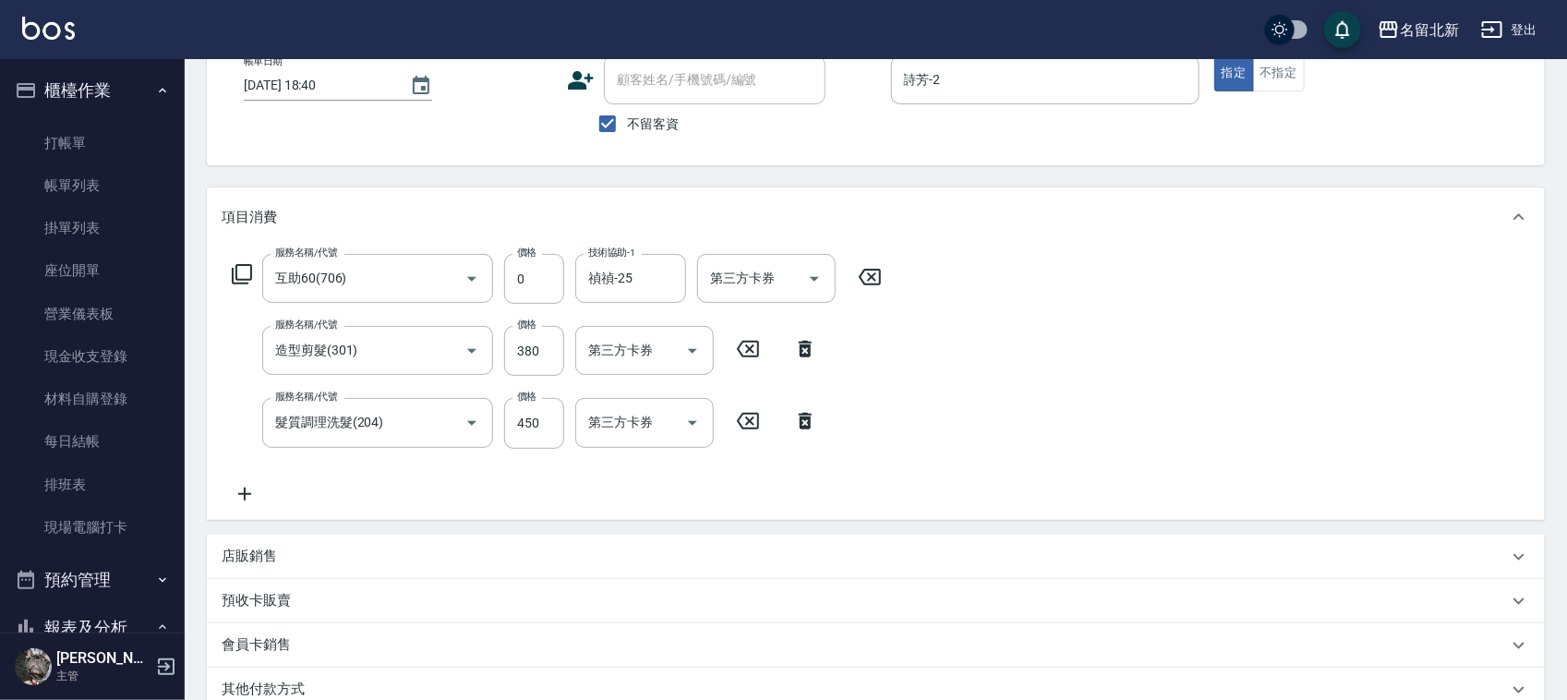
click at [242, 483] on icon at bounding box center [245, 494] width 46 height 22
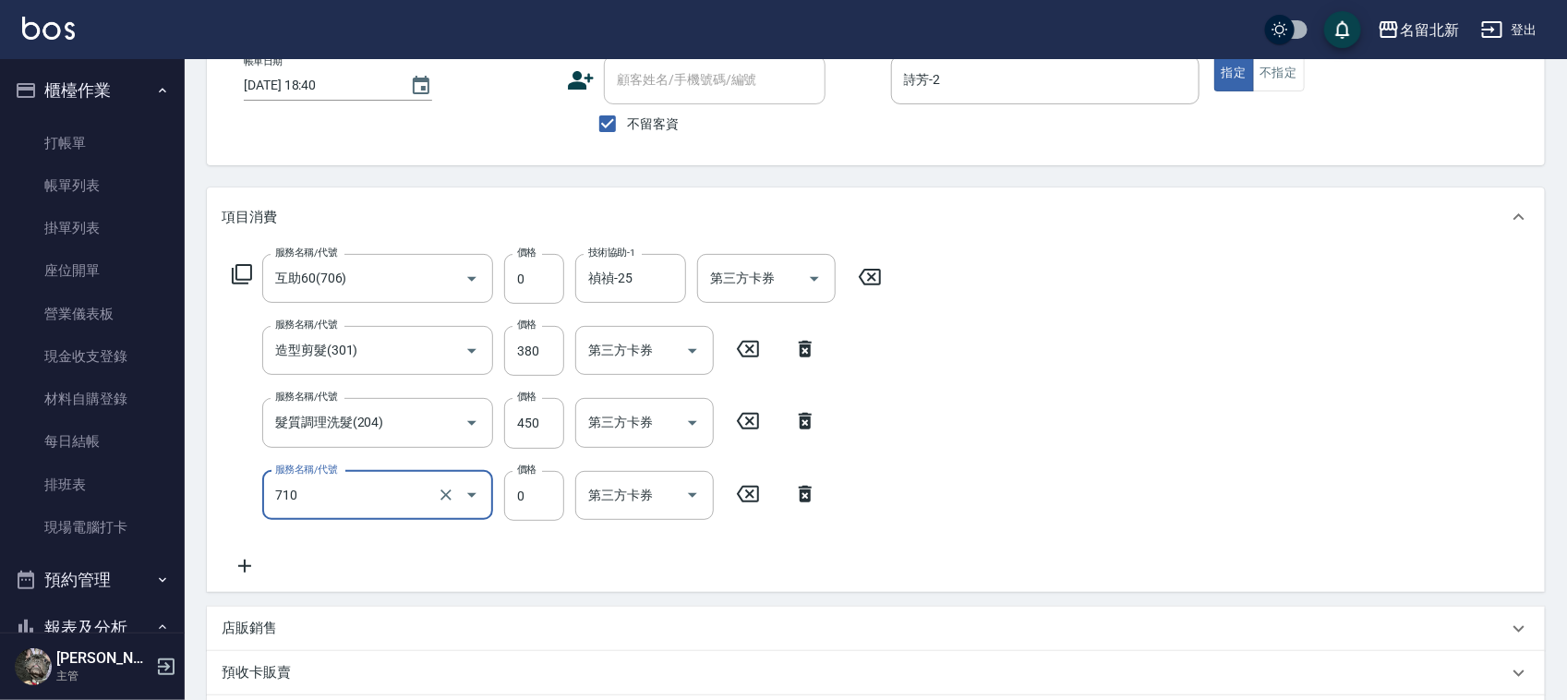
type input "互助100(710)"
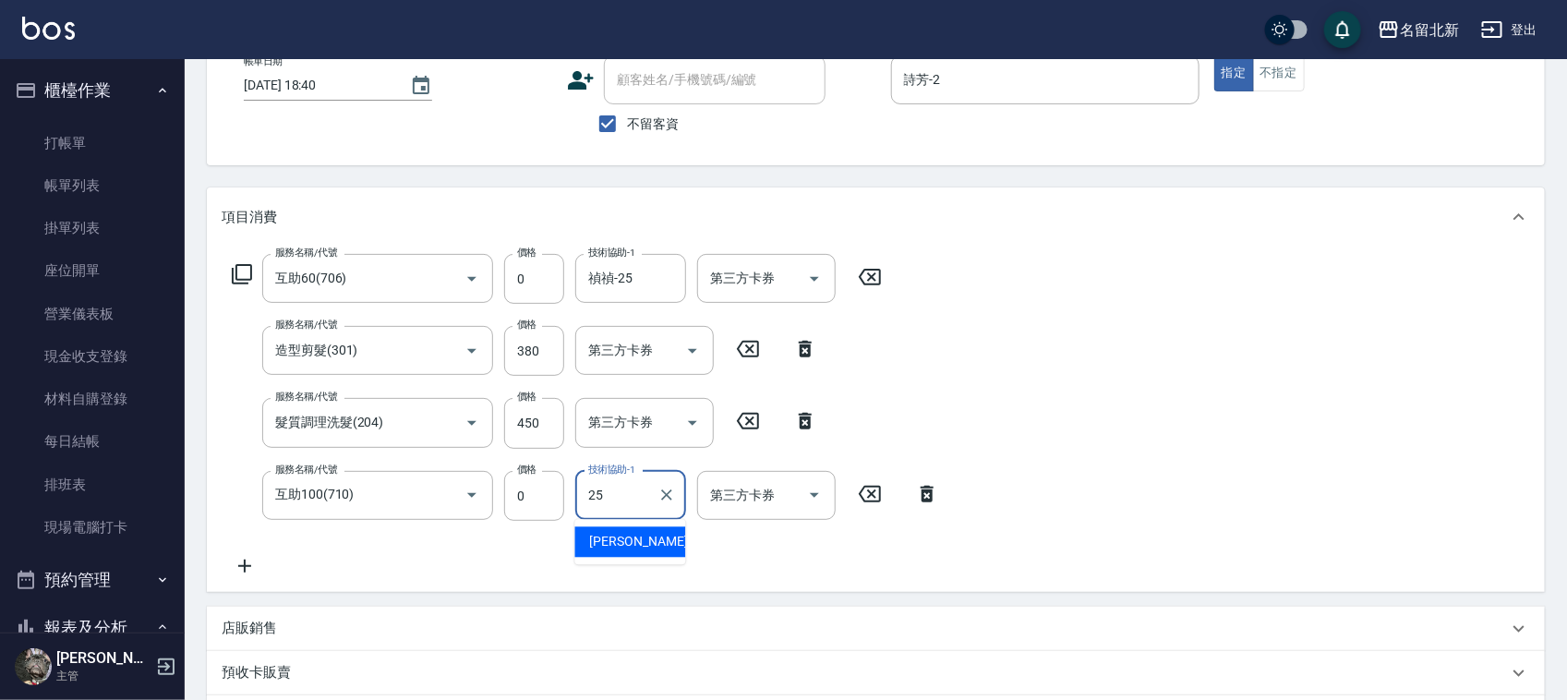
type input "禎禎-25"
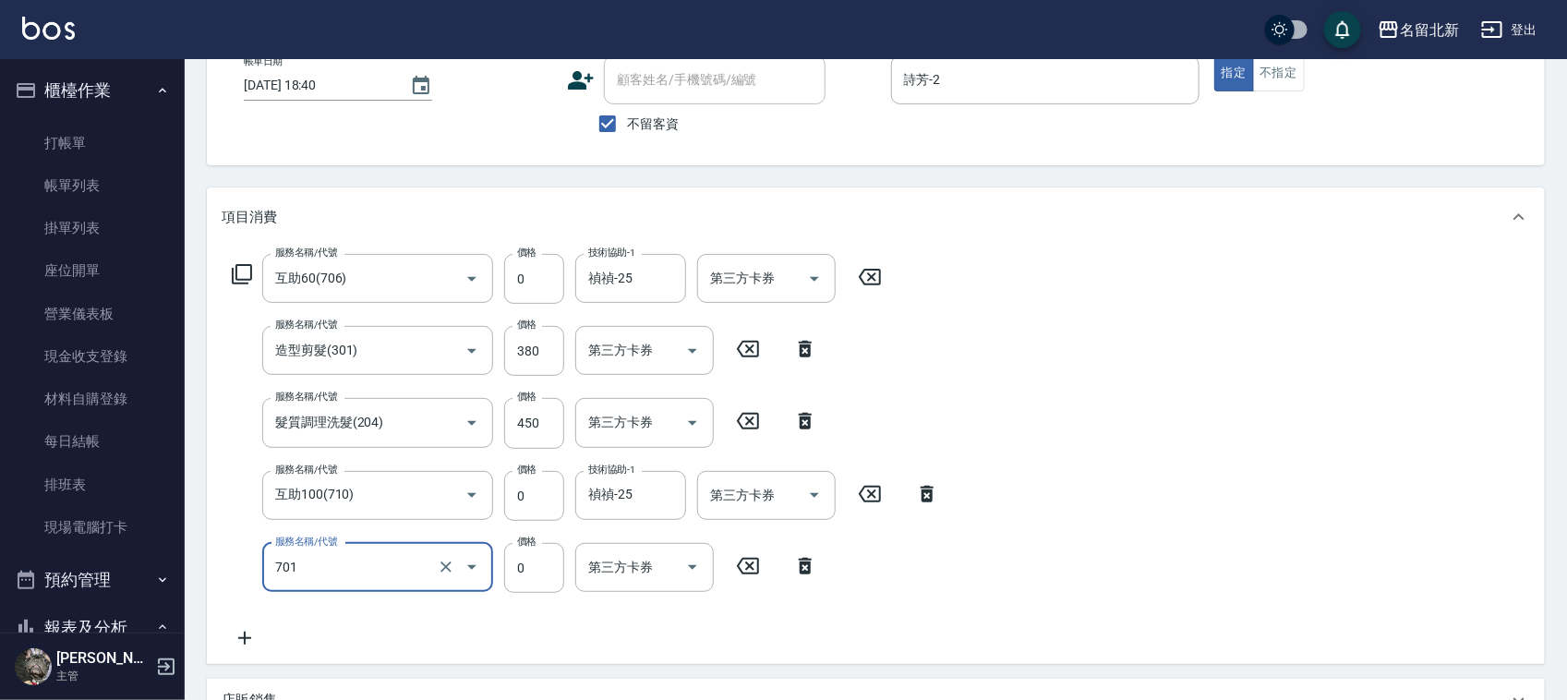
type input "互助10(701)"
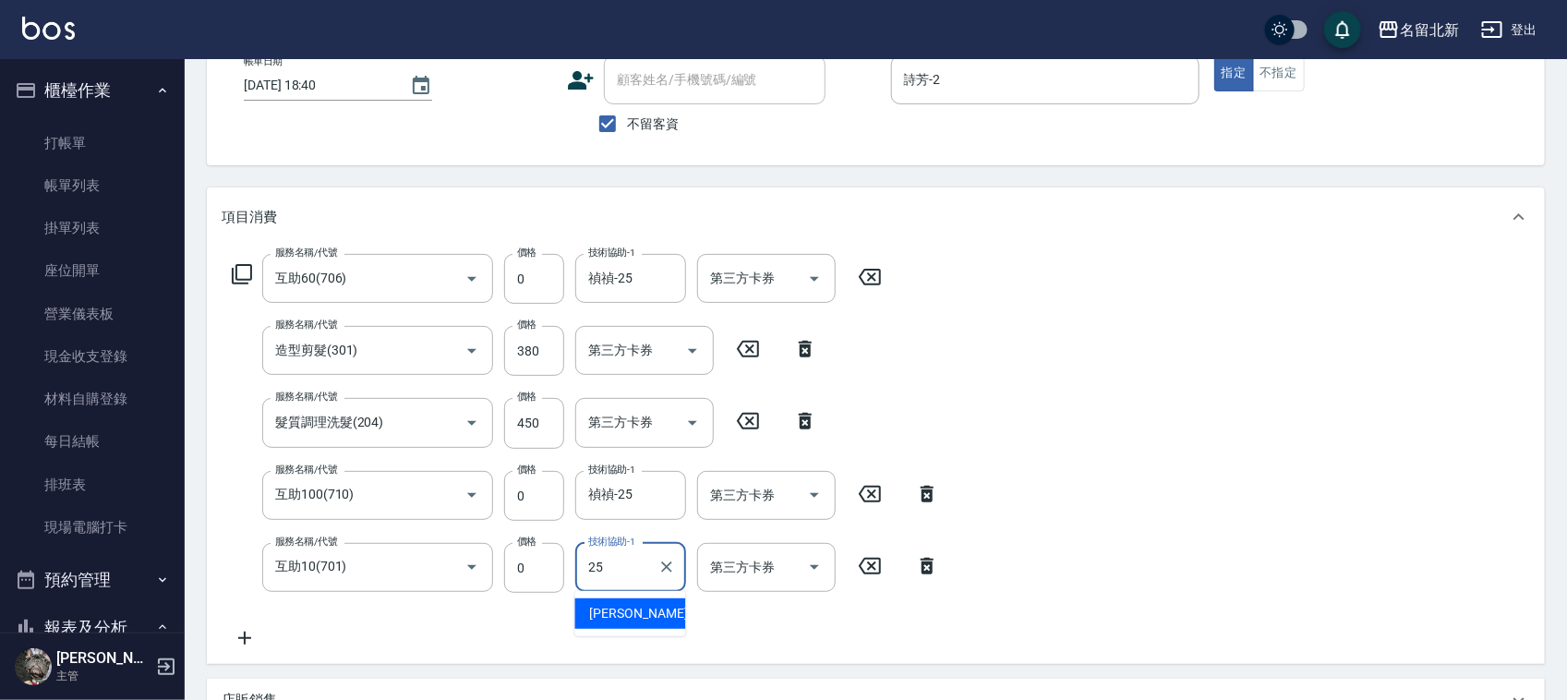
type input "禎禎-25"
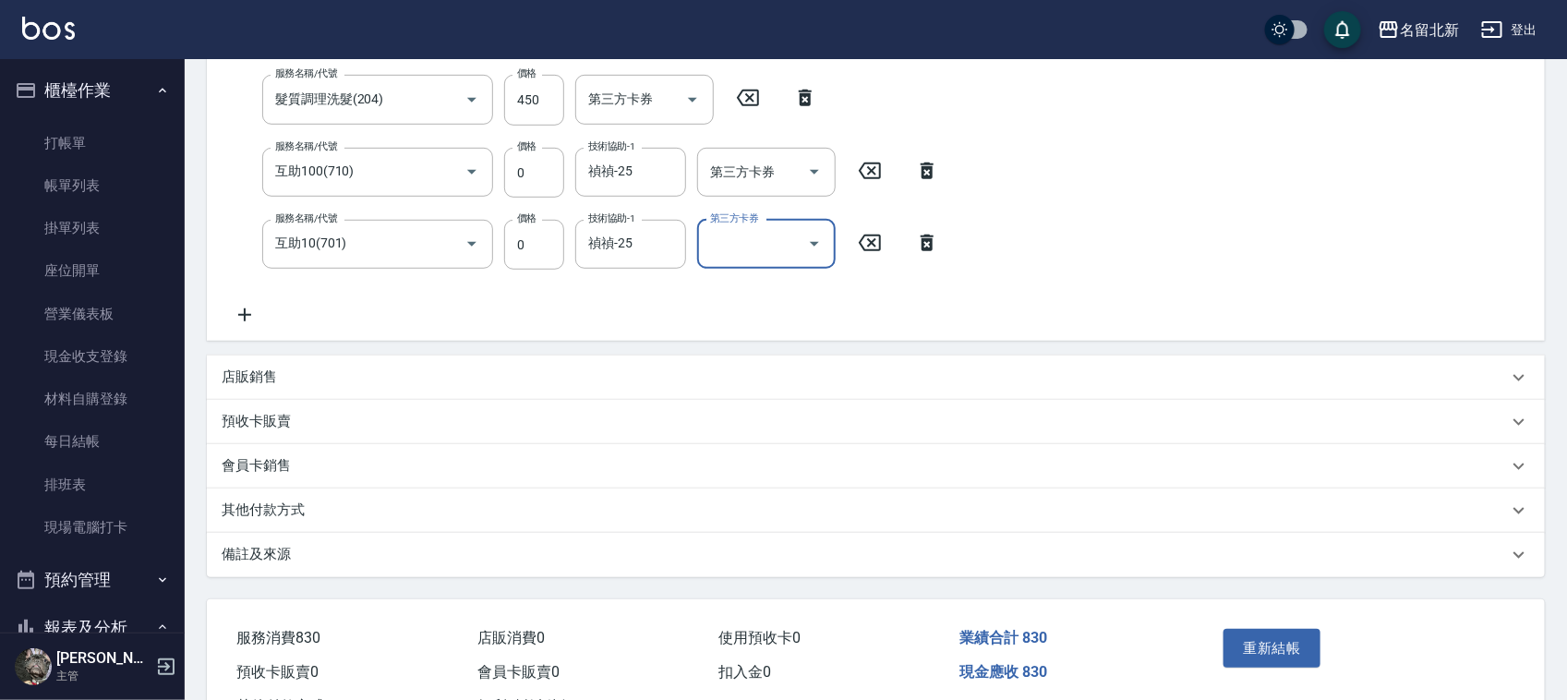
scroll to position [398, 0]
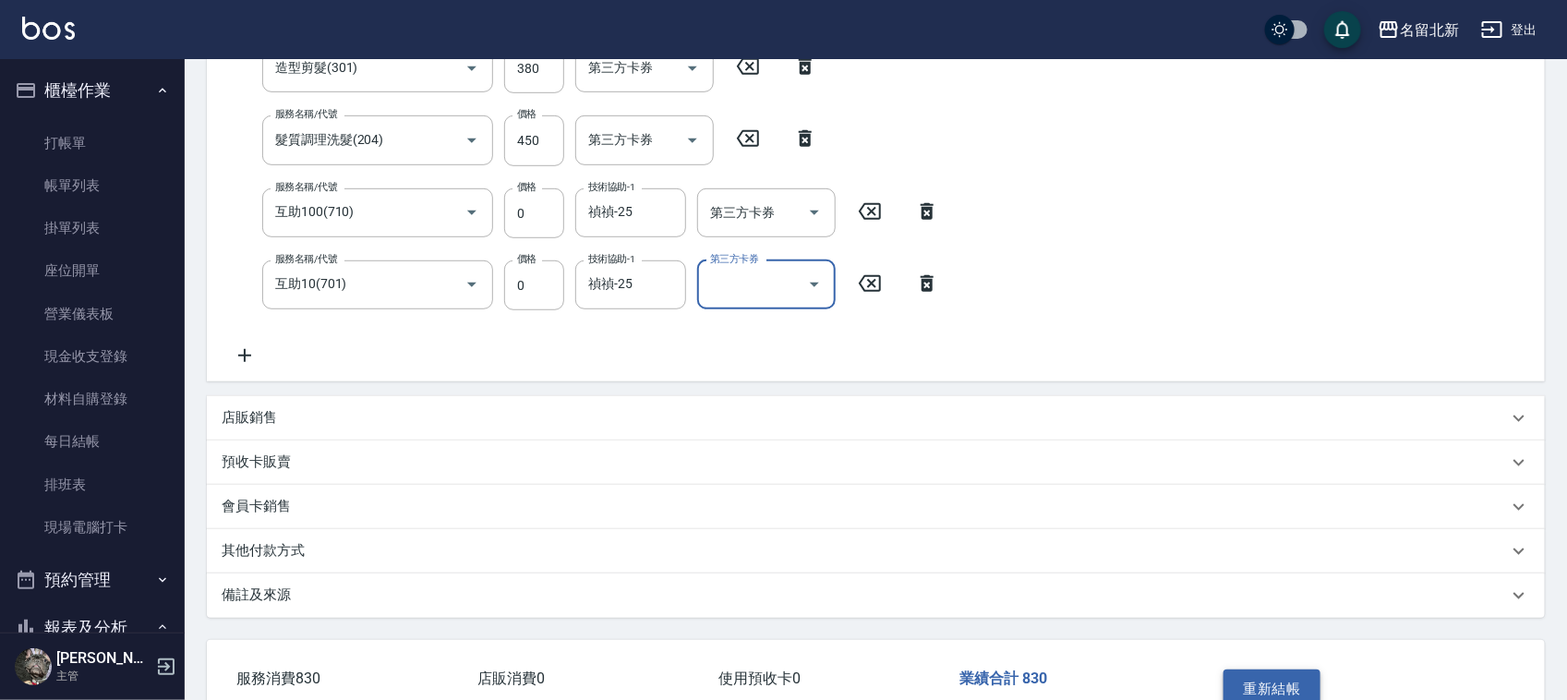
click at [1263, 679] on button "重新結帳" at bounding box center [1272, 688] width 98 height 39
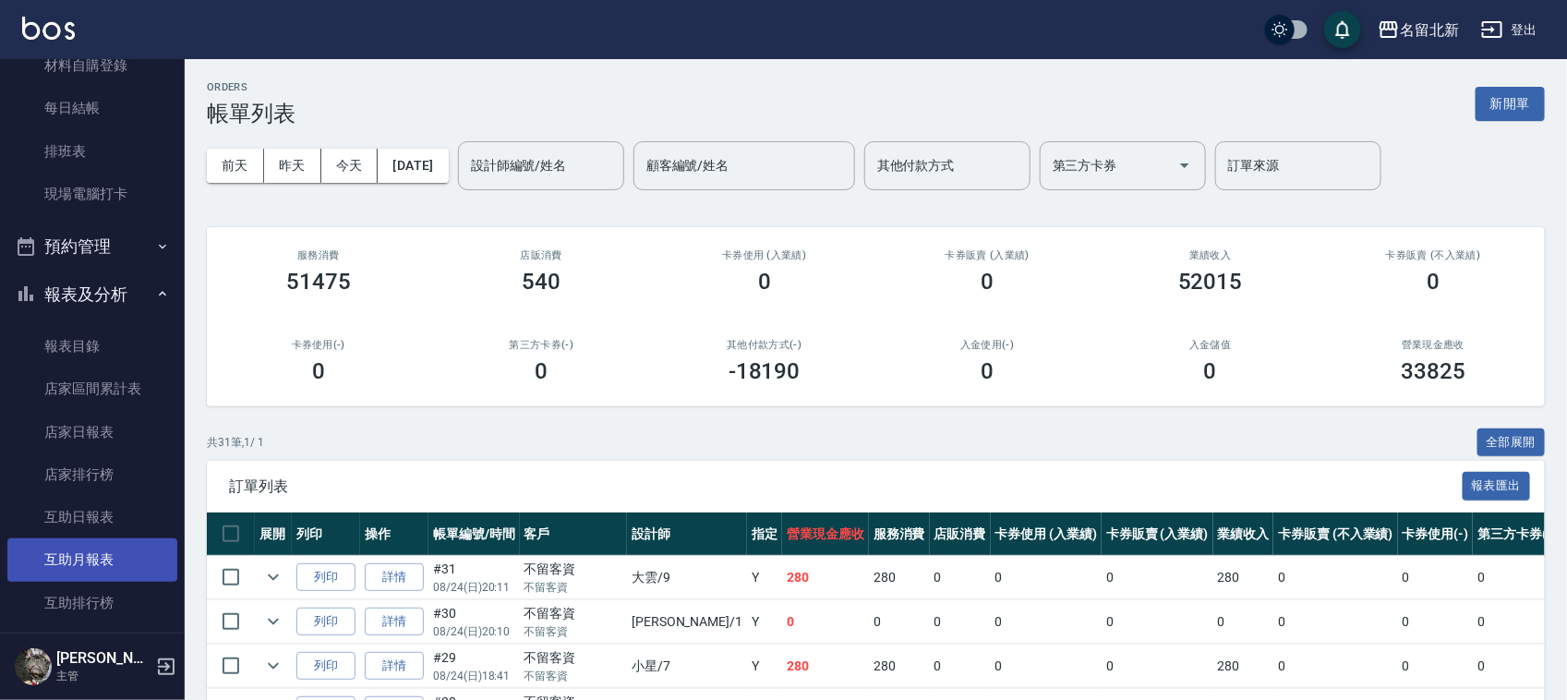
scroll to position [346, 0]
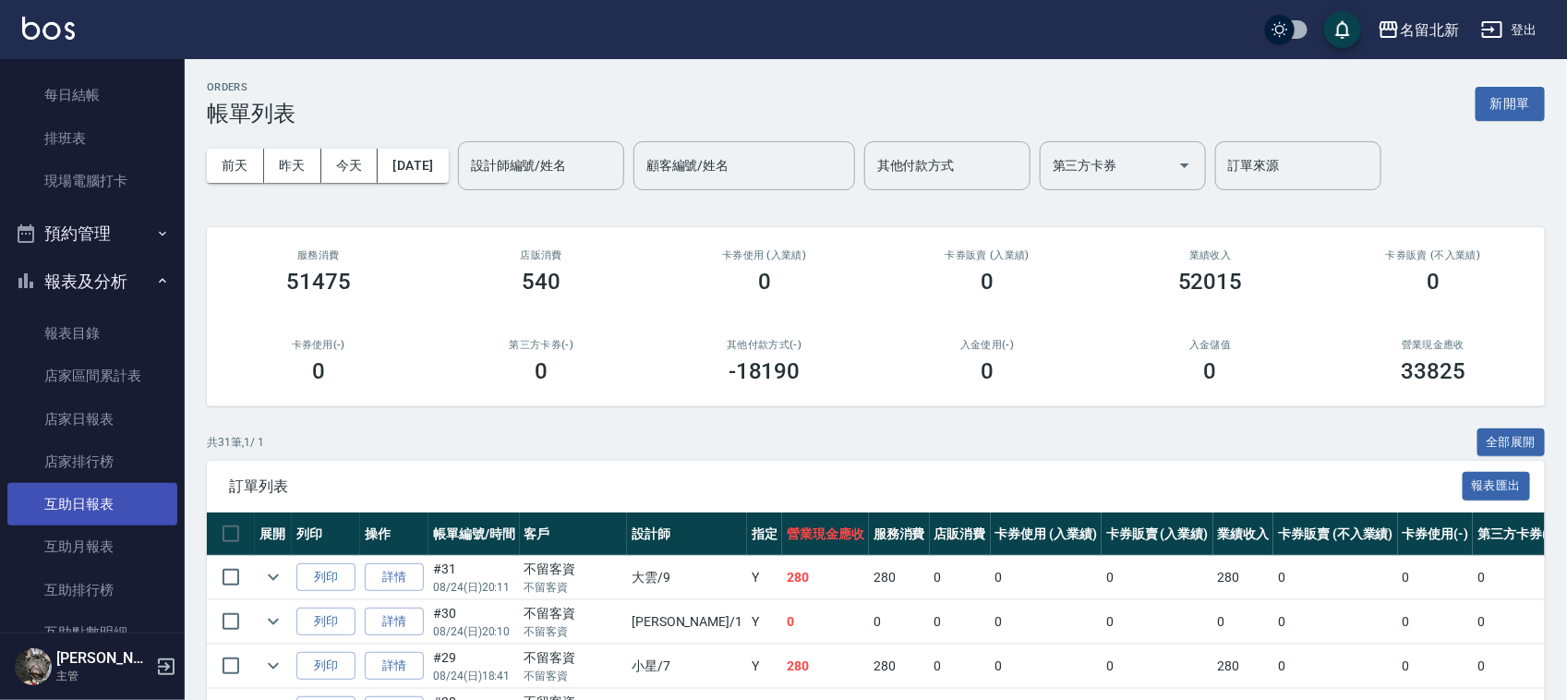
click at [121, 503] on link "互助日報表" at bounding box center [92, 504] width 170 height 42
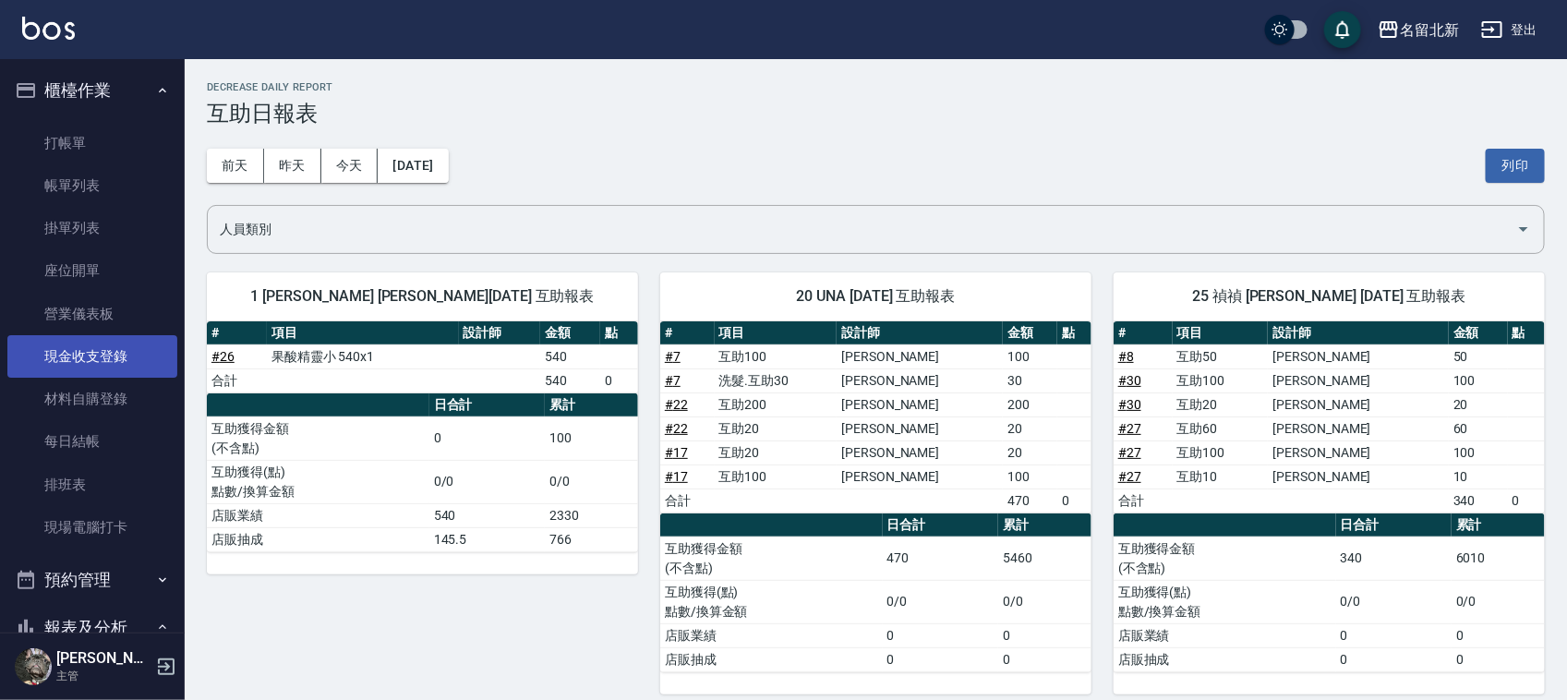
click at [123, 358] on link "現金收支登錄" at bounding box center [92, 356] width 170 height 42
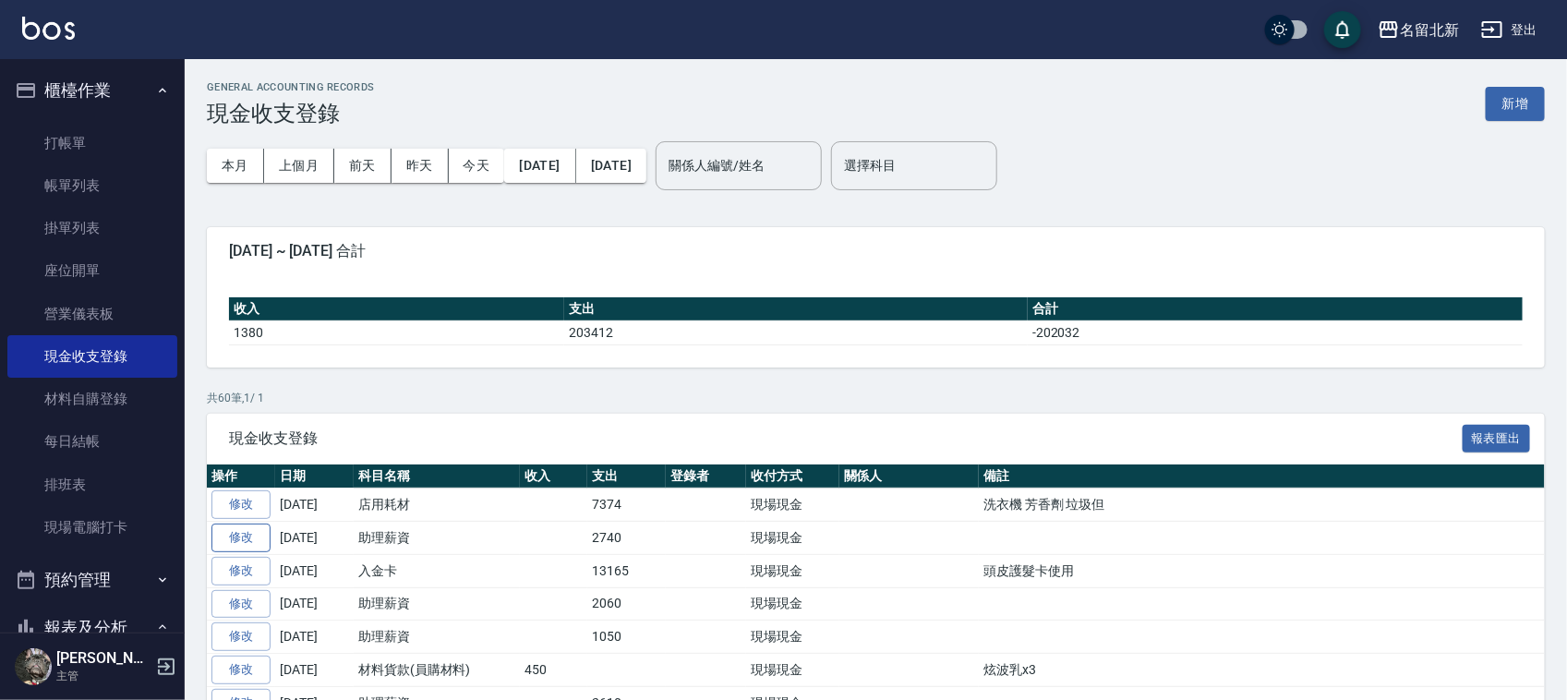
click at [259, 532] on link "修改" at bounding box center [240, 537] width 59 height 29
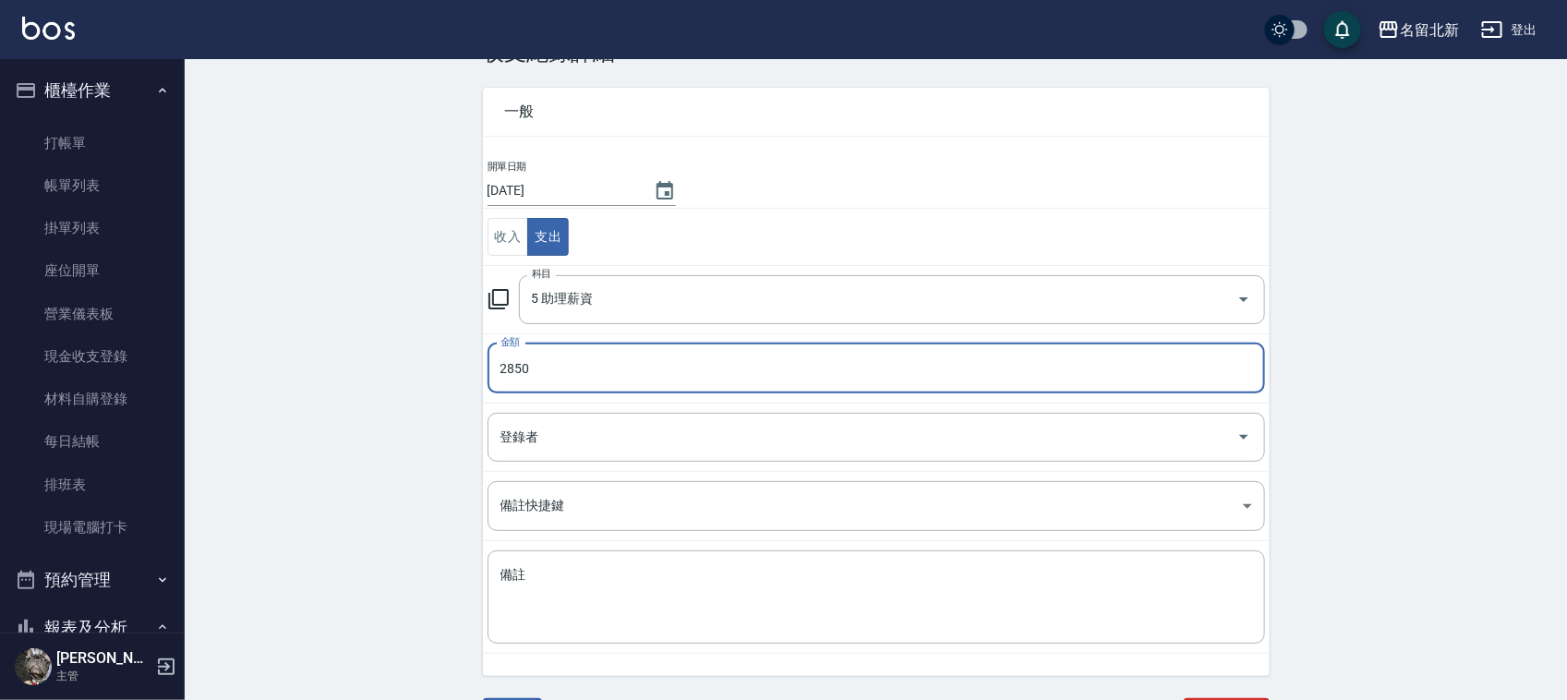
scroll to position [94, 0]
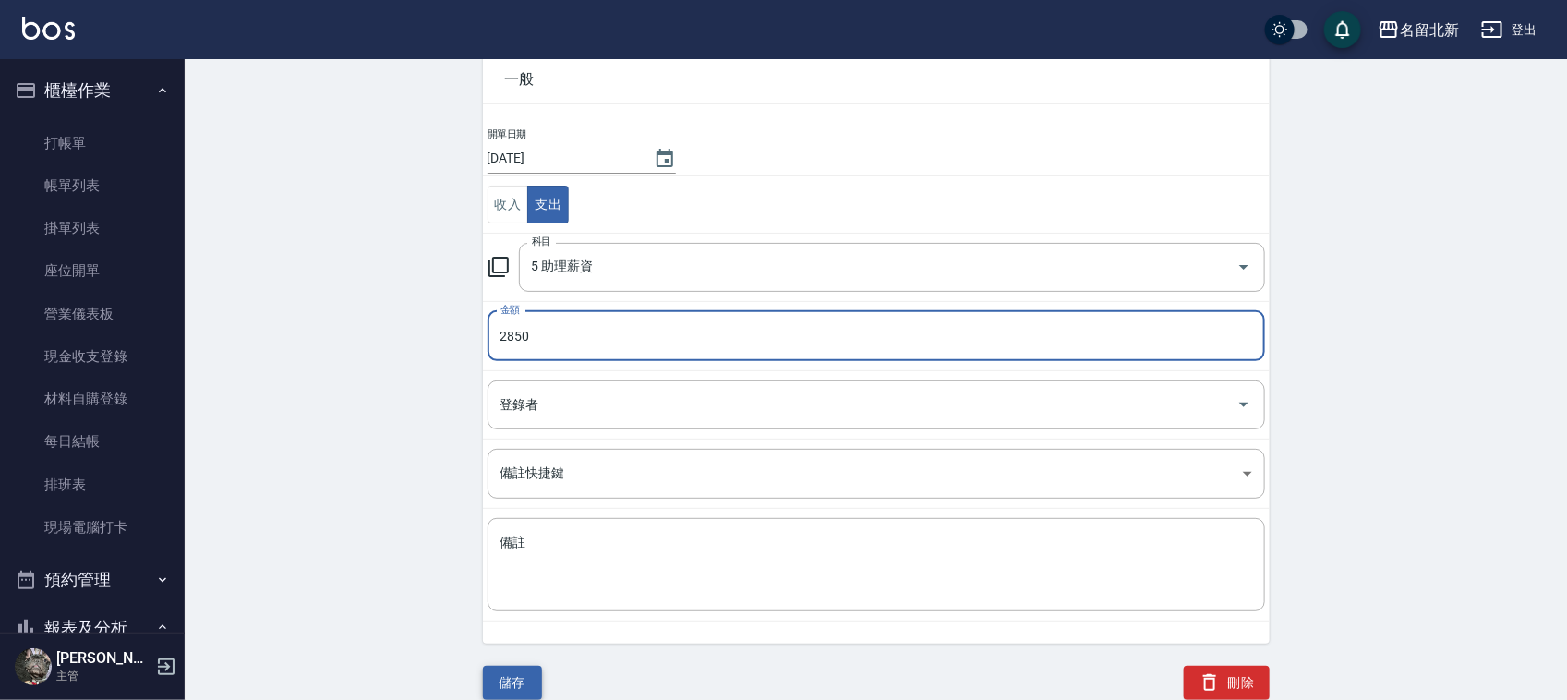
type input "2850"
click at [506, 670] on button "儲存" at bounding box center [512, 683] width 59 height 34
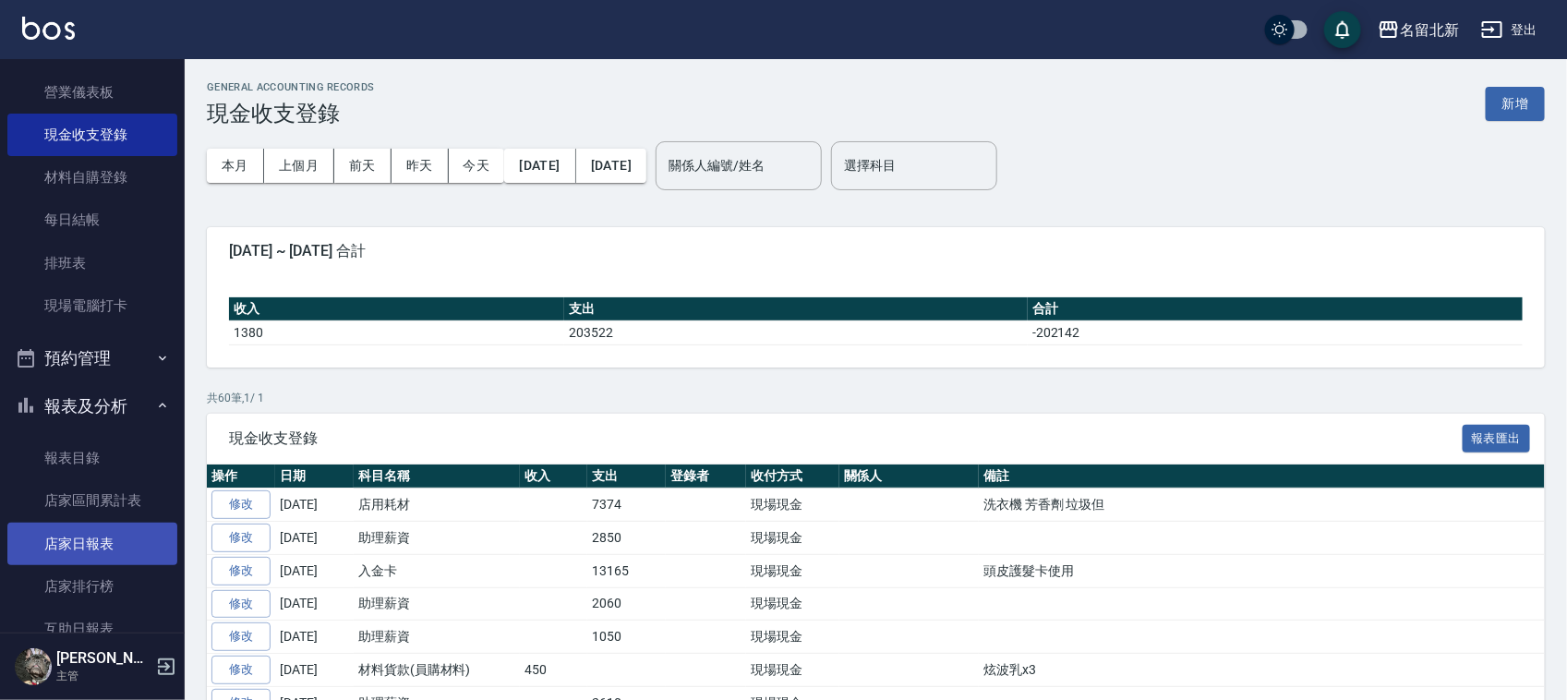
scroll to position [231, 0]
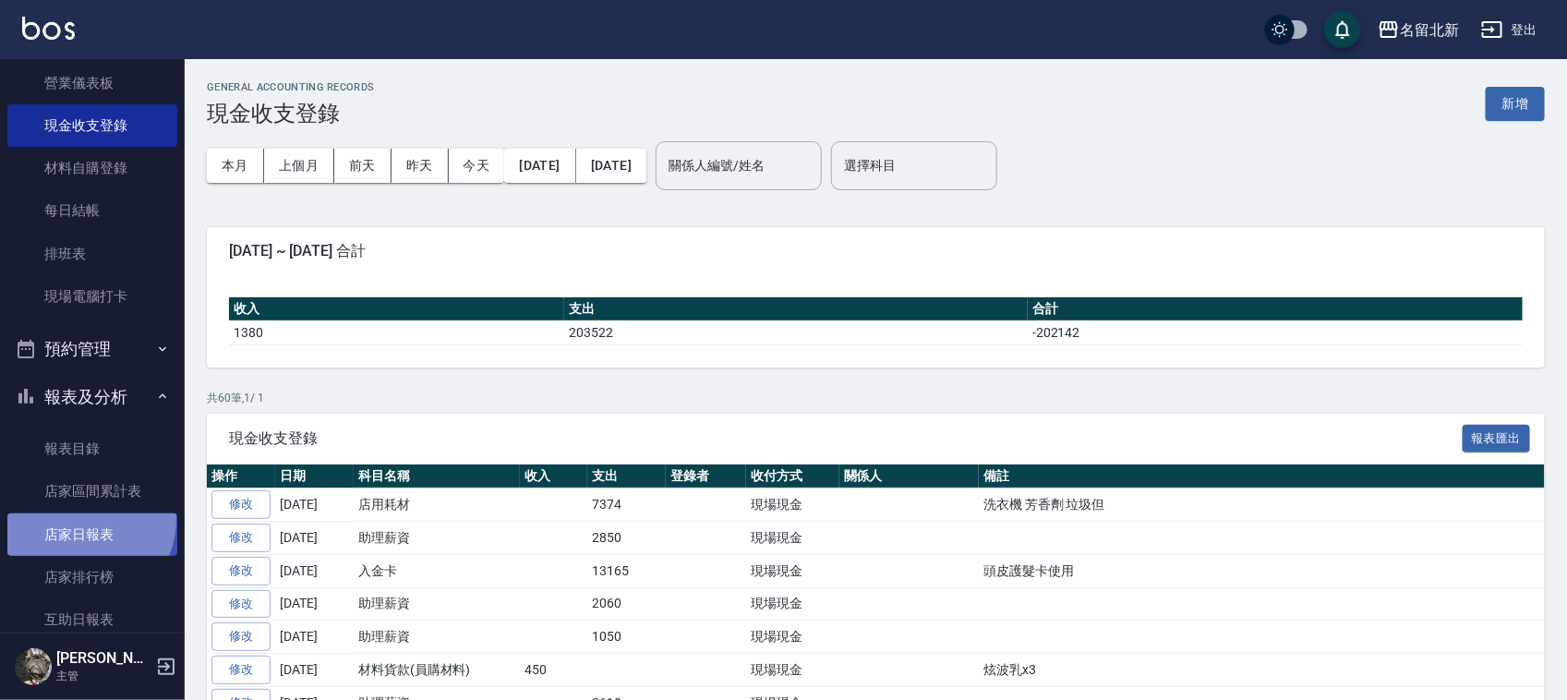
click at [75, 518] on link "店家日報表" at bounding box center [92, 534] width 170 height 42
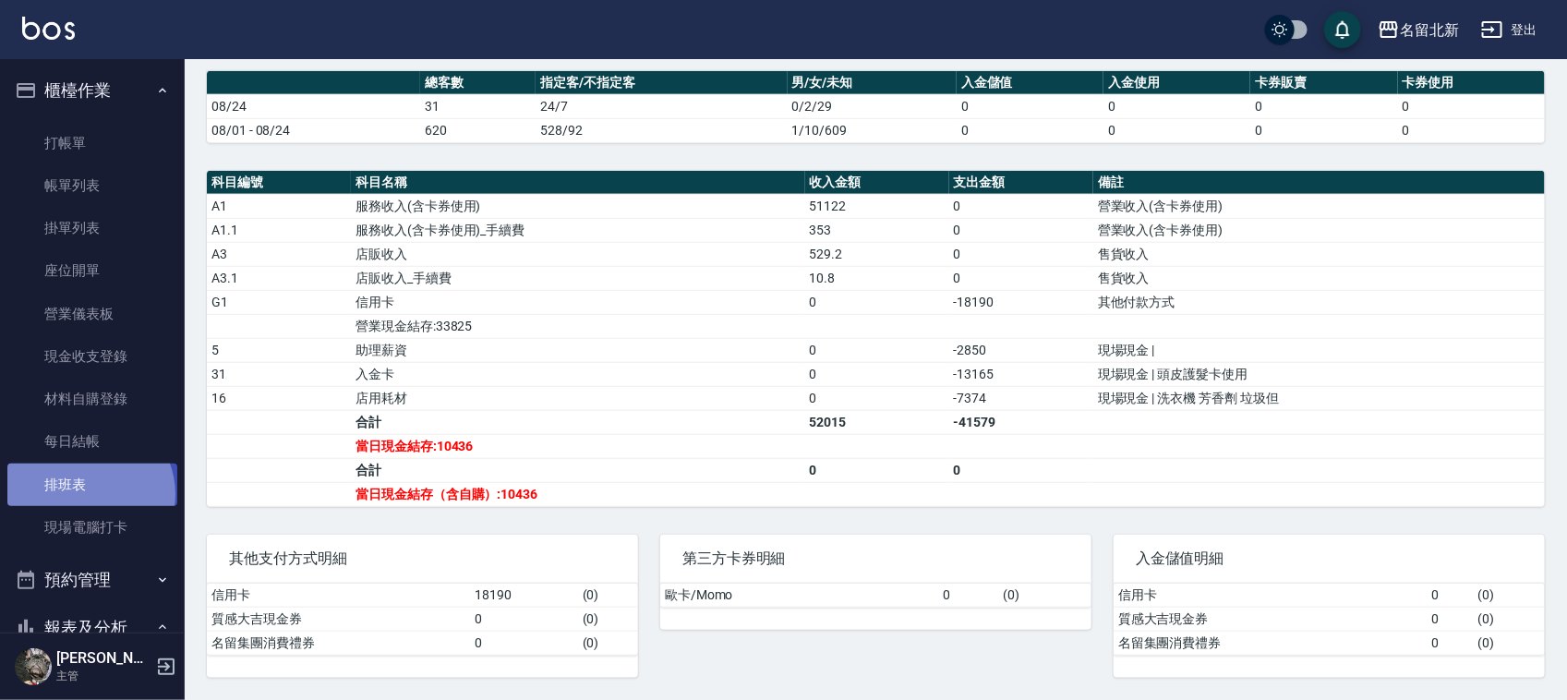
click at [85, 495] on link "排班表" at bounding box center [92, 484] width 170 height 42
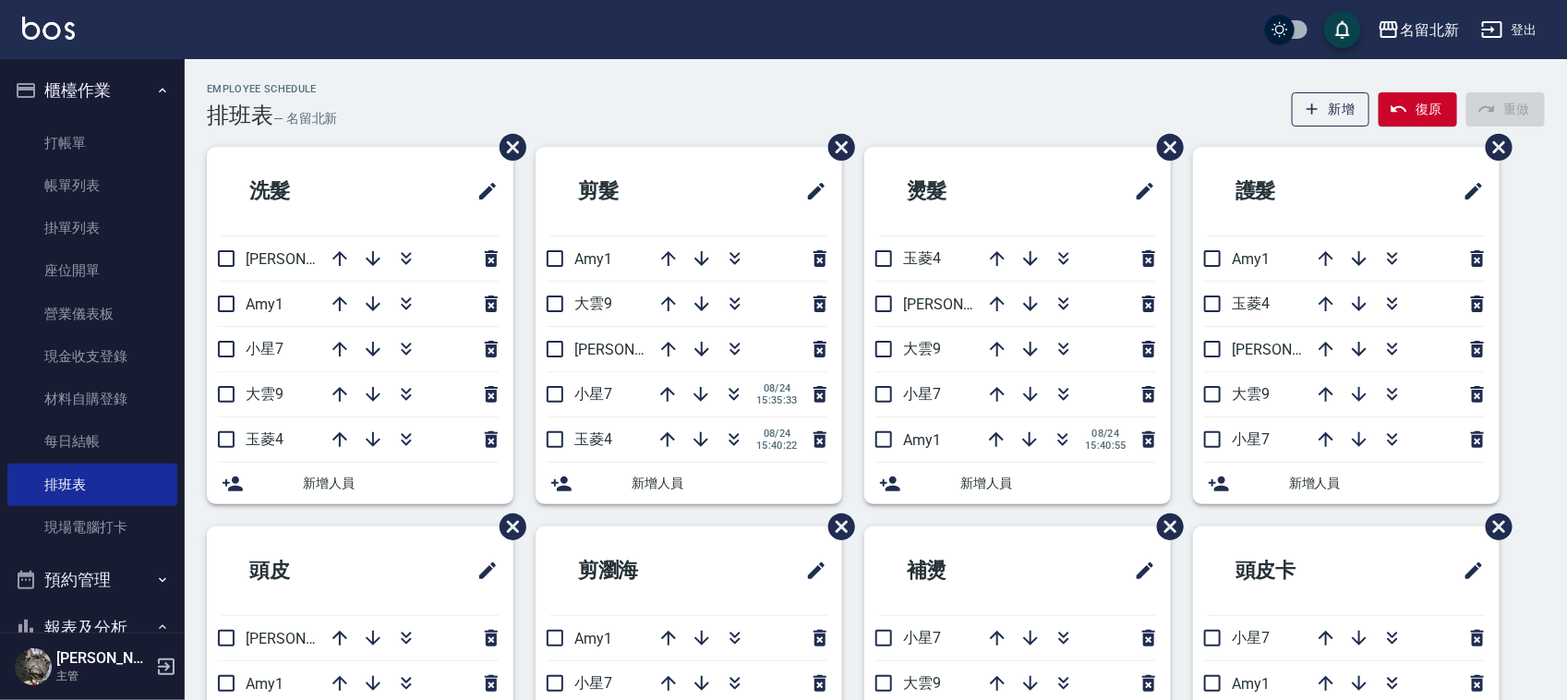
drag, startPoint x: 222, startPoint y: 246, endPoint x: 254, endPoint y: 344, distance: 103.7
click at [226, 247] on input "checkbox" at bounding box center [226, 258] width 39 height 39
checkbox input "true"
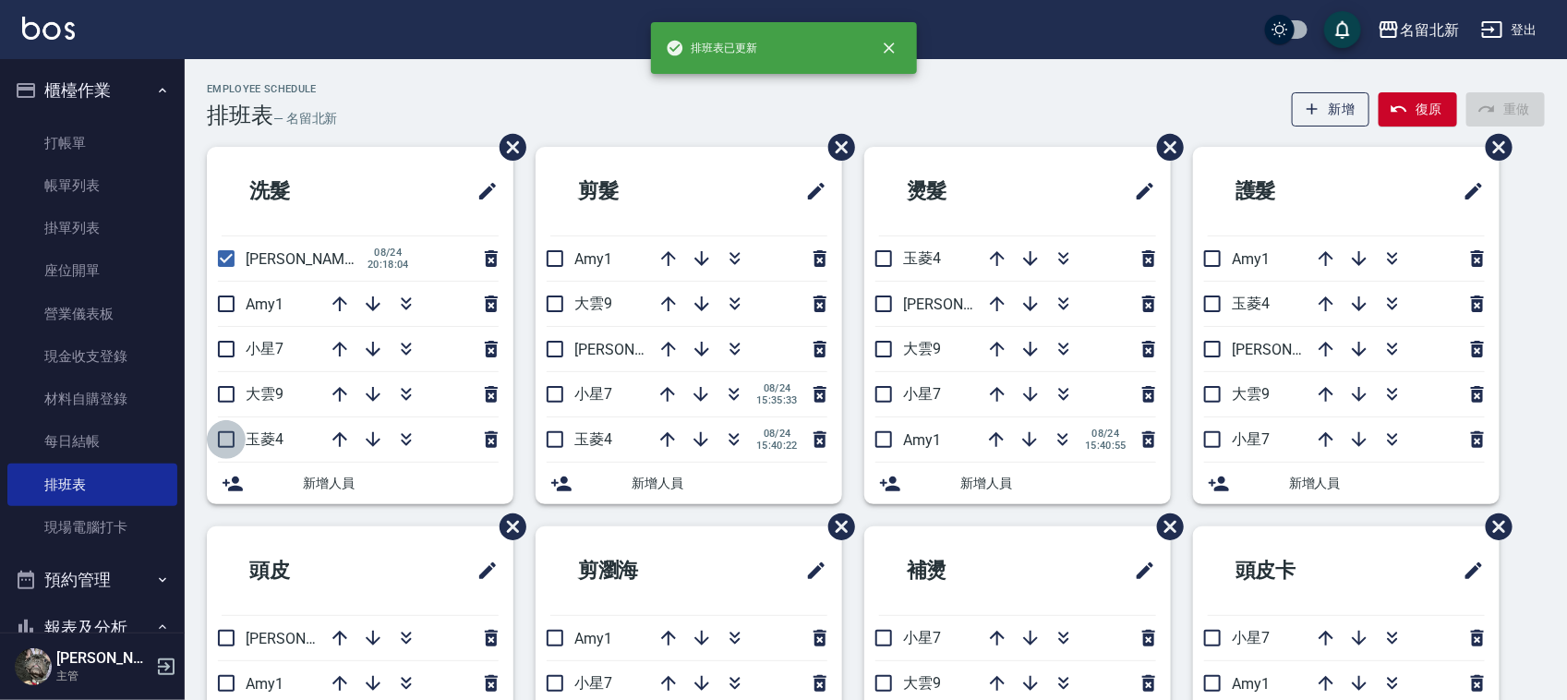
click at [229, 449] on input "checkbox" at bounding box center [226, 439] width 39 height 39
checkbox input "true"
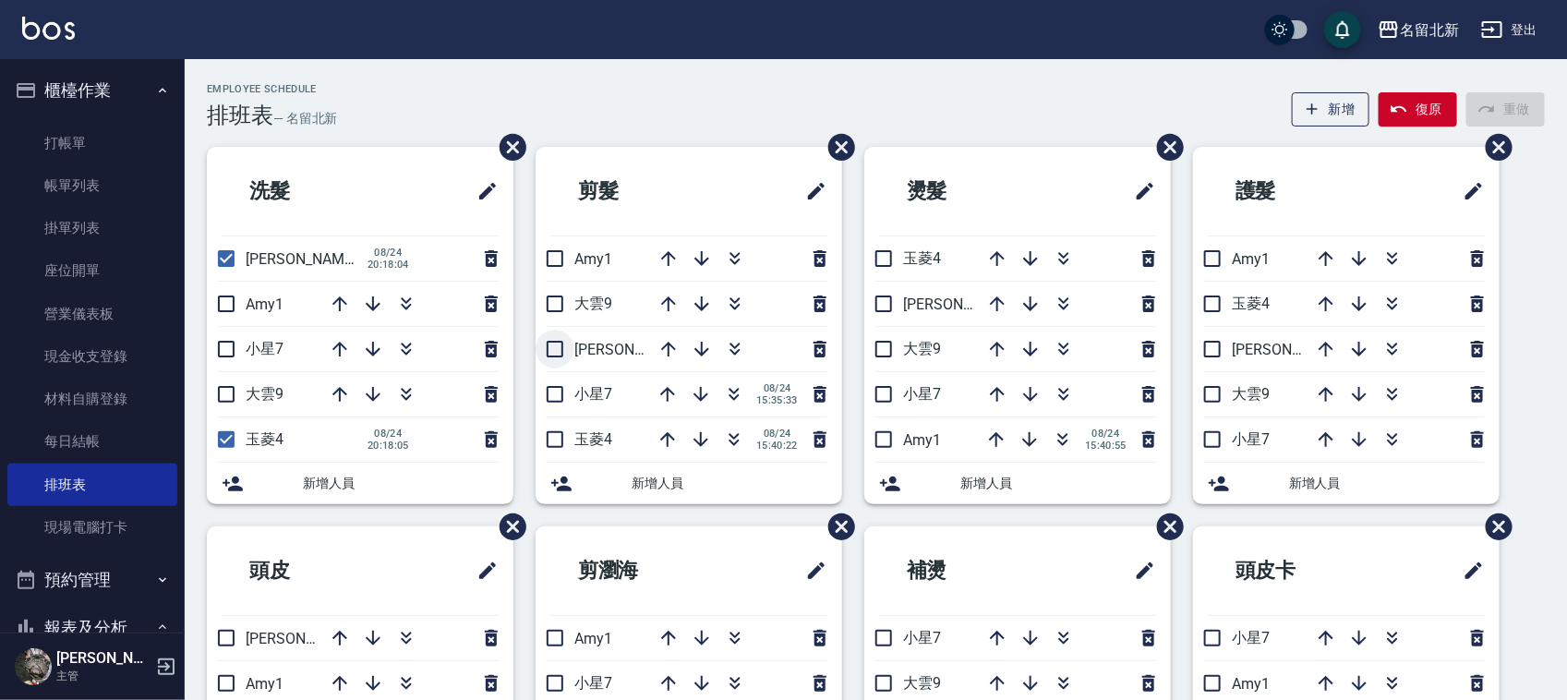
click at [566, 354] on input "checkbox" at bounding box center [554, 349] width 39 height 39
checkbox input "true"
click at [559, 446] on input "checkbox" at bounding box center [554, 439] width 39 height 39
checkbox input "true"
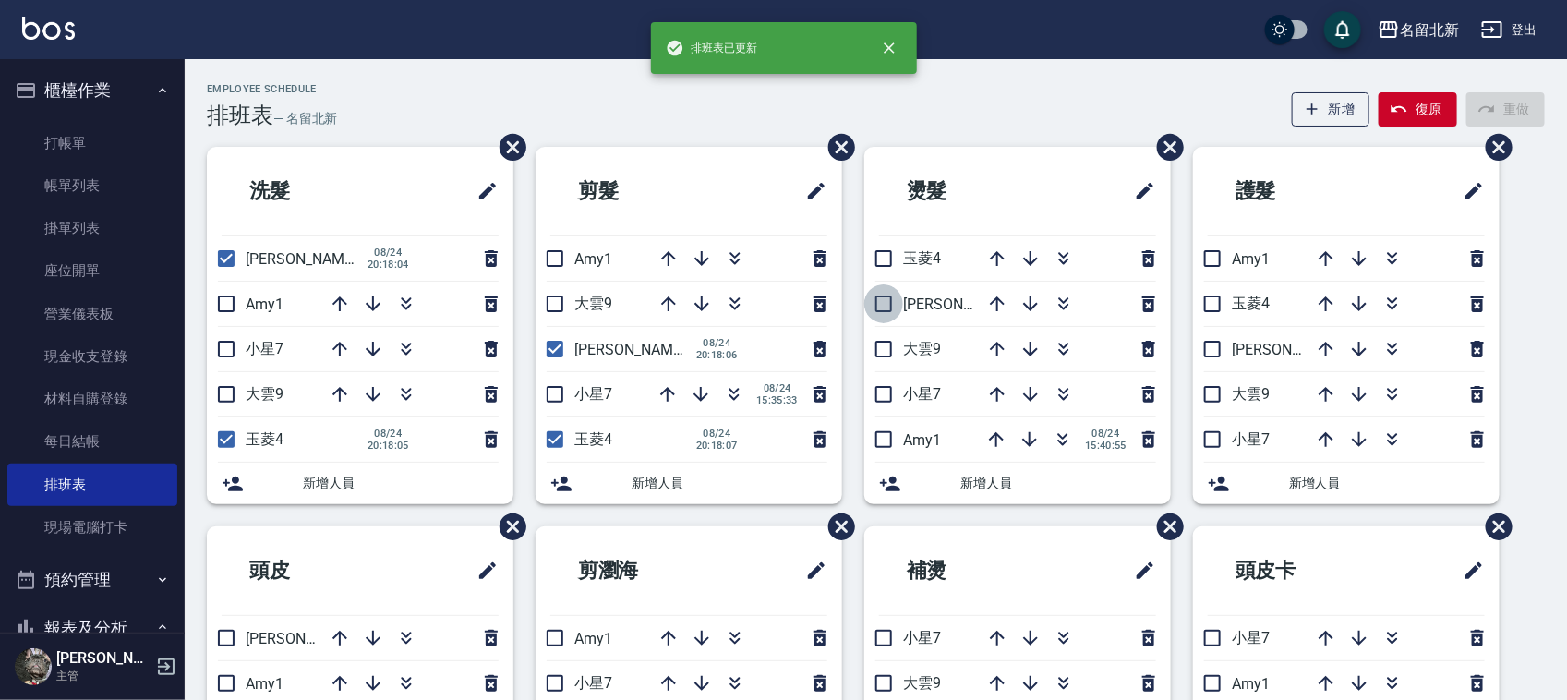
click at [871, 288] on input "checkbox" at bounding box center [883, 303] width 39 height 39
checkbox input "true"
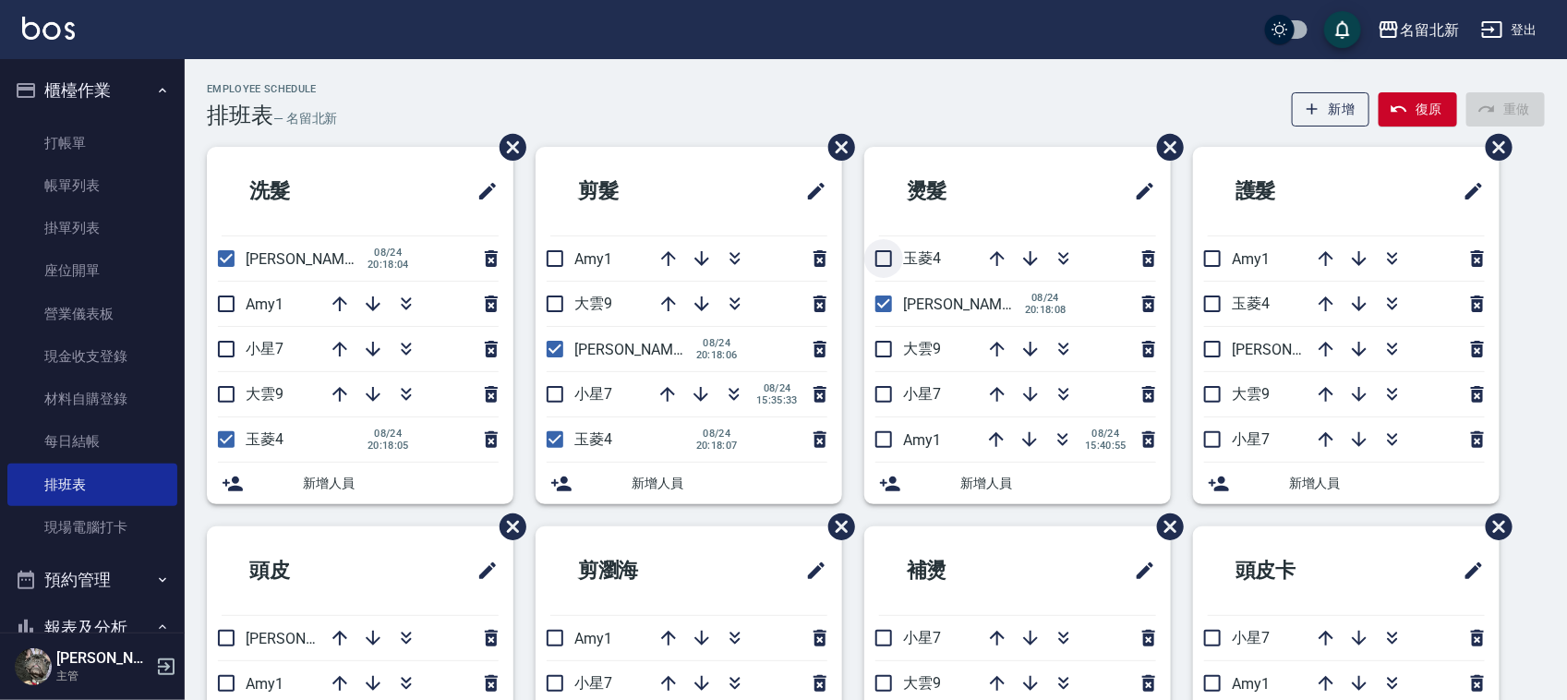
click at [886, 271] on input "checkbox" at bounding box center [883, 258] width 39 height 39
checkbox input "true"
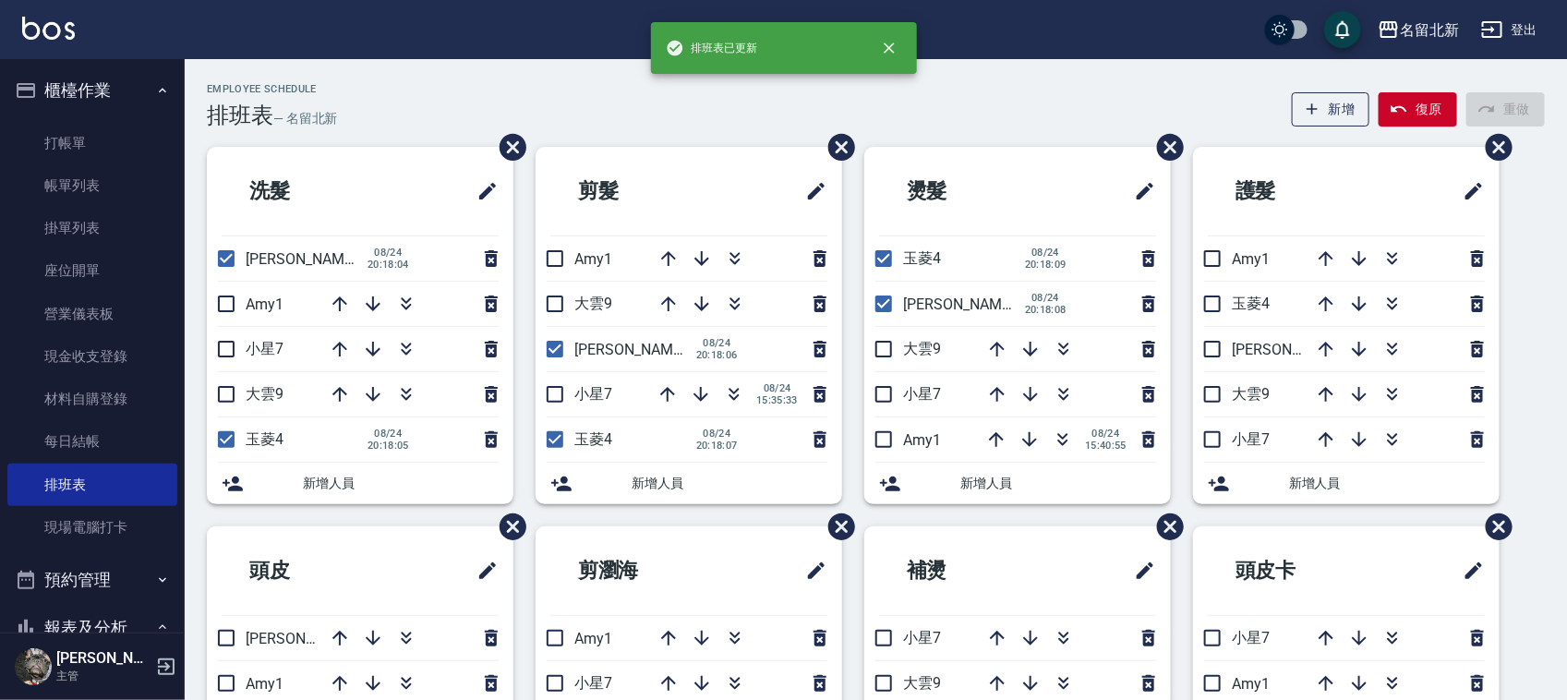
click at [1223, 296] on input "checkbox" at bounding box center [1212, 303] width 39 height 39
checkbox input "true"
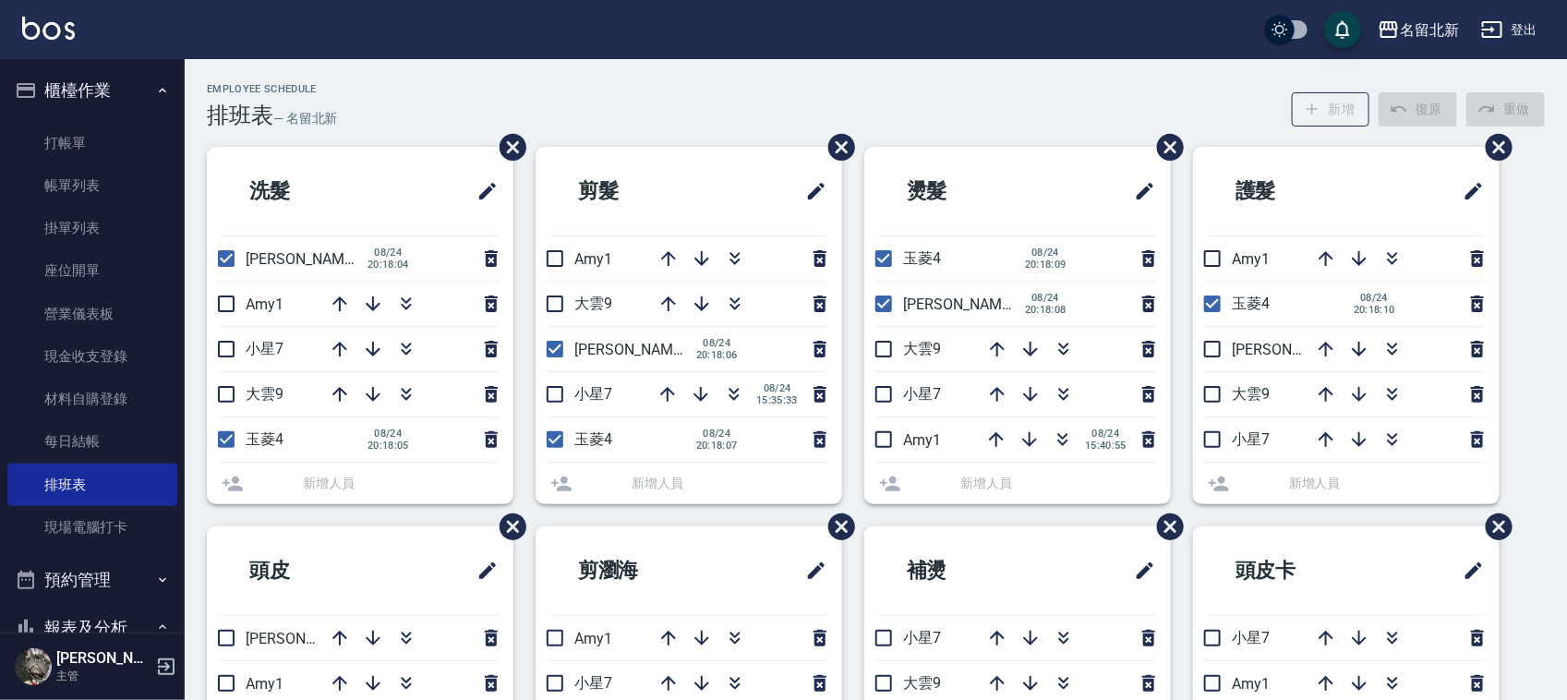
click at [1217, 351] on input "checkbox" at bounding box center [1212, 349] width 39 height 39
checkbox input "true"
click at [1208, 346] on input "checkbox" at bounding box center [1212, 349] width 39 height 39
checkbox input "true"
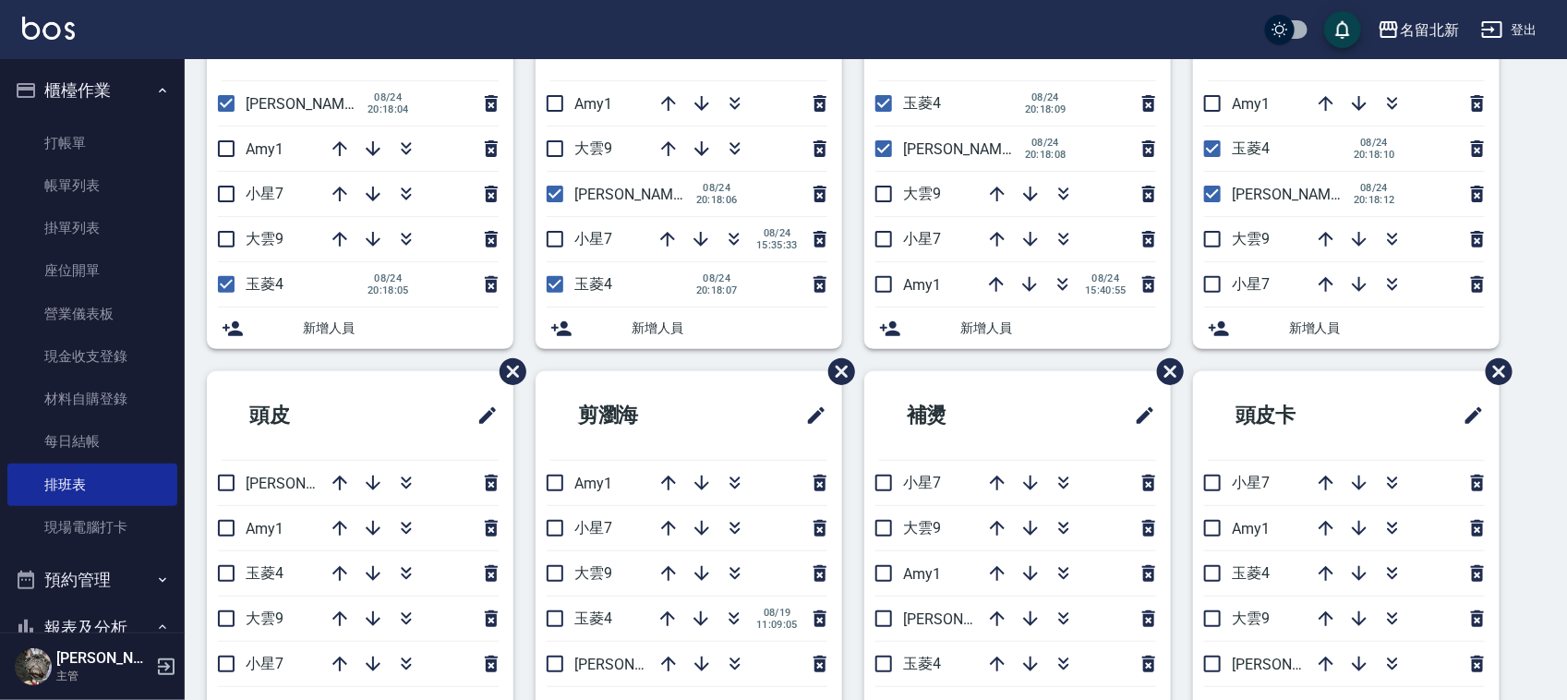
scroll to position [172, 0]
